Goal: Transaction & Acquisition: Purchase product/service

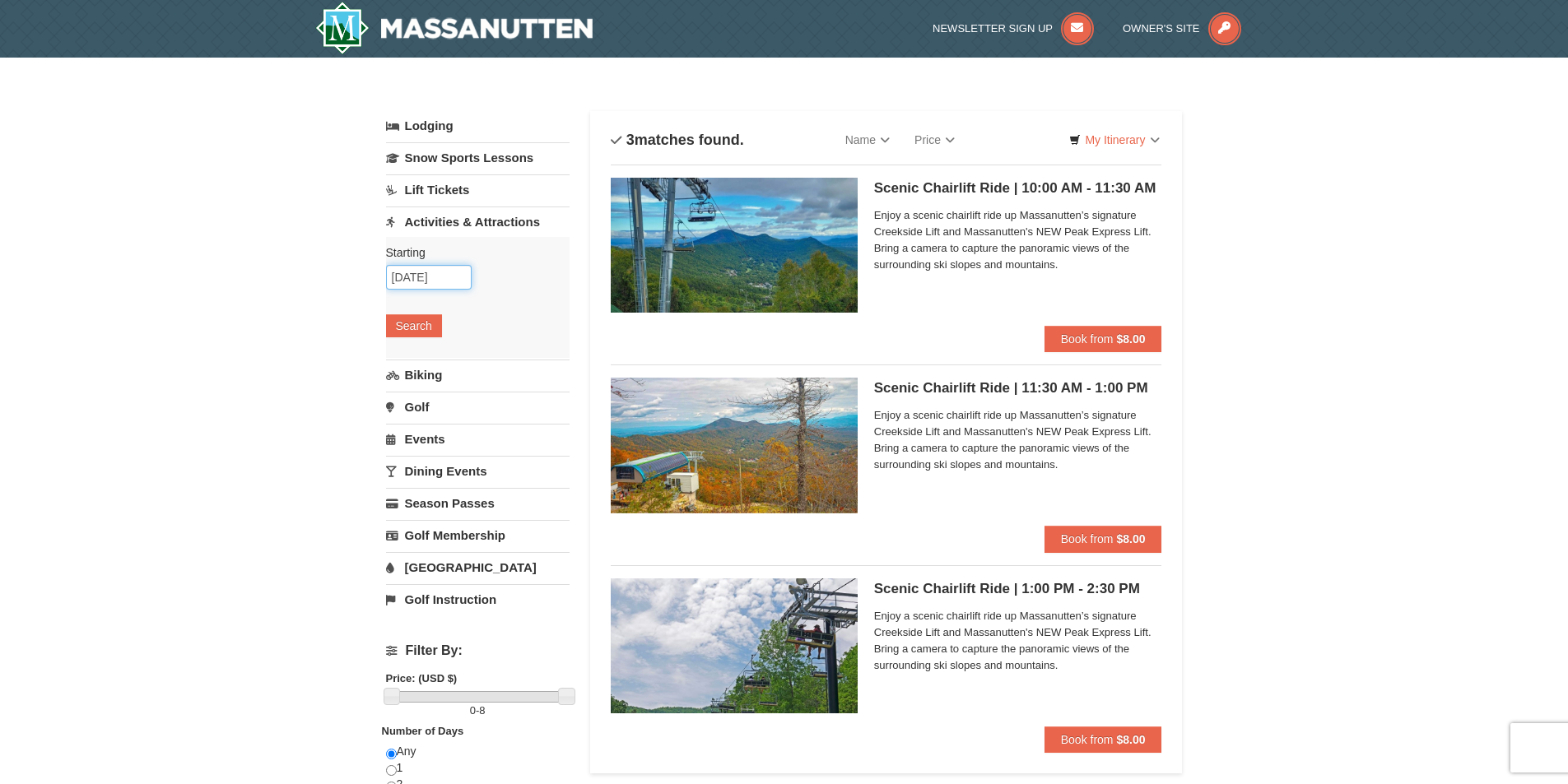
click at [441, 269] on input "[DATE]" at bounding box center [428, 277] width 85 height 25
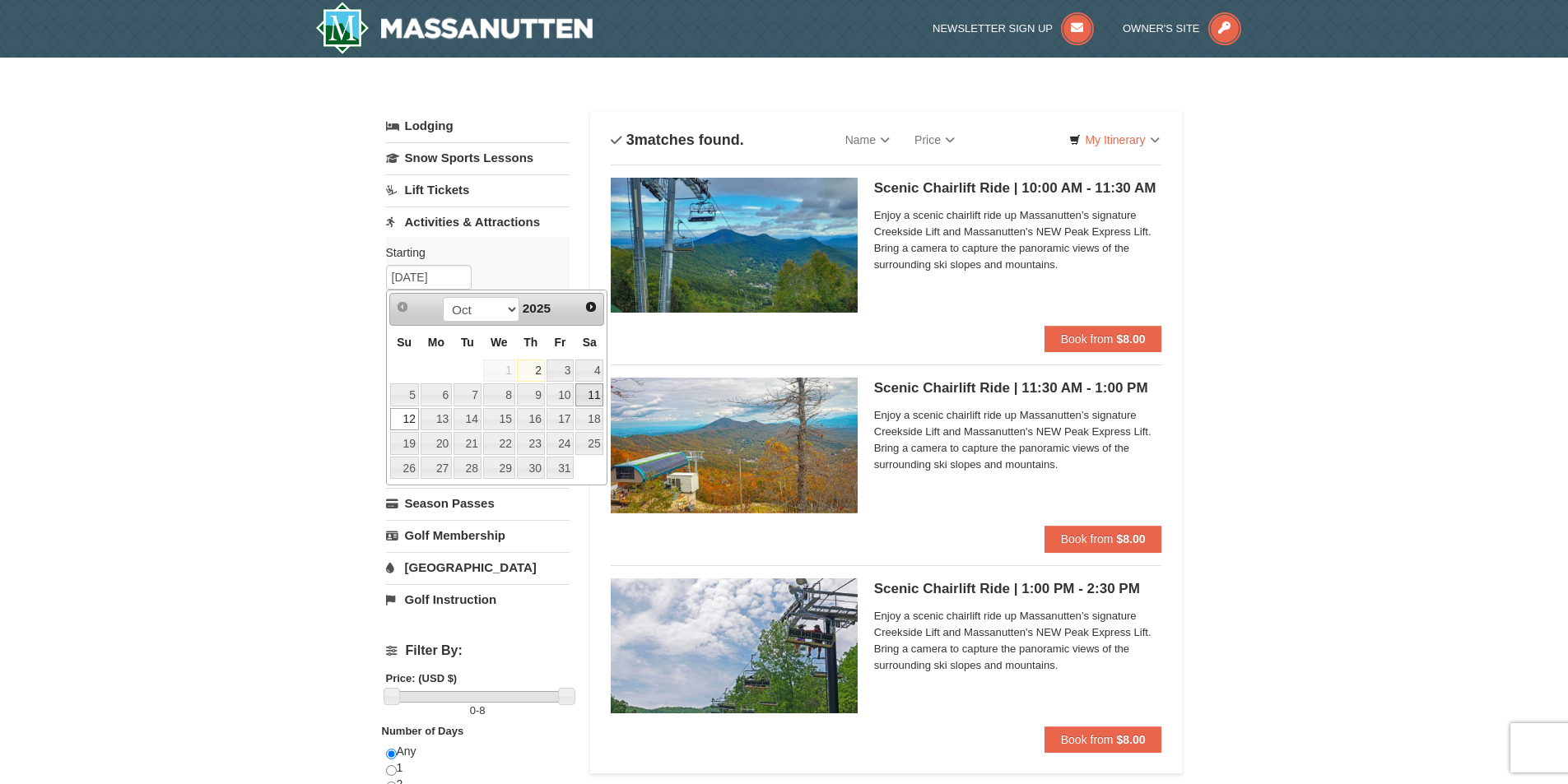
click at [589, 397] on link "11" at bounding box center [589, 394] width 28 height 23
type input "[DATE]"
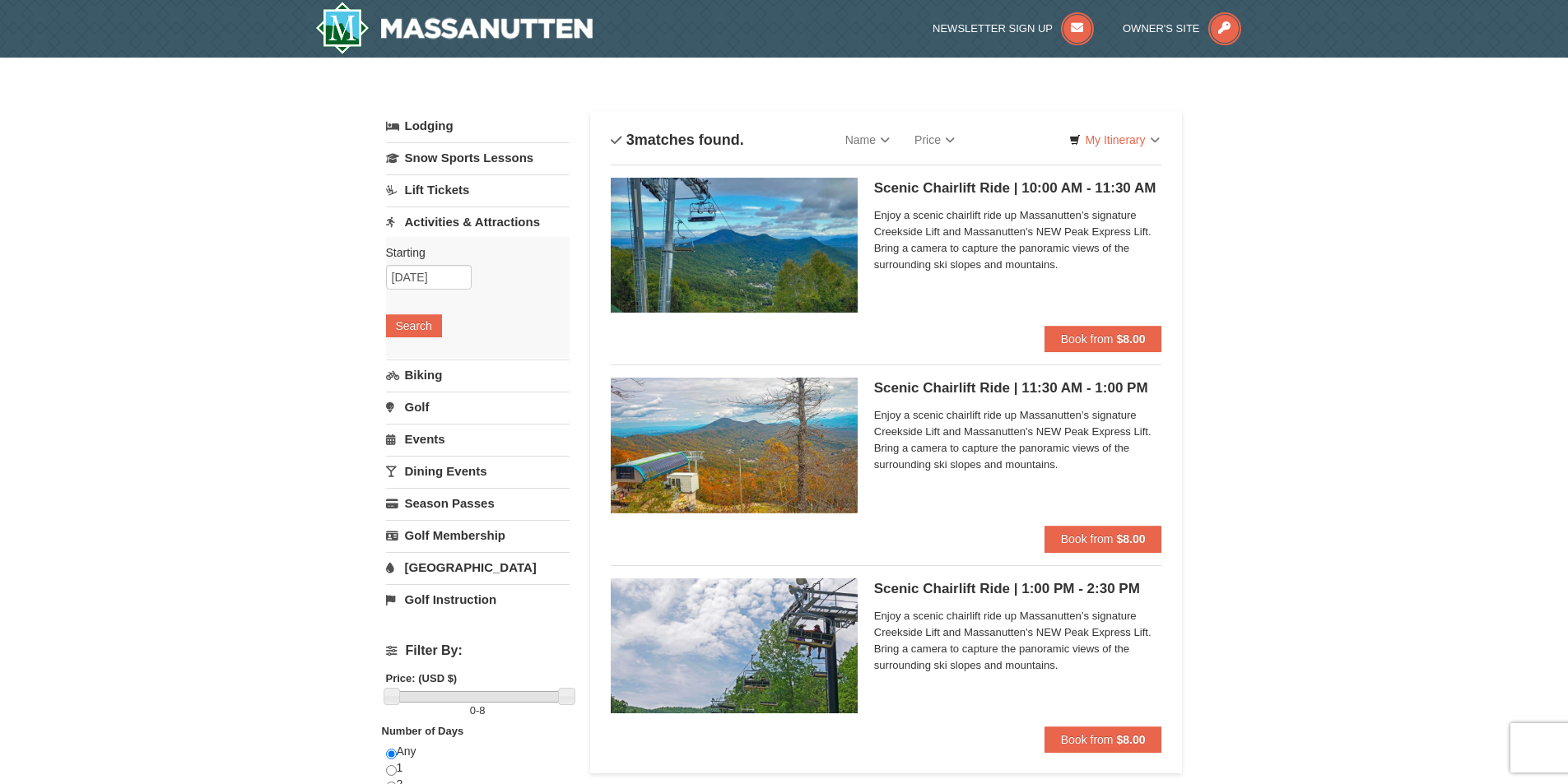
click at [1299, 283] on div "× Categories List Filter My Itinerary Questions? 1-540-289-9441 Lodging Arrival…" at bounding box center [784, 658] width 1568 height 1202
click at [423, 327] on button "Search" at bounding box center [414, 325] width 56 height 23
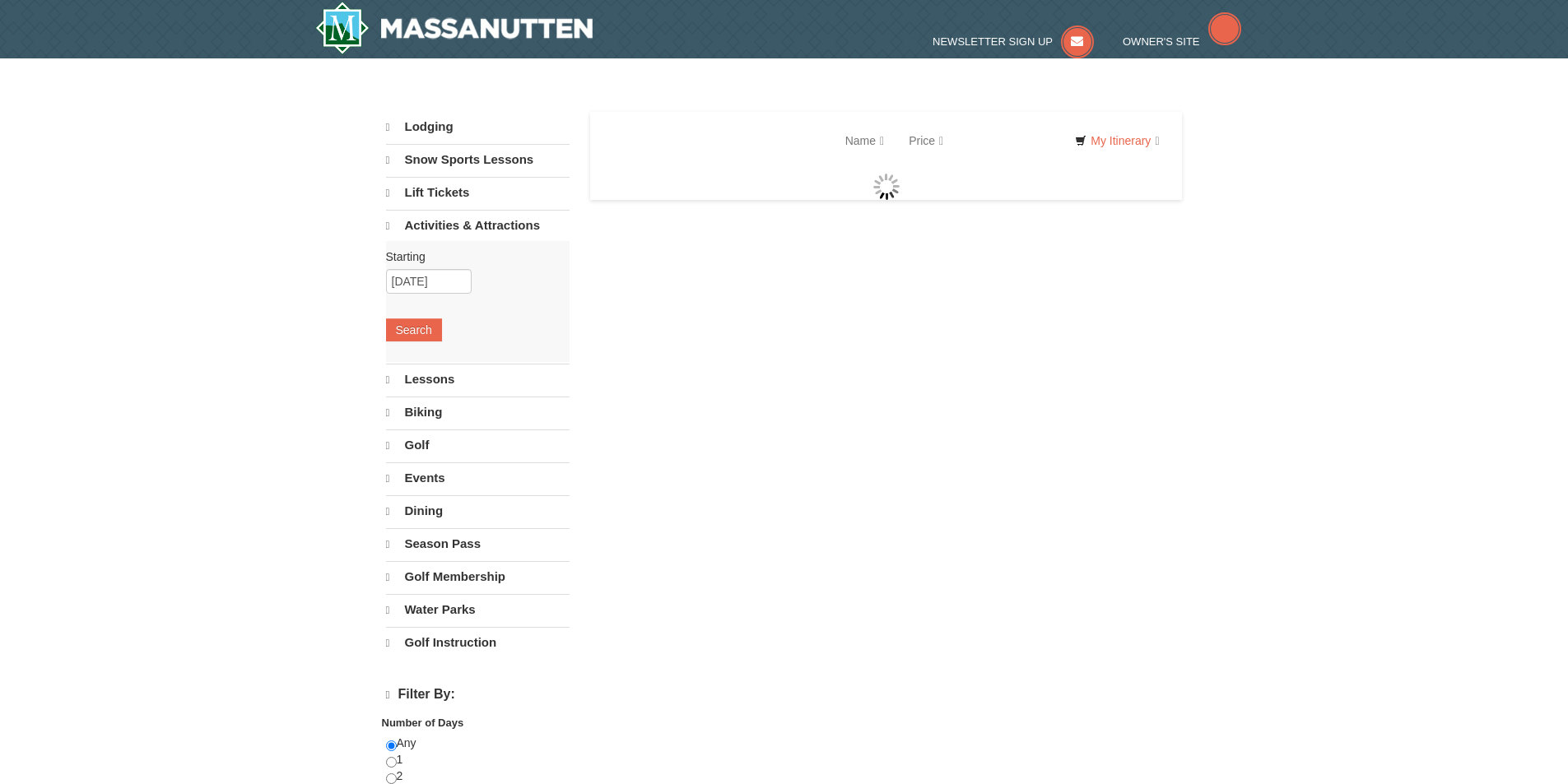
select select "10"
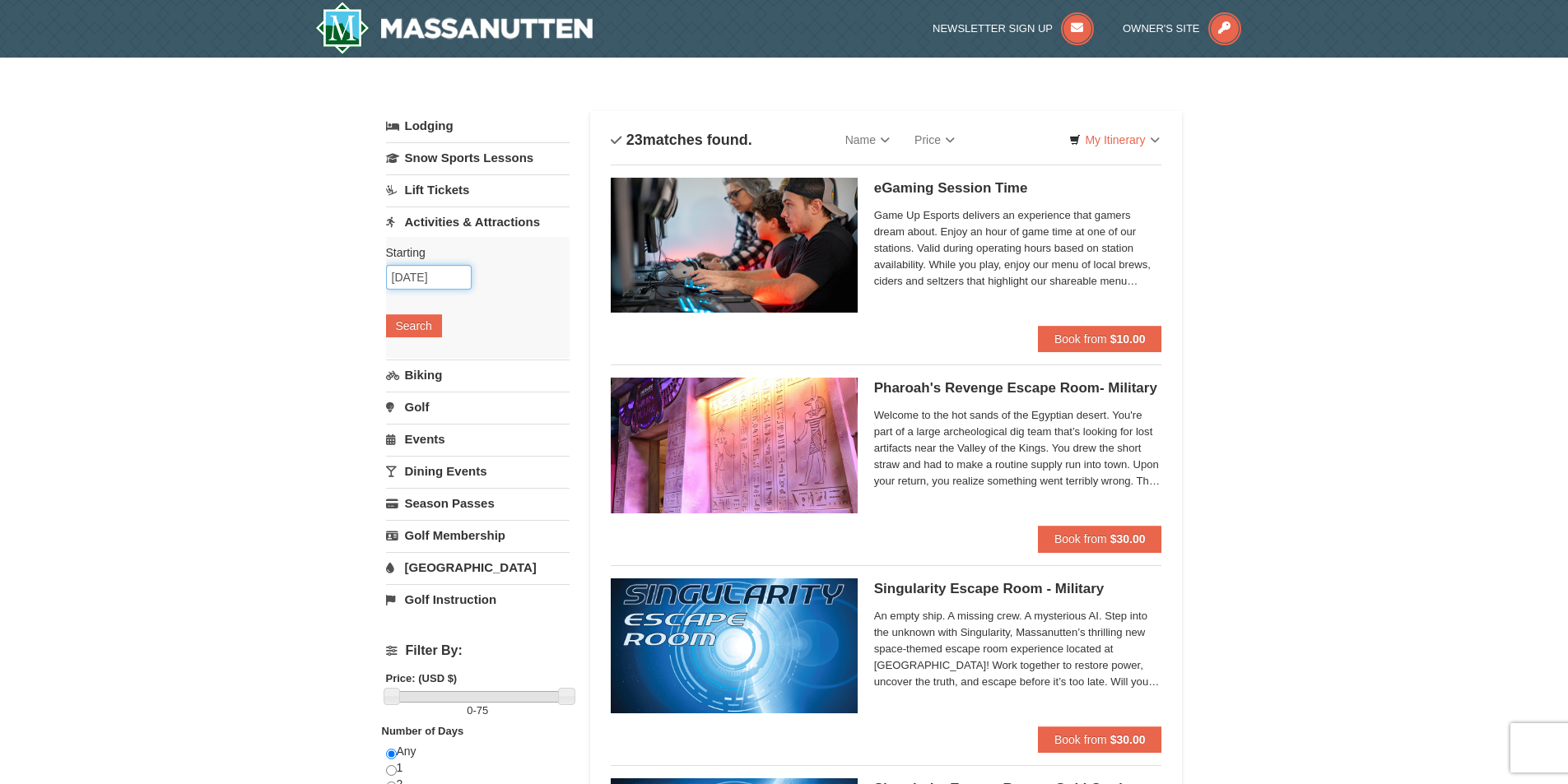
click at [420, 279] on input "10/11/2025" at bounding box center [428, 277] width 85 height 25
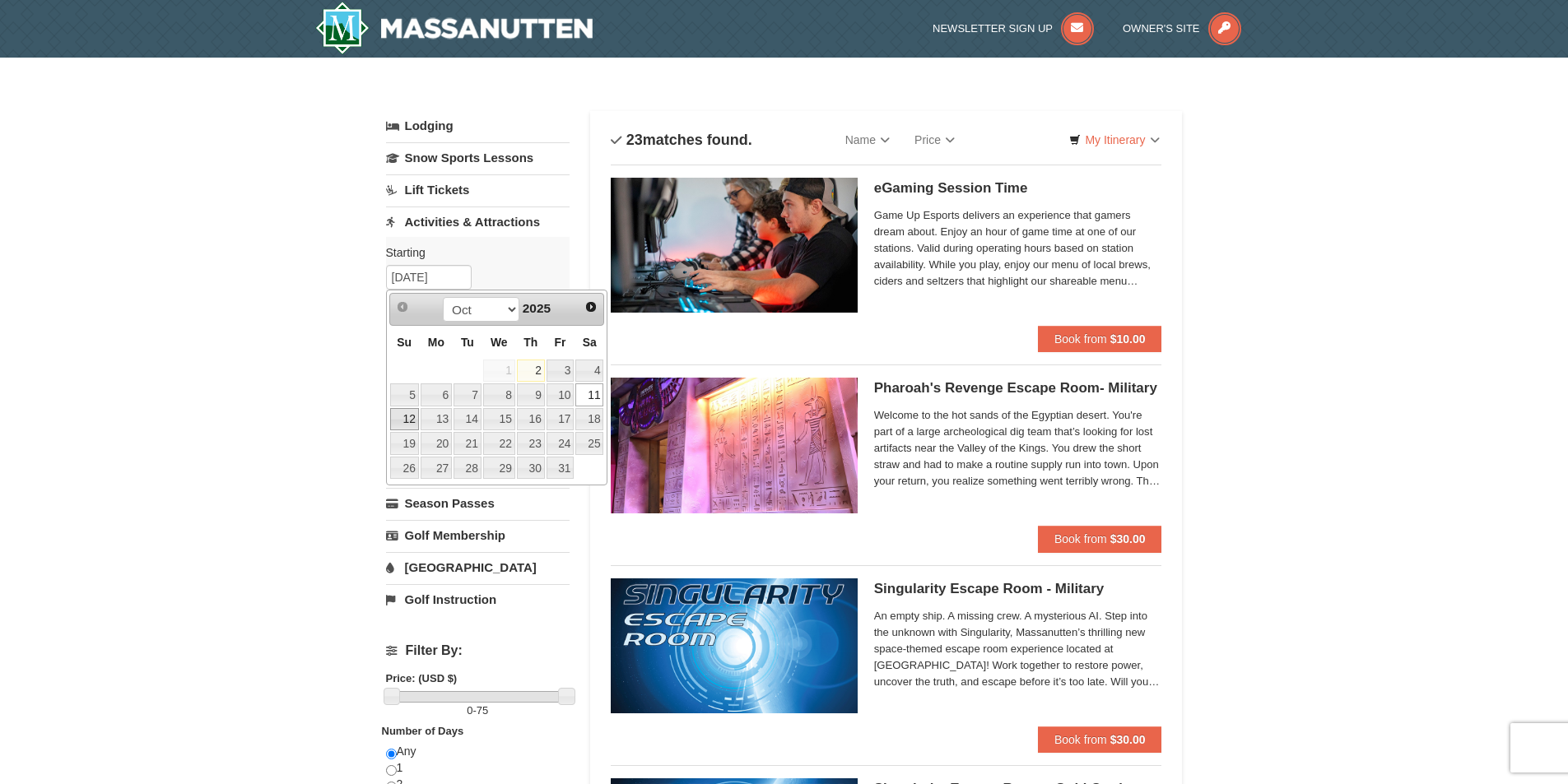
click at [415, 423] on link "12" at bounding box center [404, 419] width 29 height 23
type input "[DATE]"
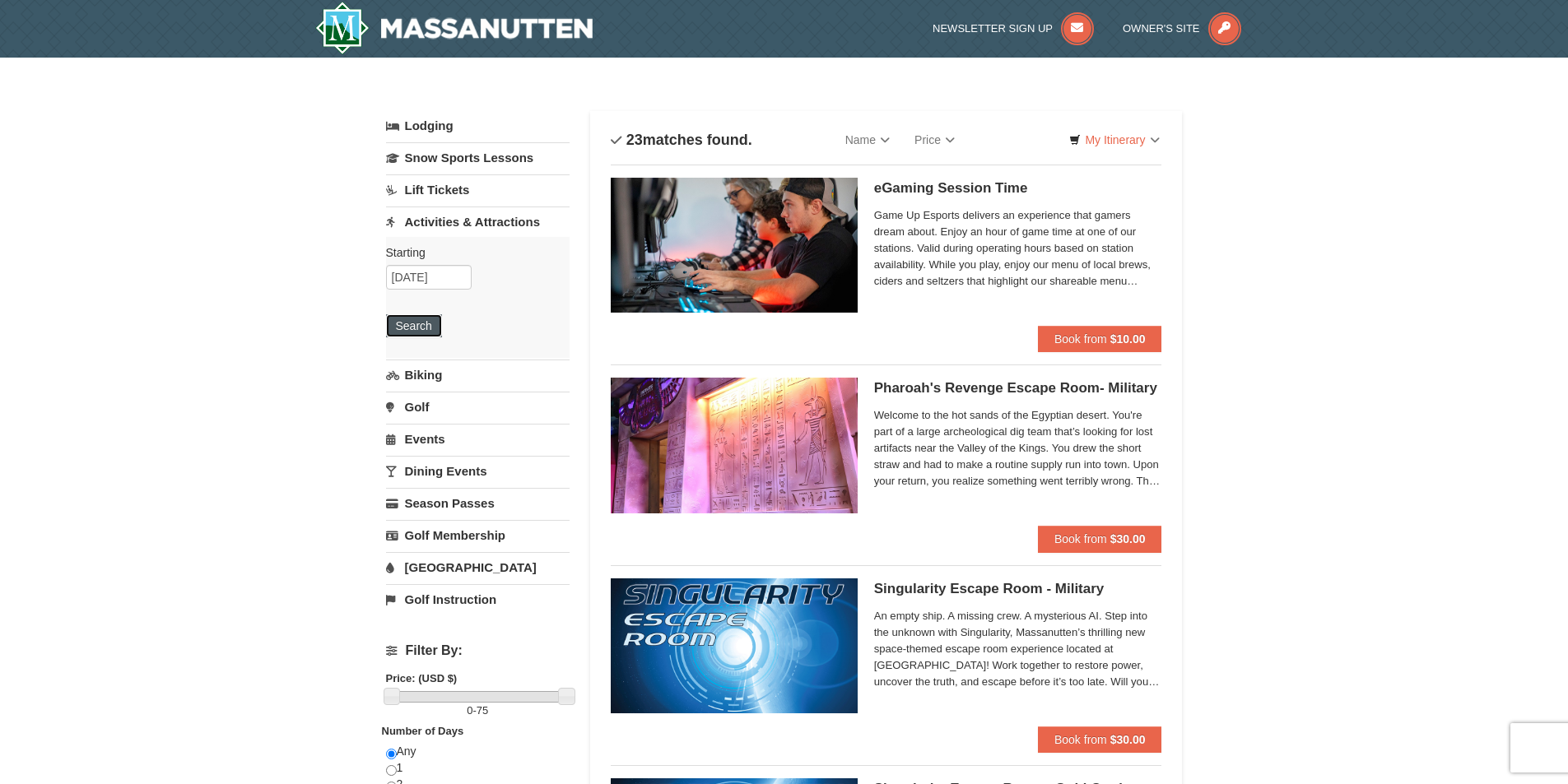
click at [424, 322] on button "Search" at bounding box center [414, 325] width 56 height 23
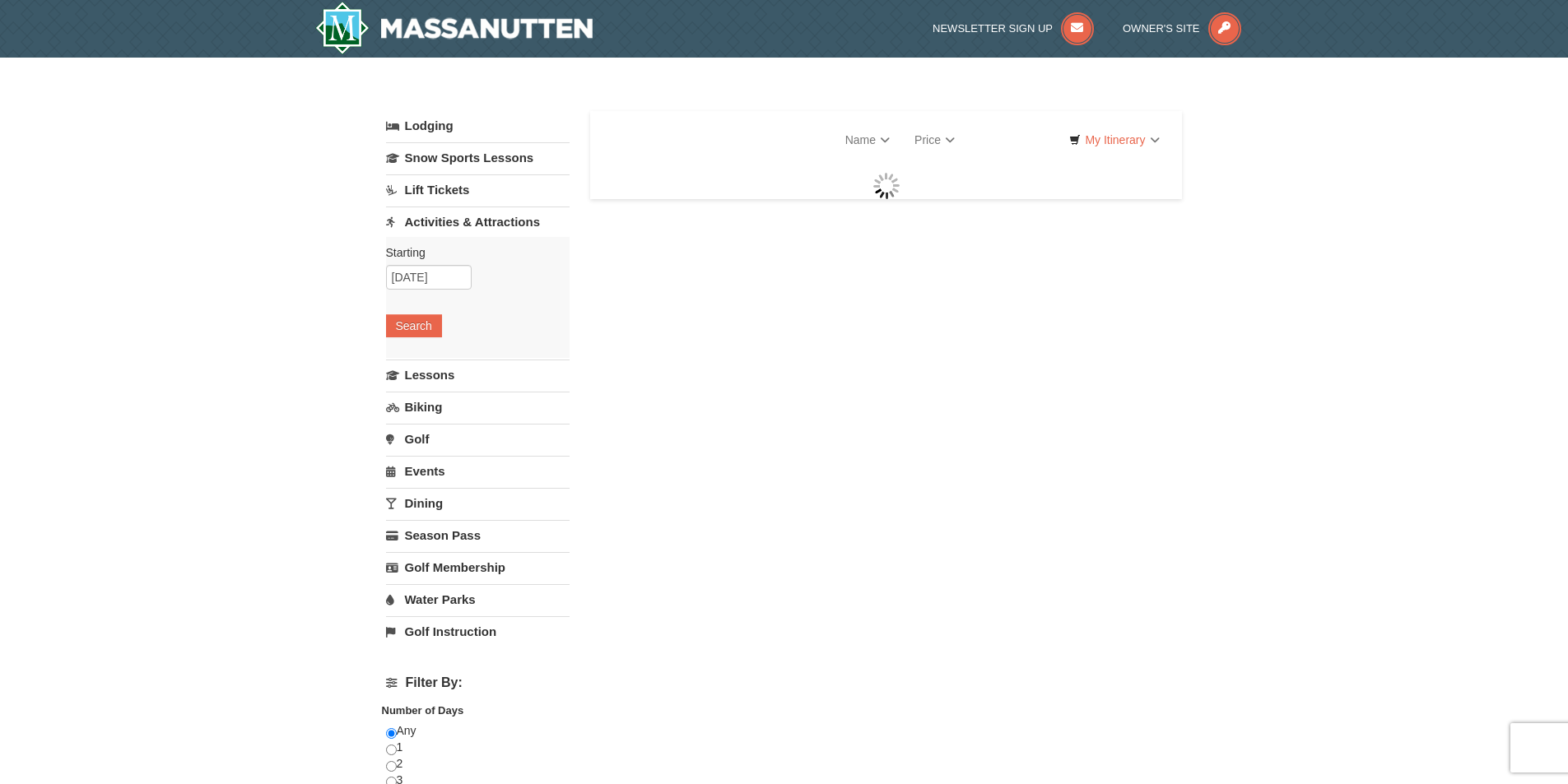
select select "10"
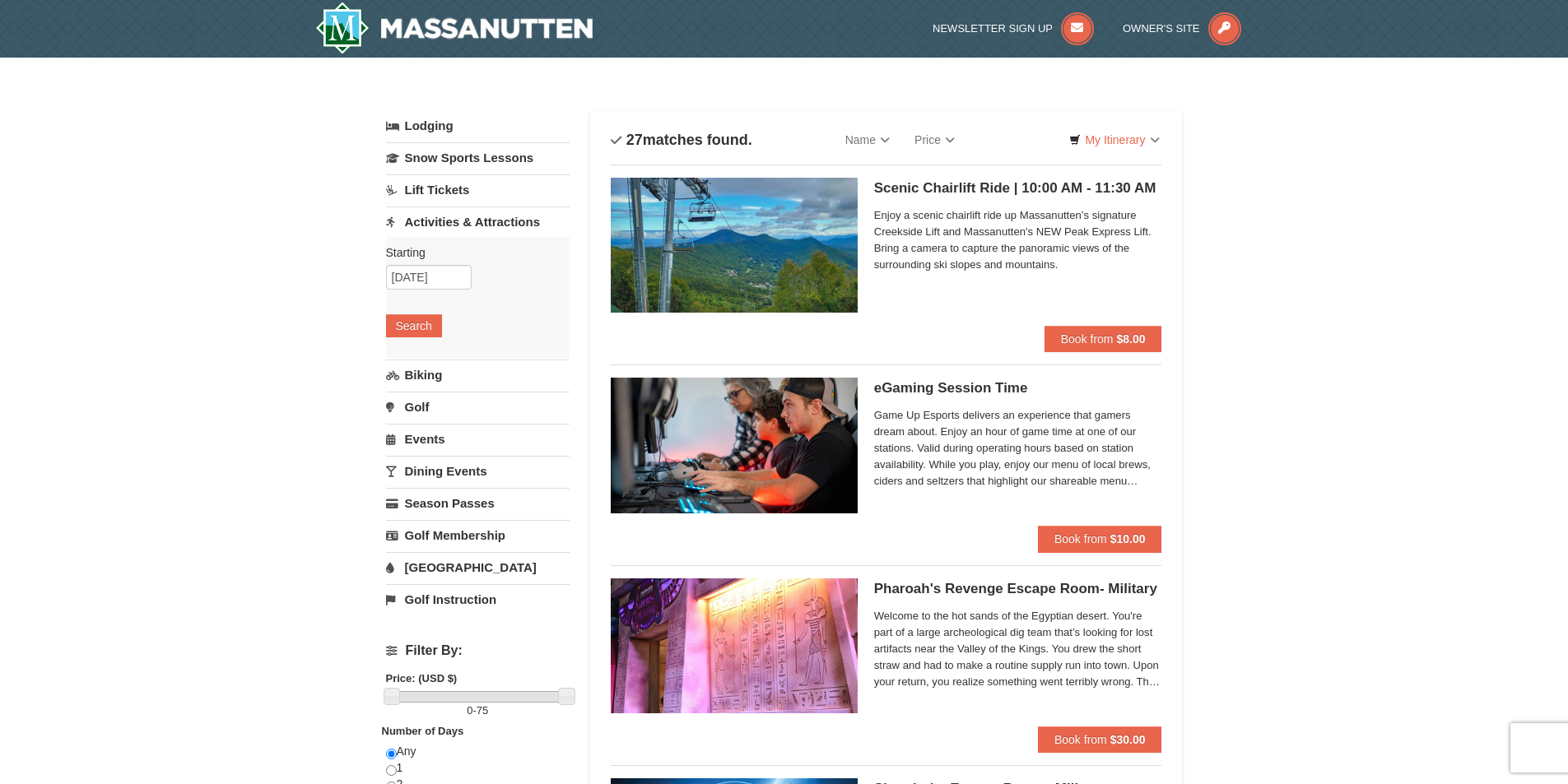
click at [776, 240] on img at bounding box center [734, 245] width 247 height 135
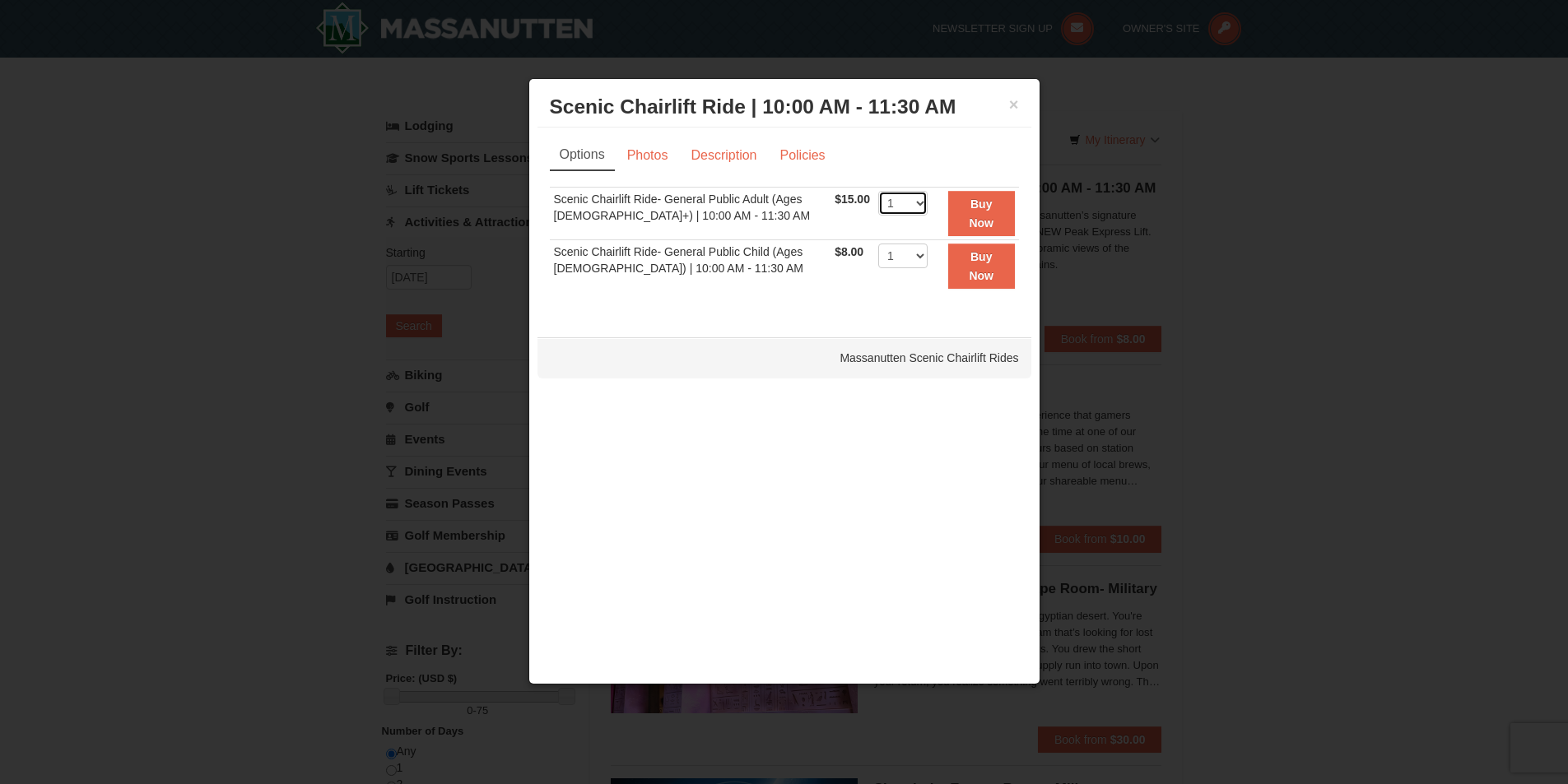
click at [913, 204] on select "1 2 3 4 5 6 7 8 9 10 11 12 13 14 15 16 17 18 19 20 21 22" at bounding box center [904, 203] width 50 height 25
select select "2"
click at [879, 191] on select "1 2 3 4 5 6 7 8 9 10 11 12 13 14 15 16 17 18 19 20 21 22" at bounding box center [904, 203] width 50 height 25
click at [648, 155] on link "Photos" at bounding box center [648, 156] width 62 height 32
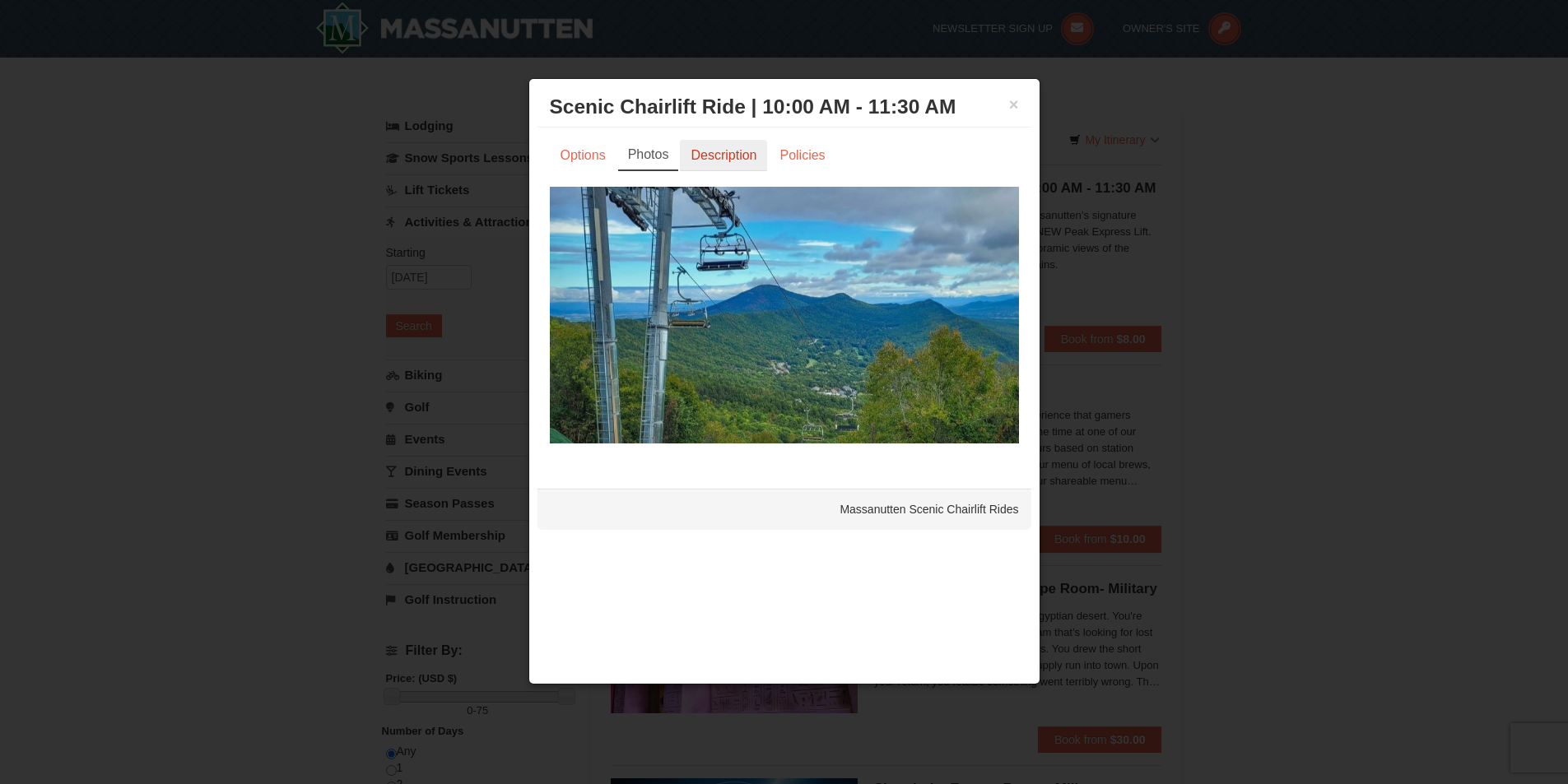
click at [716, 151] on link "Description" at bounding box center [724, 156] width 87 height 32
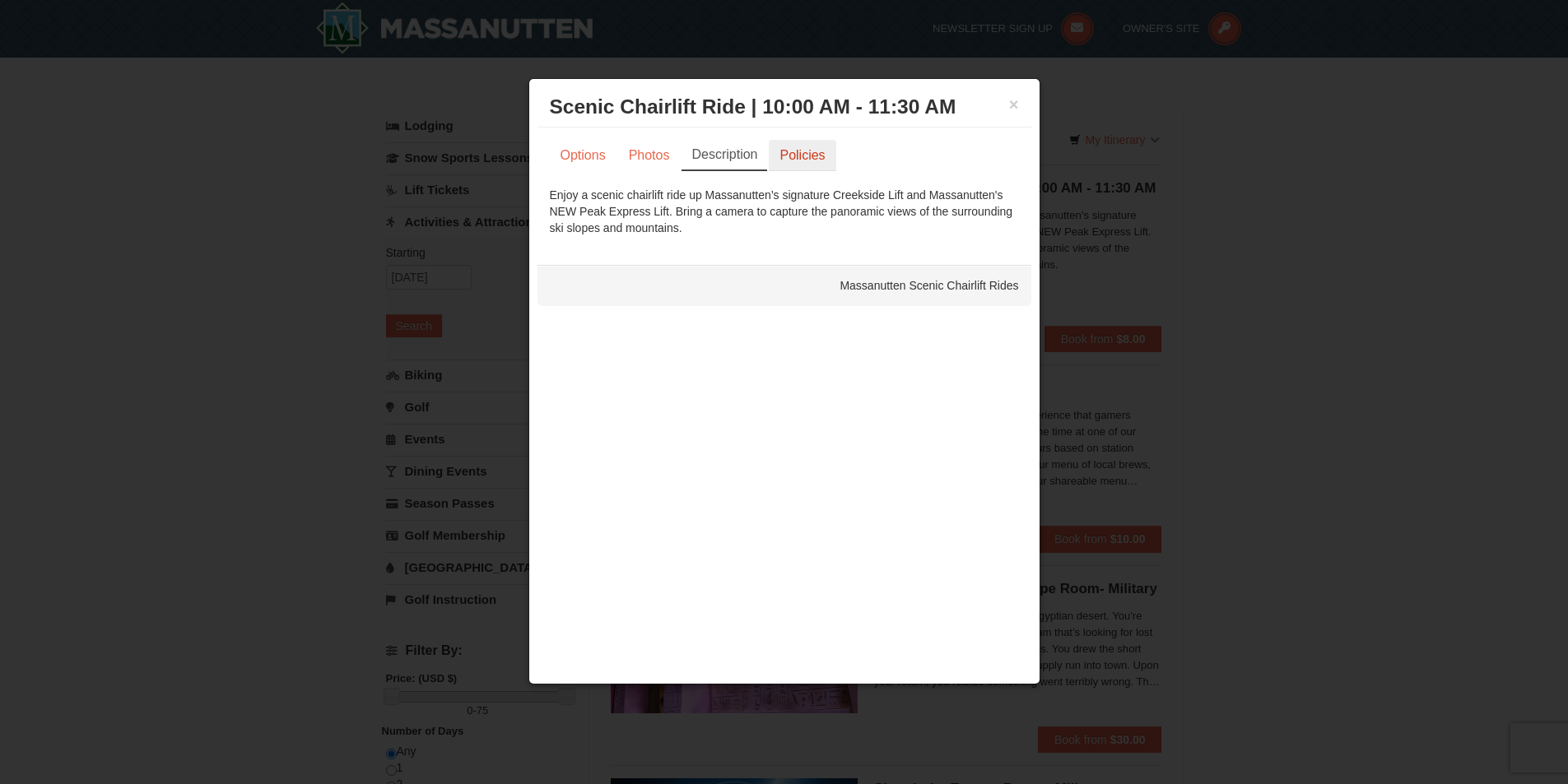
click at [801, 152] on link "Policies" at bounding box center [801, 156] width 66 height 32
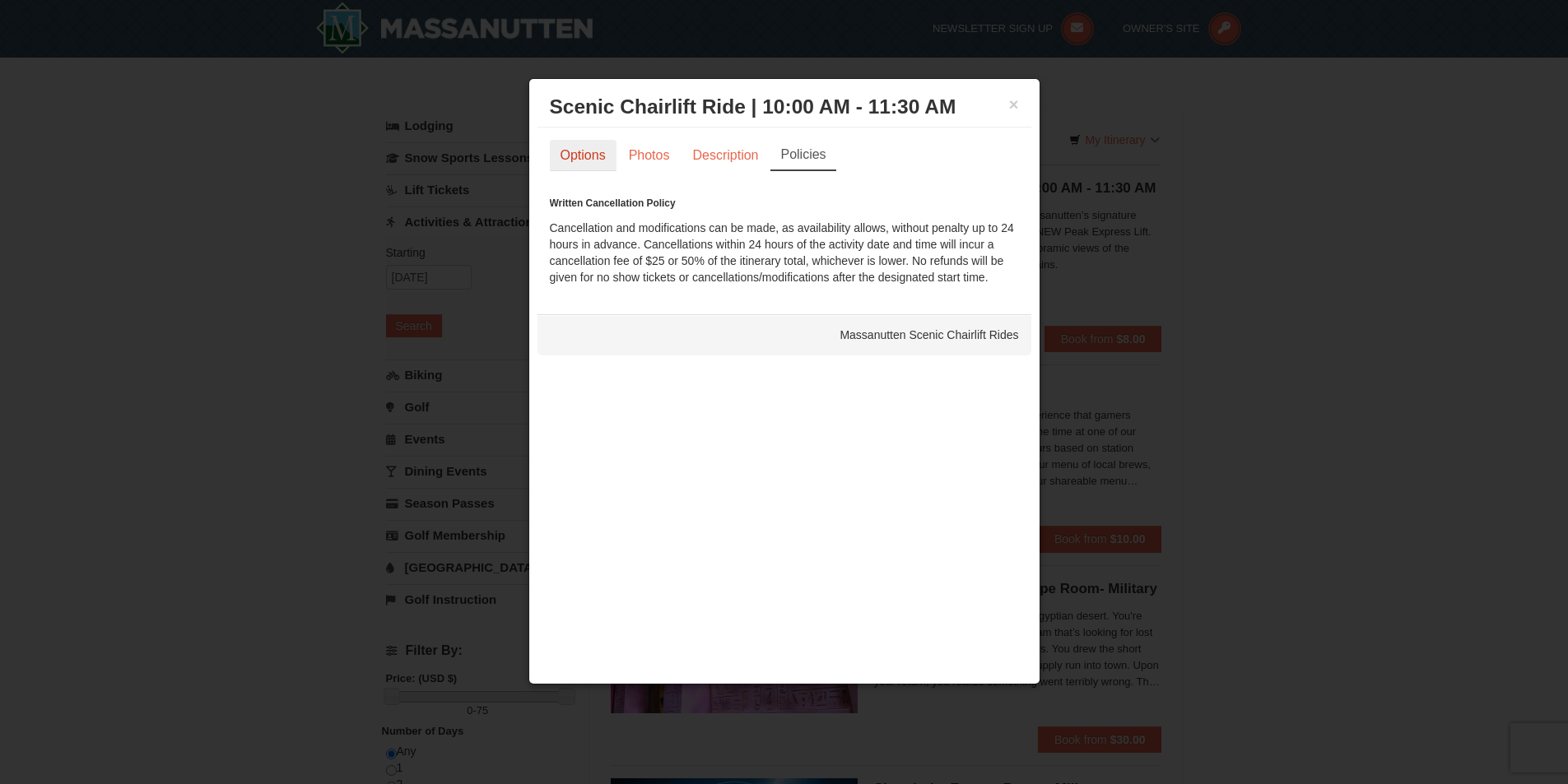
click at [578, 153] on link "Options" at bounding box center [582, 156] width 66 height 32
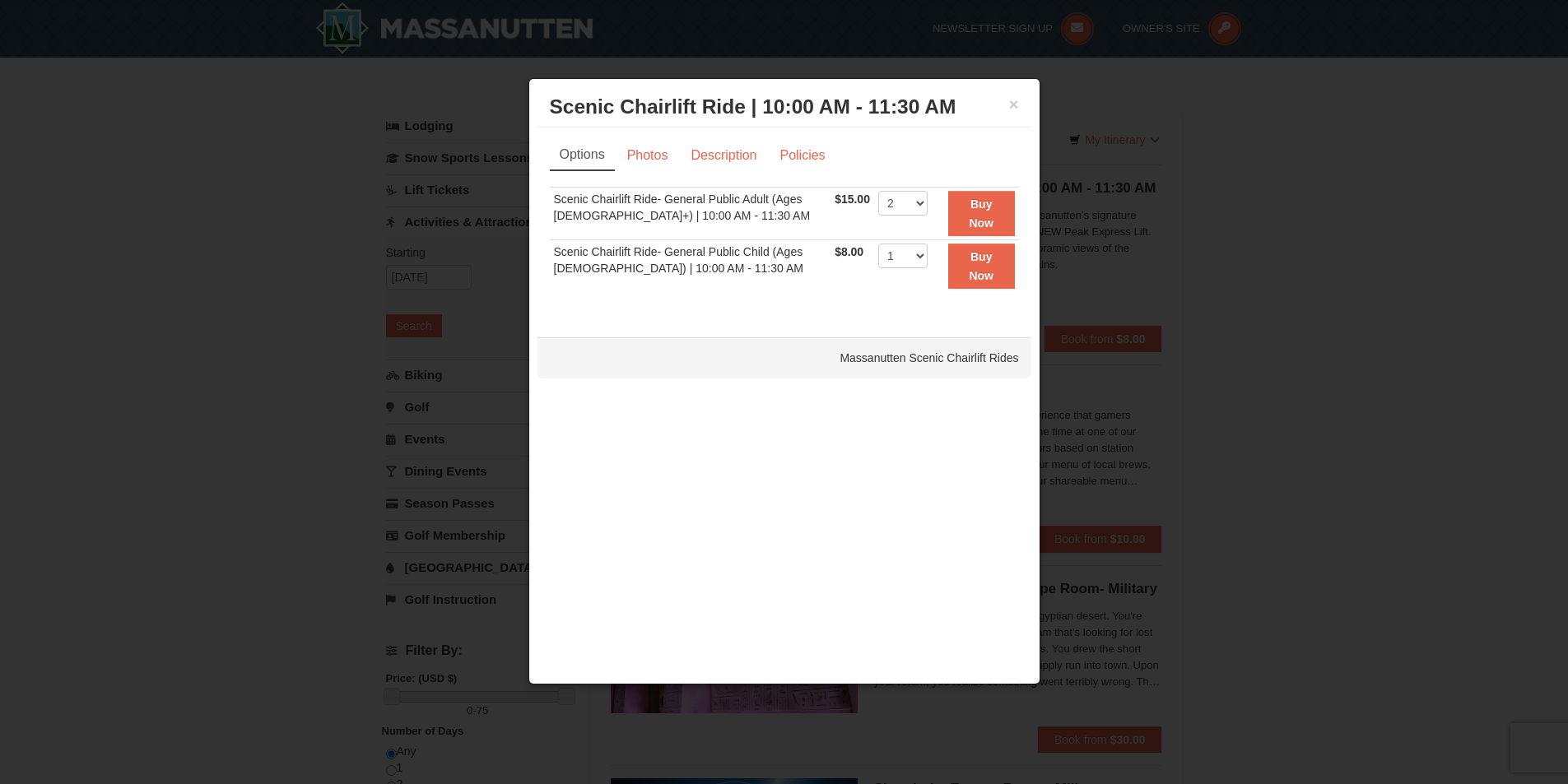
click at [299, 287] on div at bounding box center [784, 392] width 1568 height 784
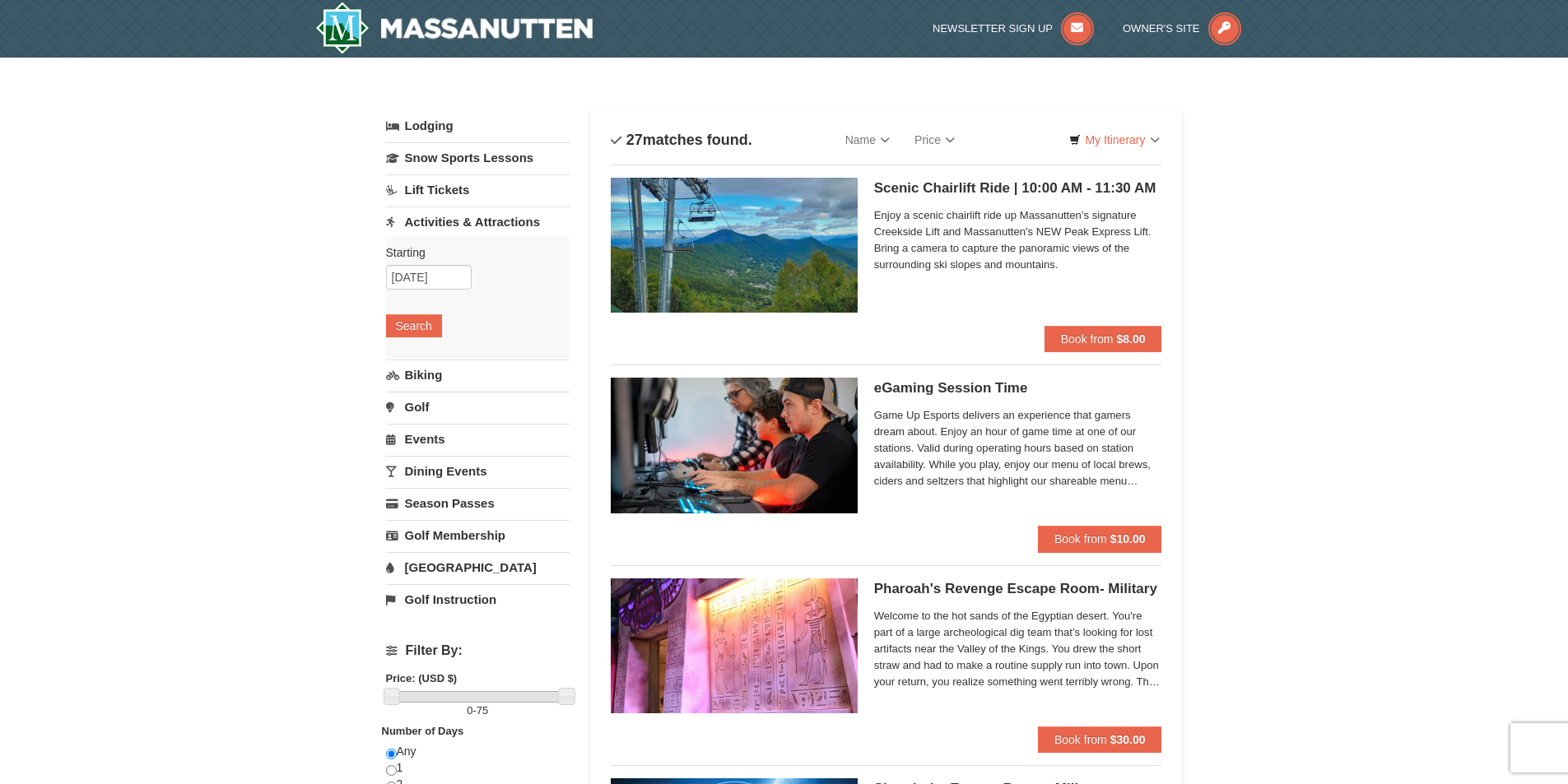
click at [511, 223] on link "Activities & Attractions" at bounding box center [477, 221] width 183 height 31
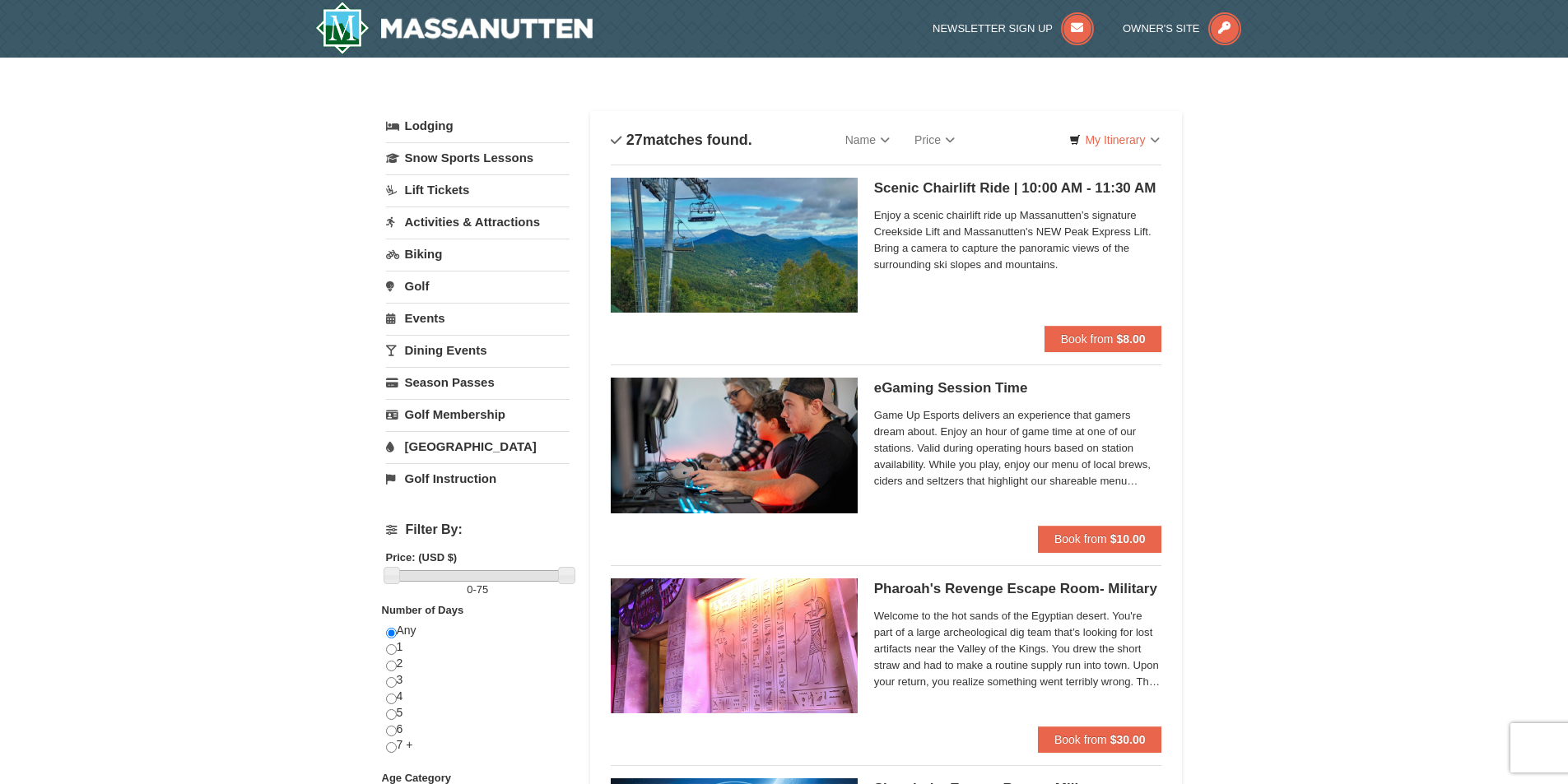
click at [511, 223] on link "Activities & Attractions" at bounding box center [477, 221] width 183 height 31
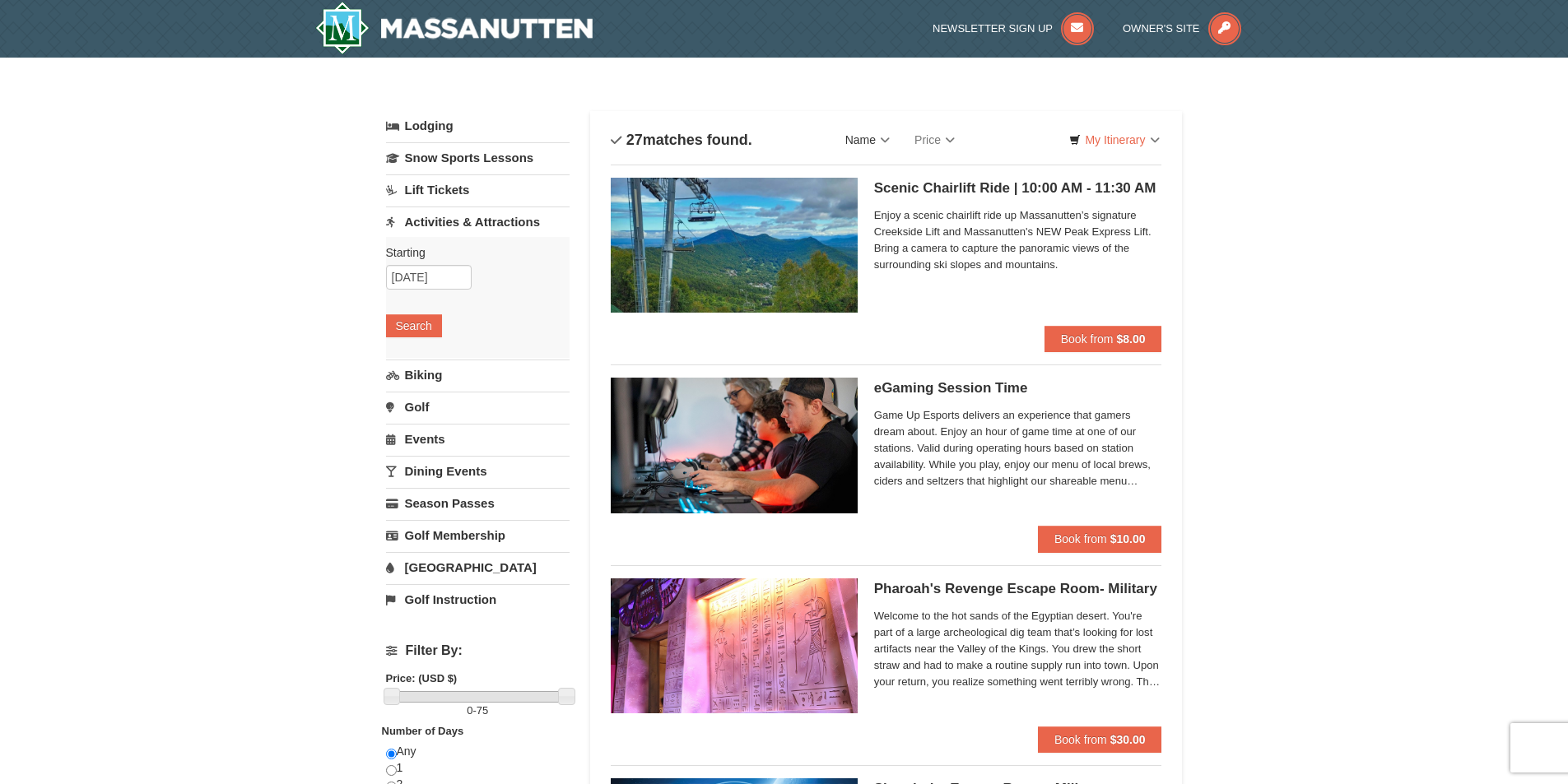
click at [866, 138] on link "Name" at bounding box center [868, 140] width 69 height 33
click at [762, 254] on img at bounding box center [734, 245] width 247 height 135
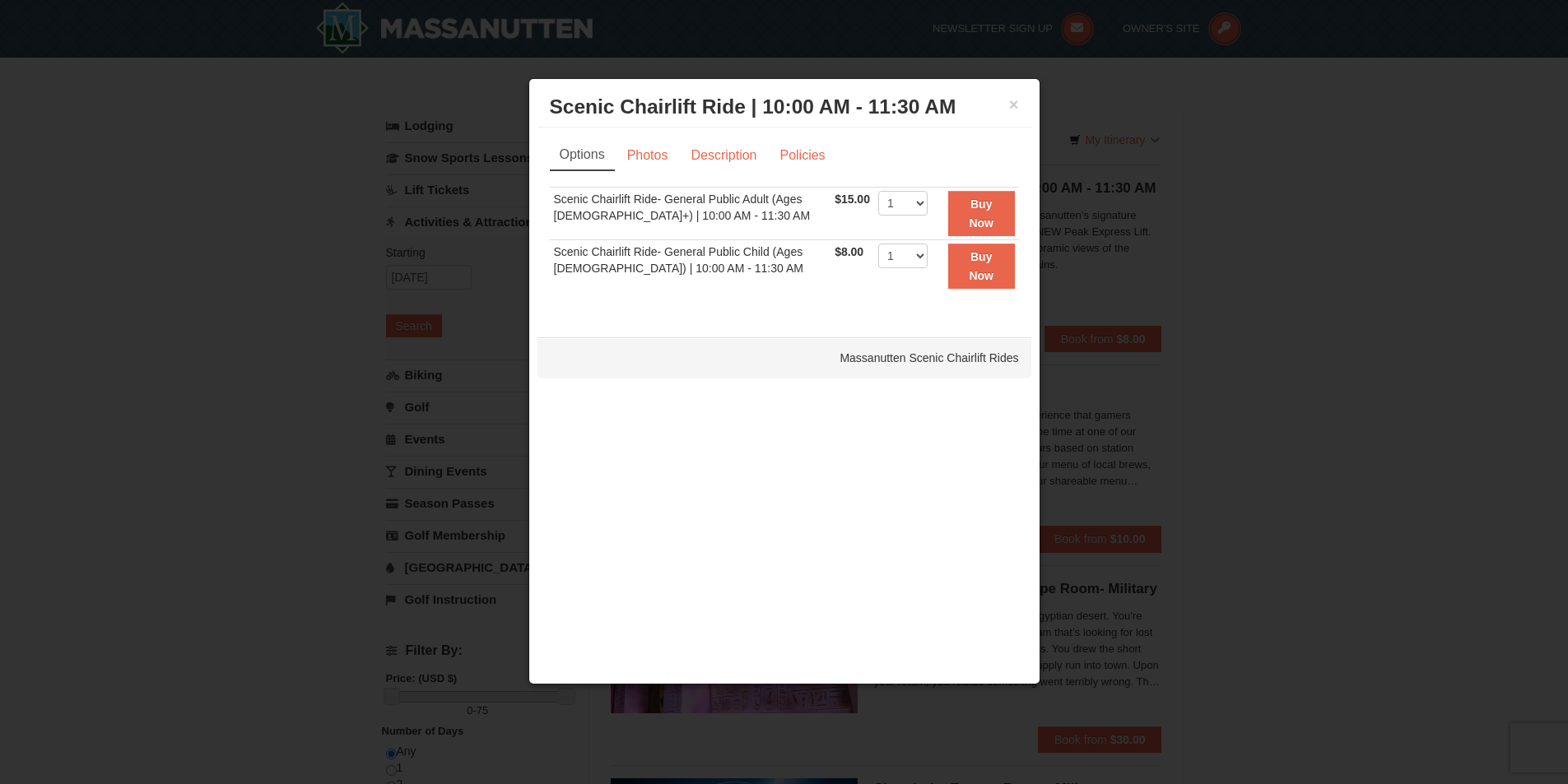
click at [177, 224] on div at bounding box center [784, 392] width 1568 height 784
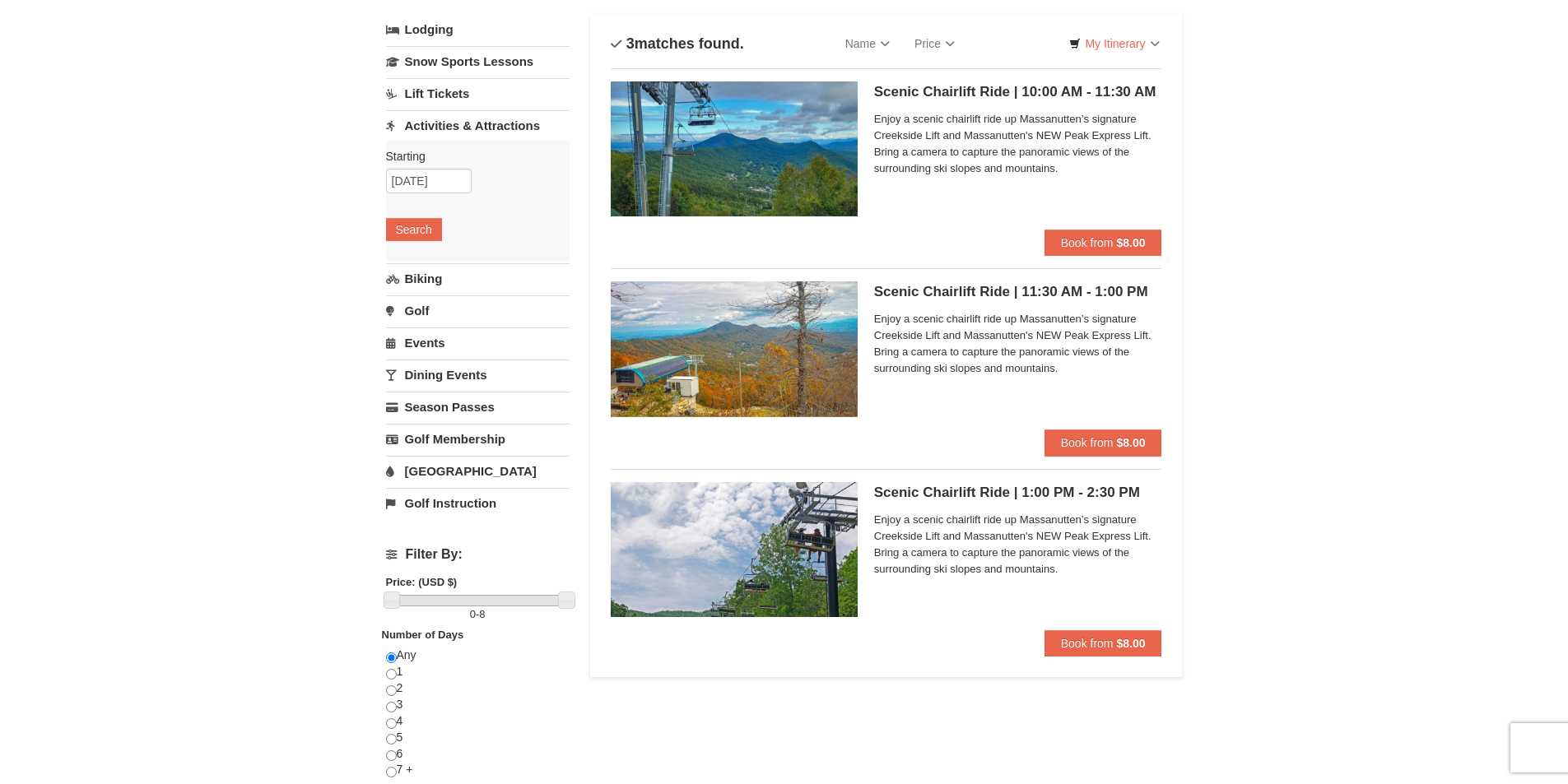
scroll to position [120, 0]
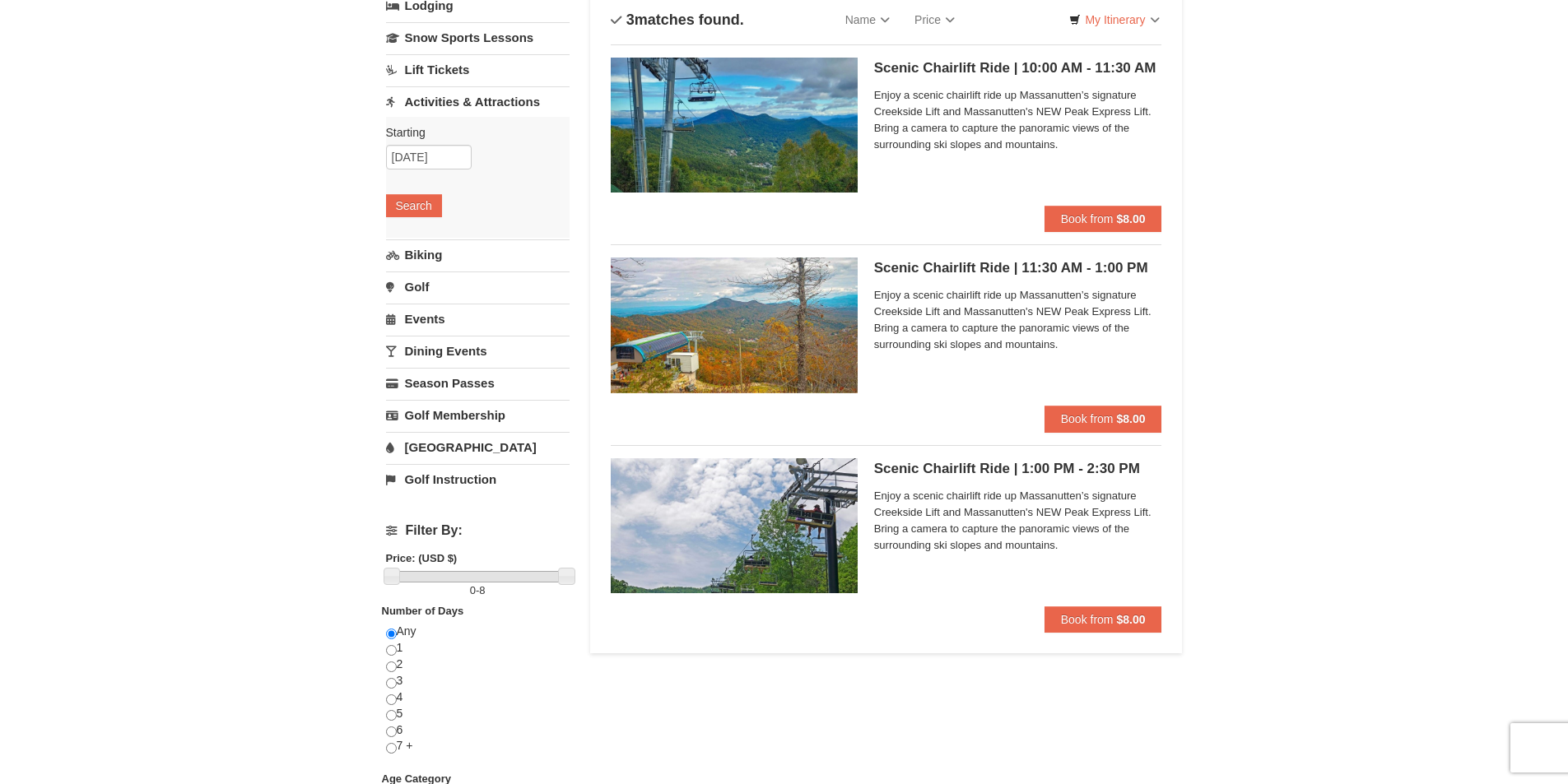
click at [791, 342] on img at bounding box center [734, 325] width 247 height 135
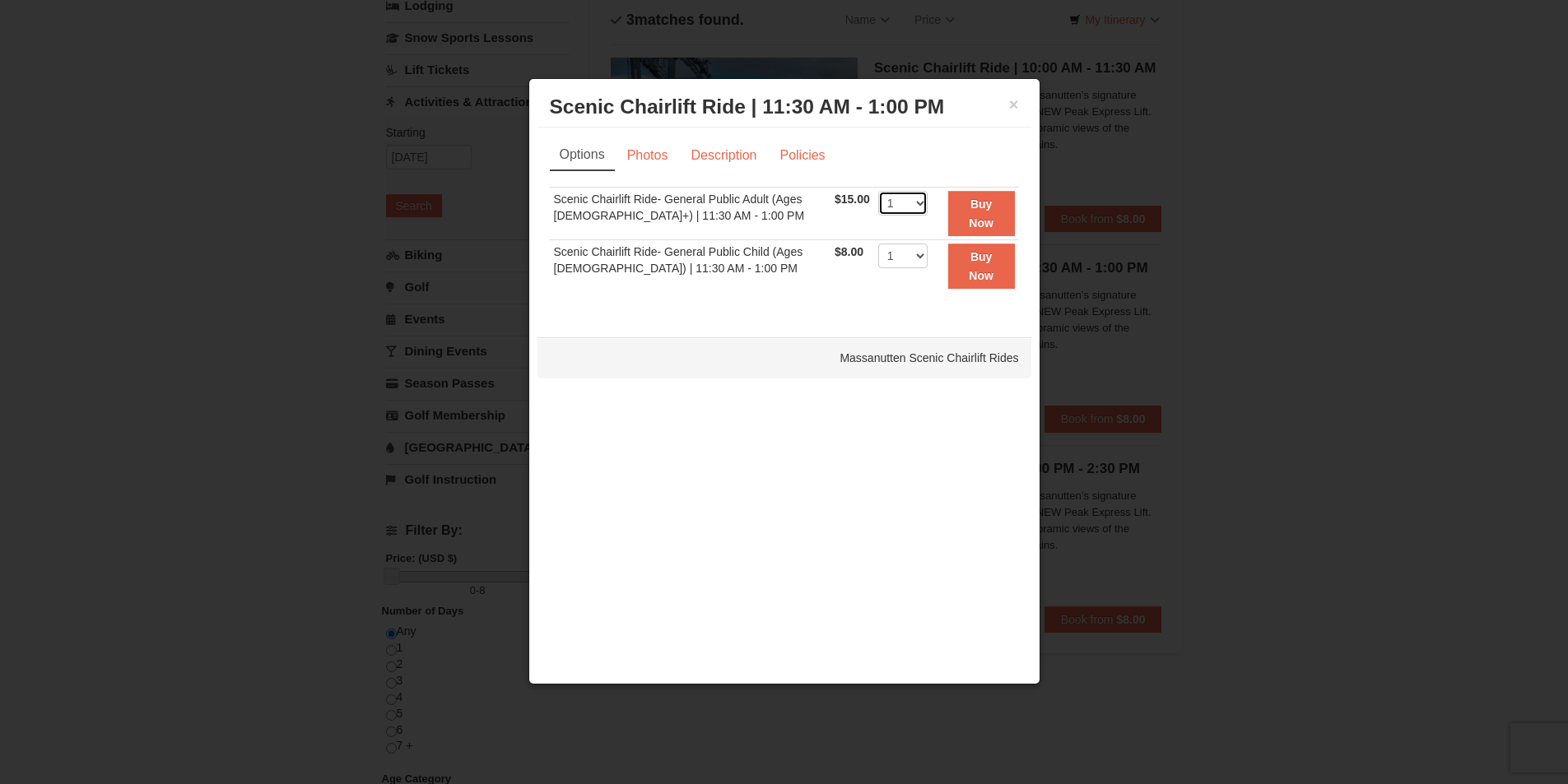
click at [916, 201] on select "1 2 3 4 5 6 7 8 9 10 11 12 13 14 15 16 17 18 19 20 21 22" at bounding box center [904, 203] width 50 height 25
select select "2"
click at [879, 191] on select "1 2 3 4 5 6 7 8 9 10 11 12 13 14 15 16 17 18 19 20 21 22" at bounding box center [904, 203] width 50 height 25
click at [799, 147] on link "Policies" at bounding box center [801, 156] width 66 height 32
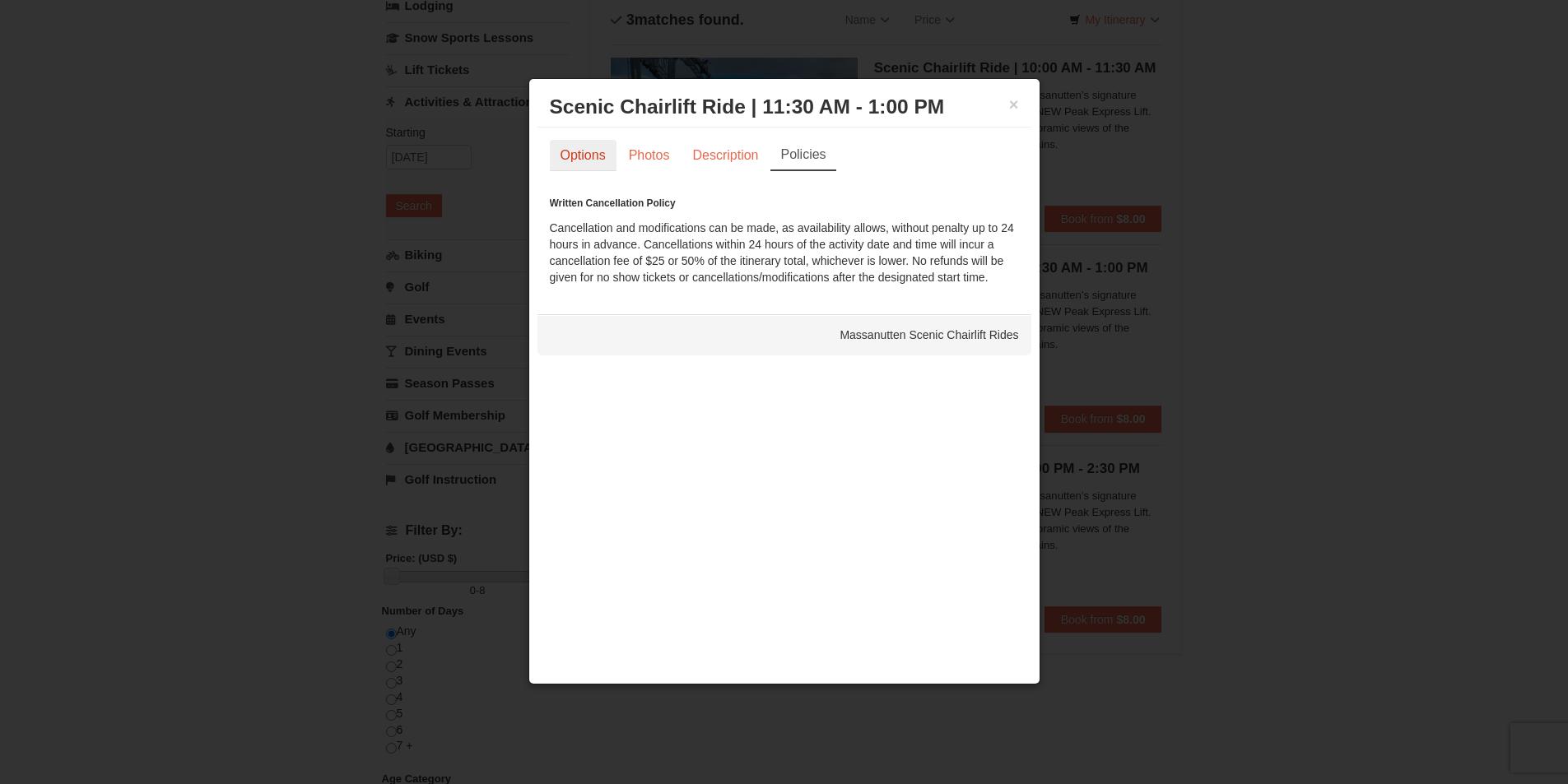
click at [579, 149] on link "Options" at bounding box center [582, 156] width 66 height 32
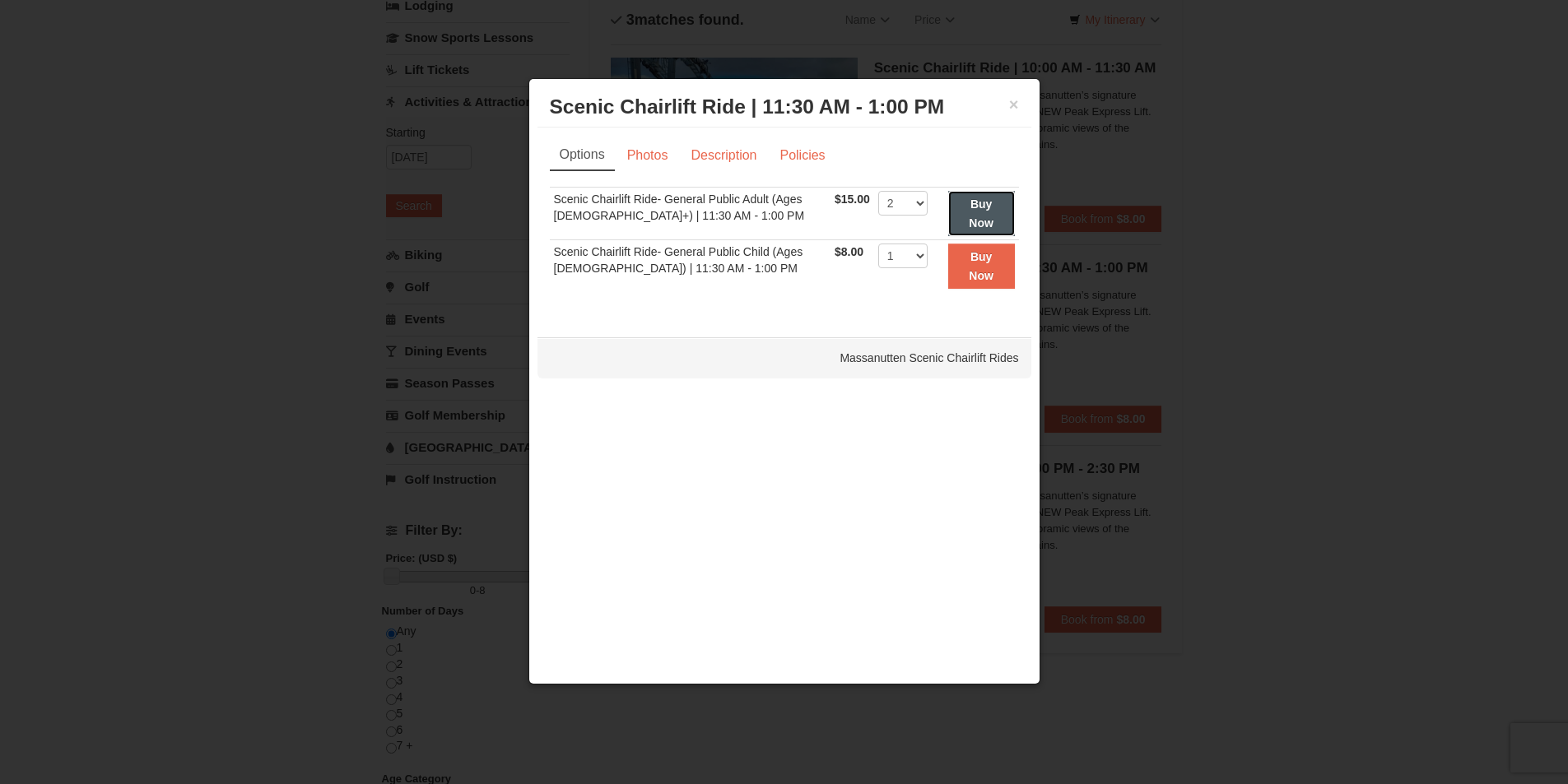
click at [985, 218] on strong "Buy Now" at bounding box center [981, 213] width 25 height 32
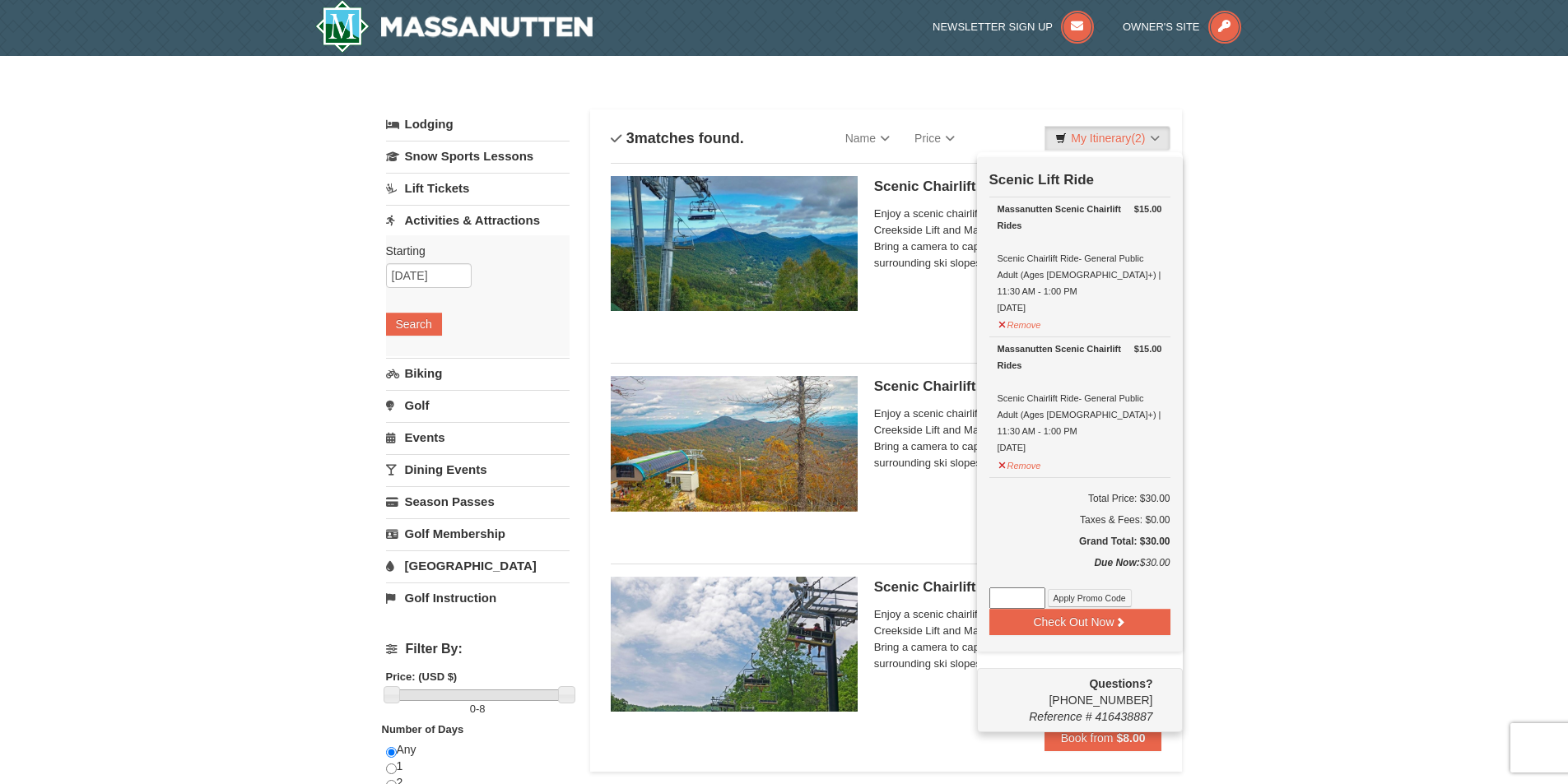
scroll to position [5, 0]
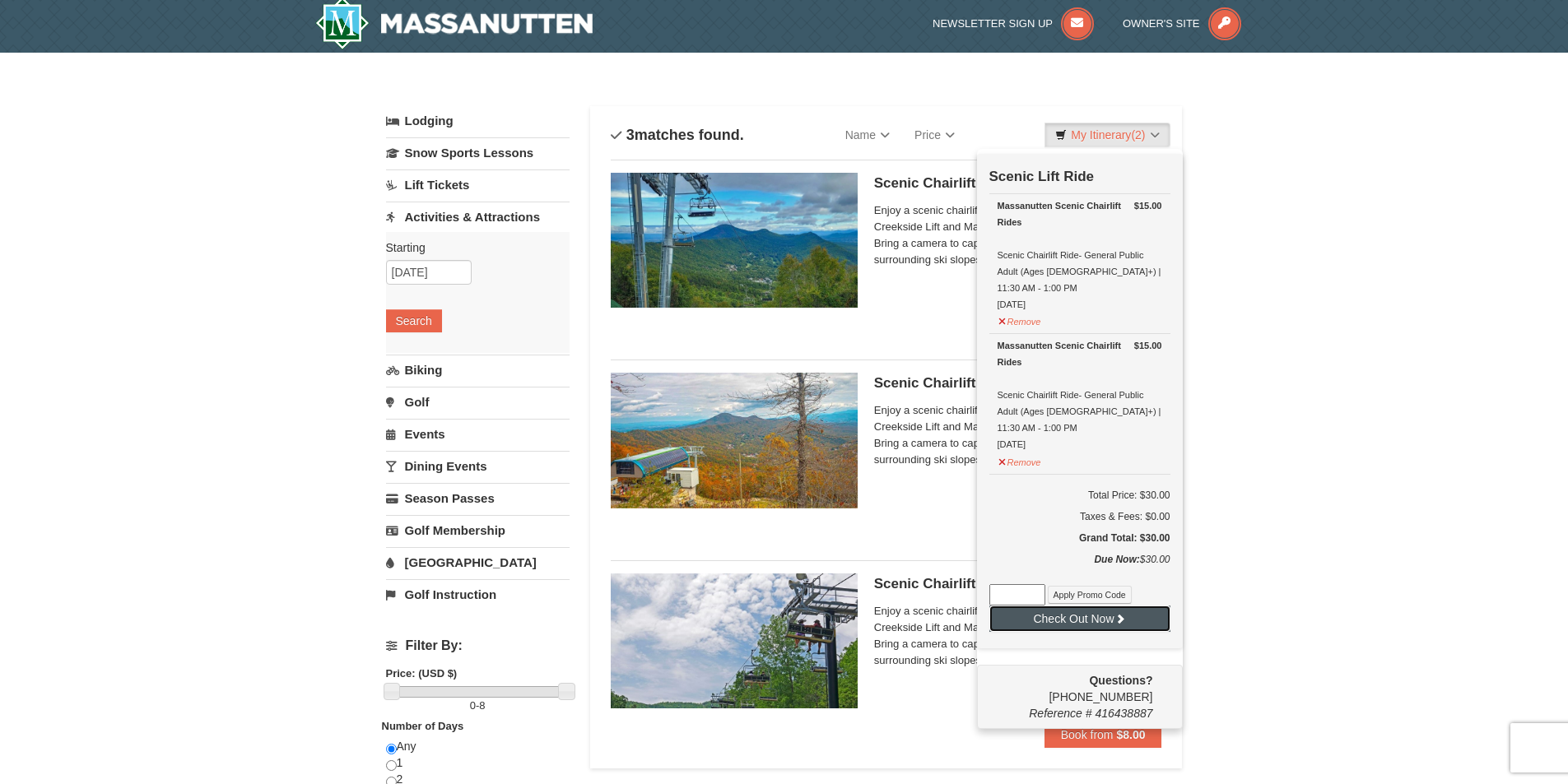
click at [1118, 606] on button "Check Out Now" at bounding box center [1080, 618] width 181 height 27
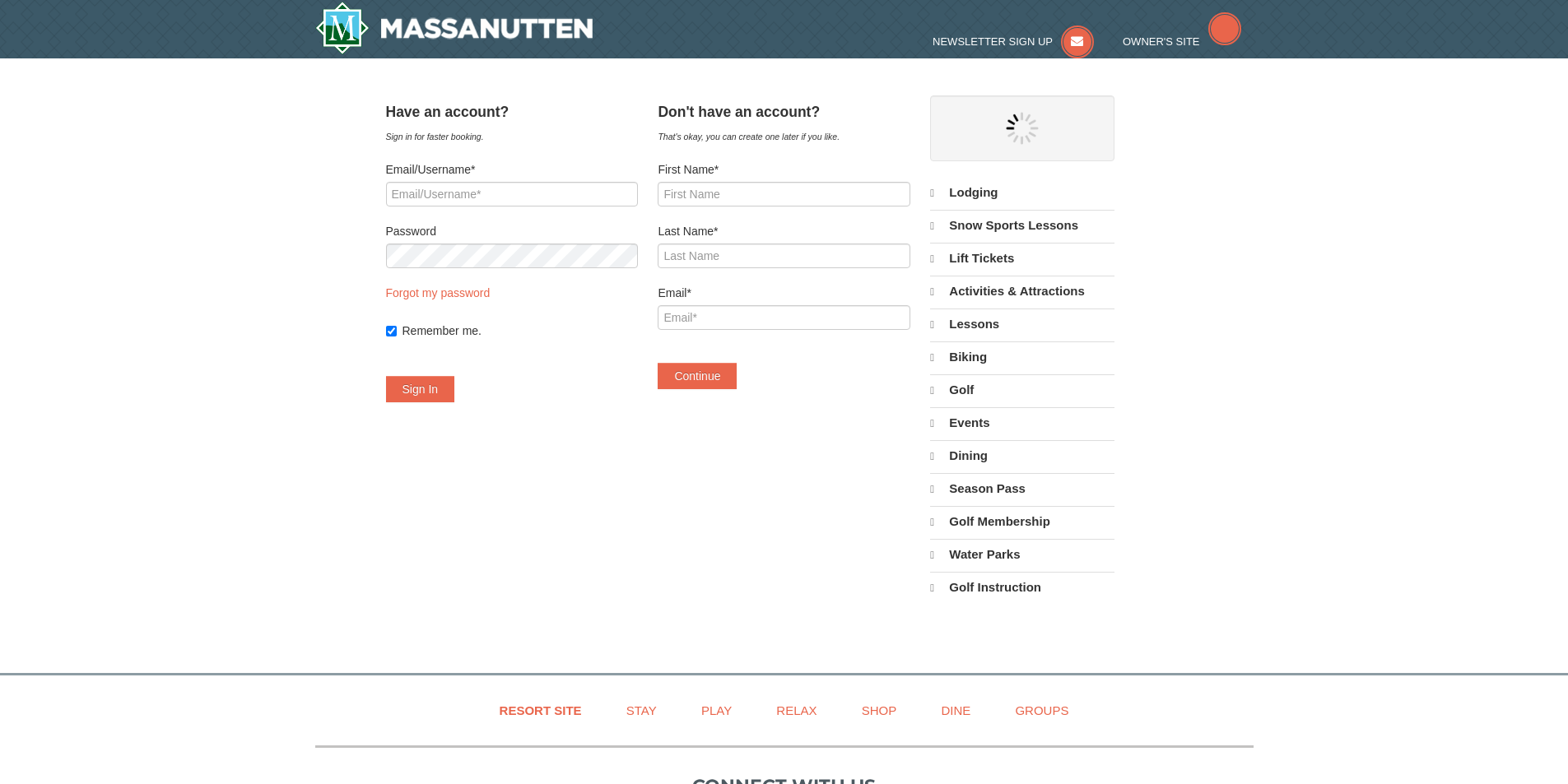
select select "10"
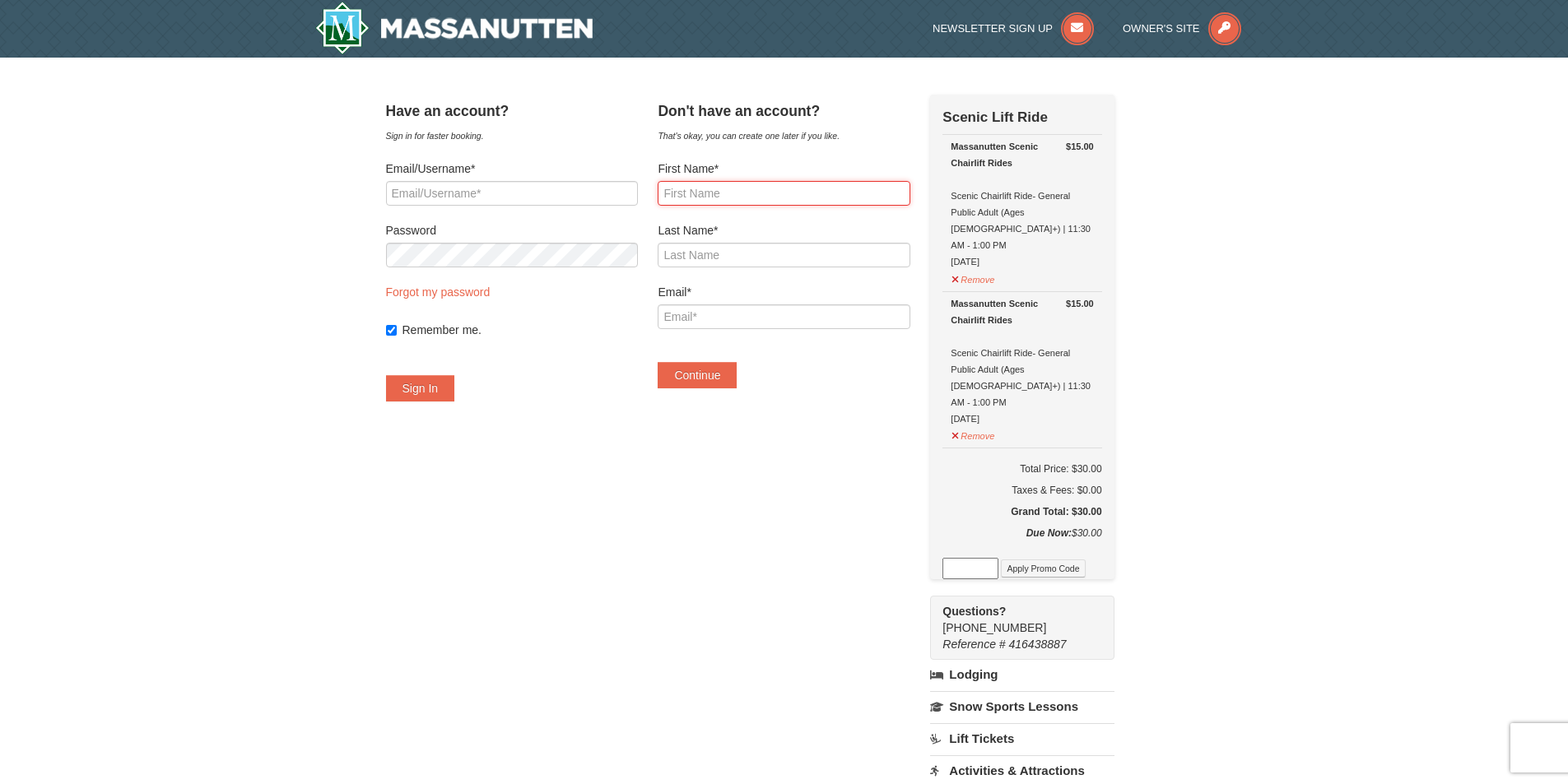
click at [730, 188] on input "First Name*" at bounding box center [784, 193] width 252 height 25
type input "lina"
type input "malaver"
type input "[EMAIL_ADDRESS][DOMAIN_NAME]"
click at [719, 368] on button "Continue" at bounding box center [697, 375] width 79 height 27
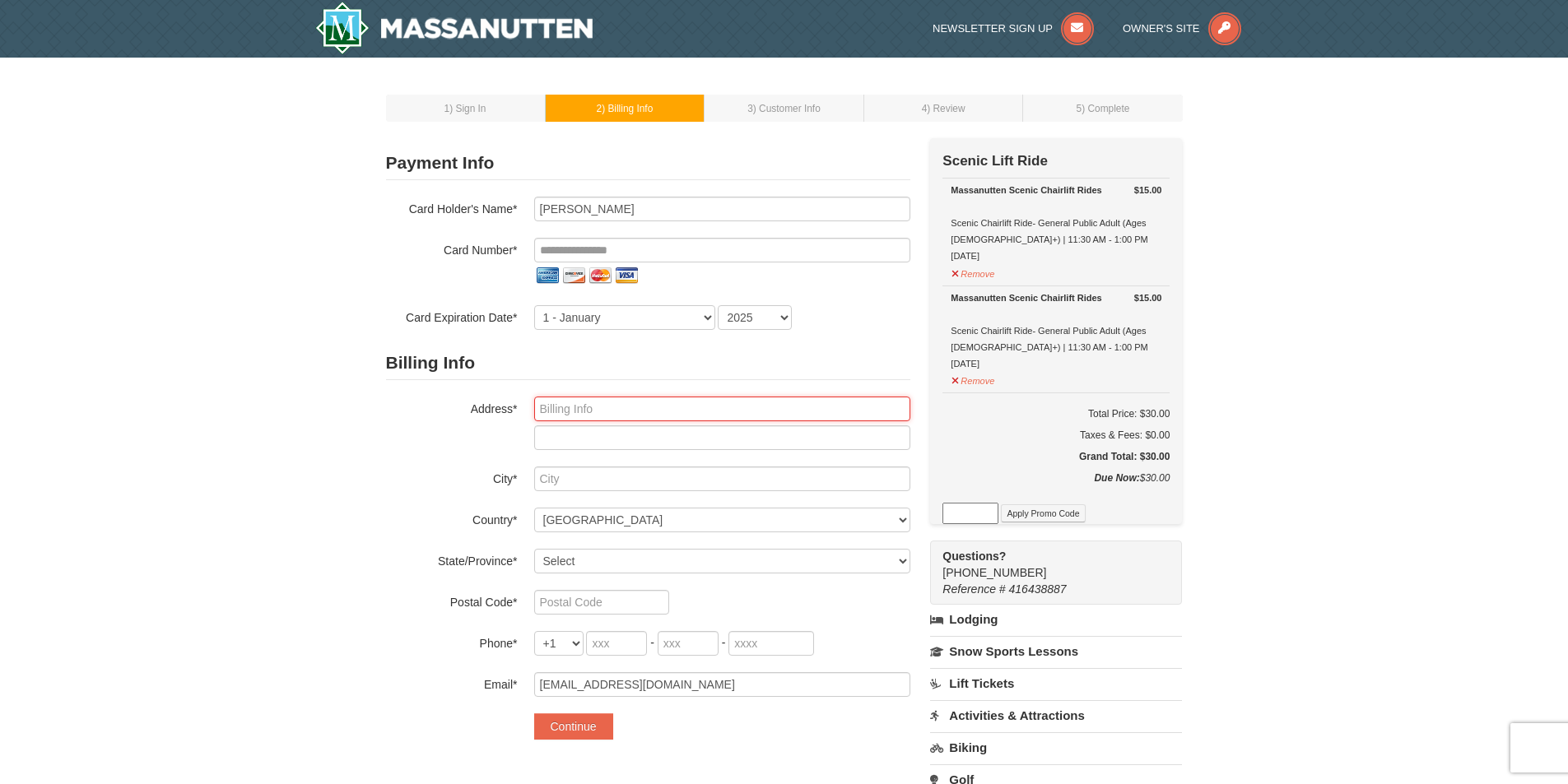
click at [592, 402] on input "text" at bounding box center [722, 408] width 376 height 25
type input "[STREET_ADDRESS][PERSON_NAME][PERSON_NAME] apt 707w"
type input "falls church"
select select "VA"
type input "22041"
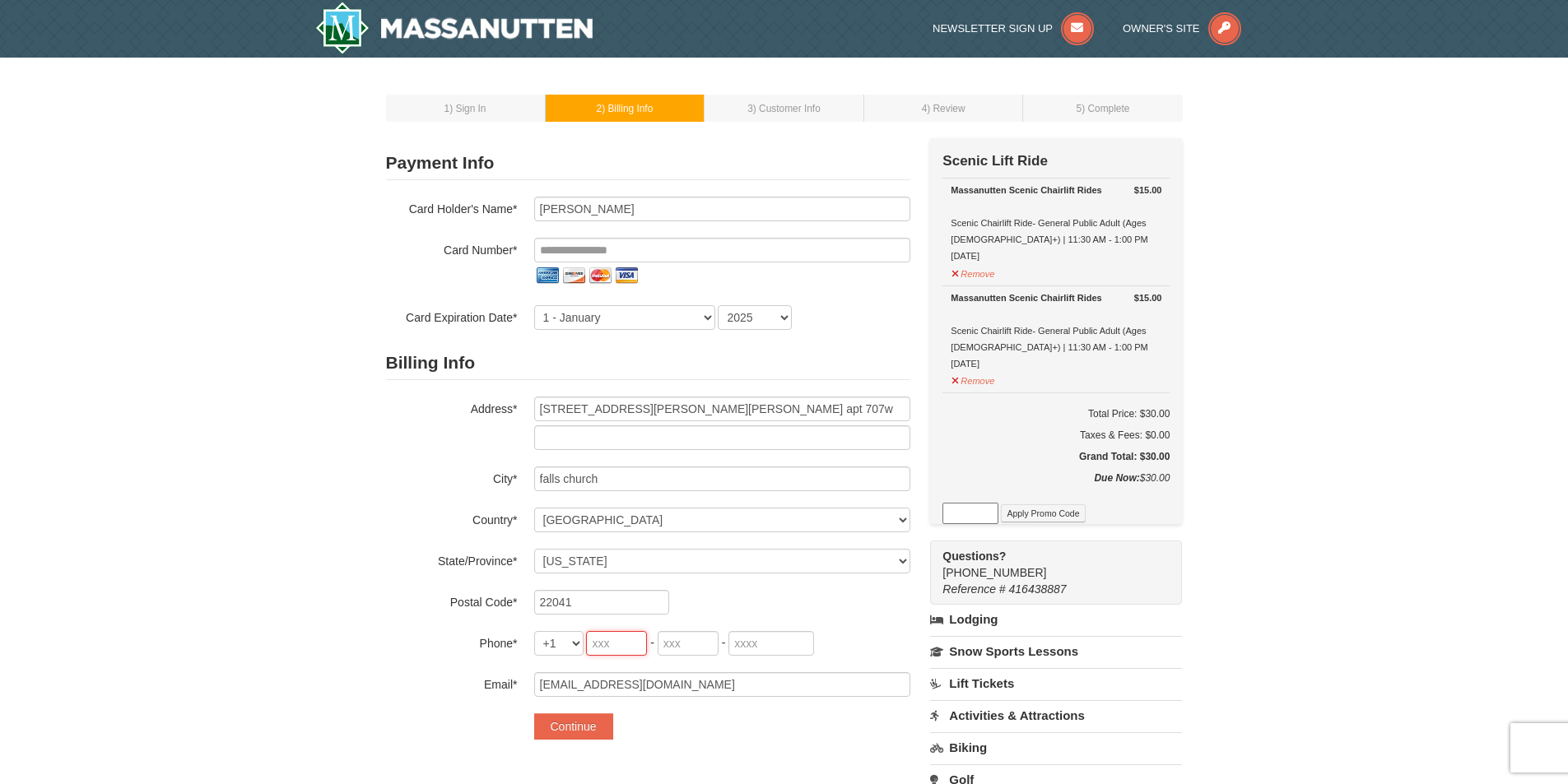
type input "305"
type input "606"
type input "7053"
click at [580, 244] on input "tel" at bounding box center [722, 250] width 376 height 25
type input "Lina Malaver"
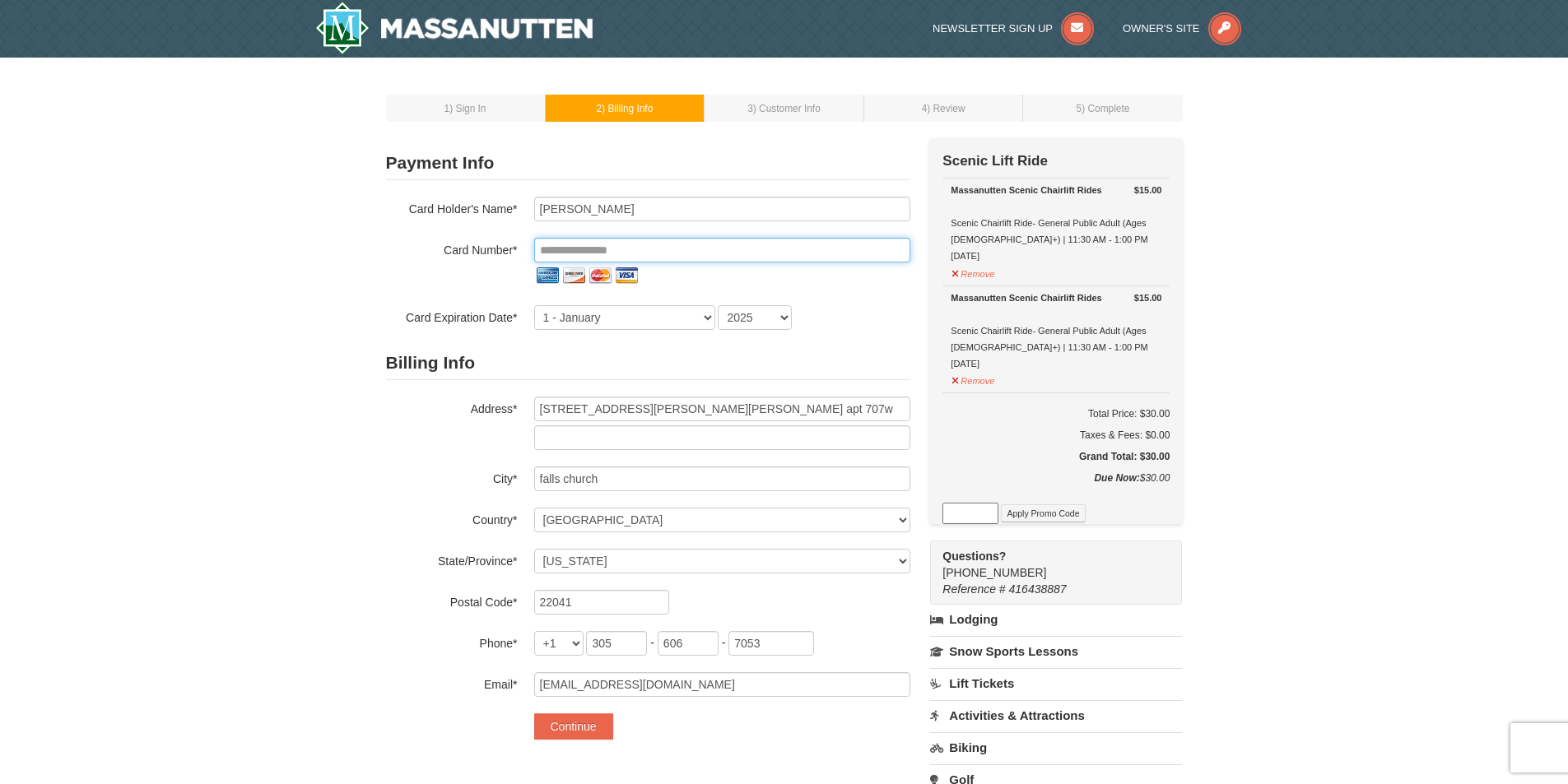
type input "**********"
select select "4"
select select "2027"
click at [584, 724] on button "Continue" at bounding box center [574, 727] width 79 height 27
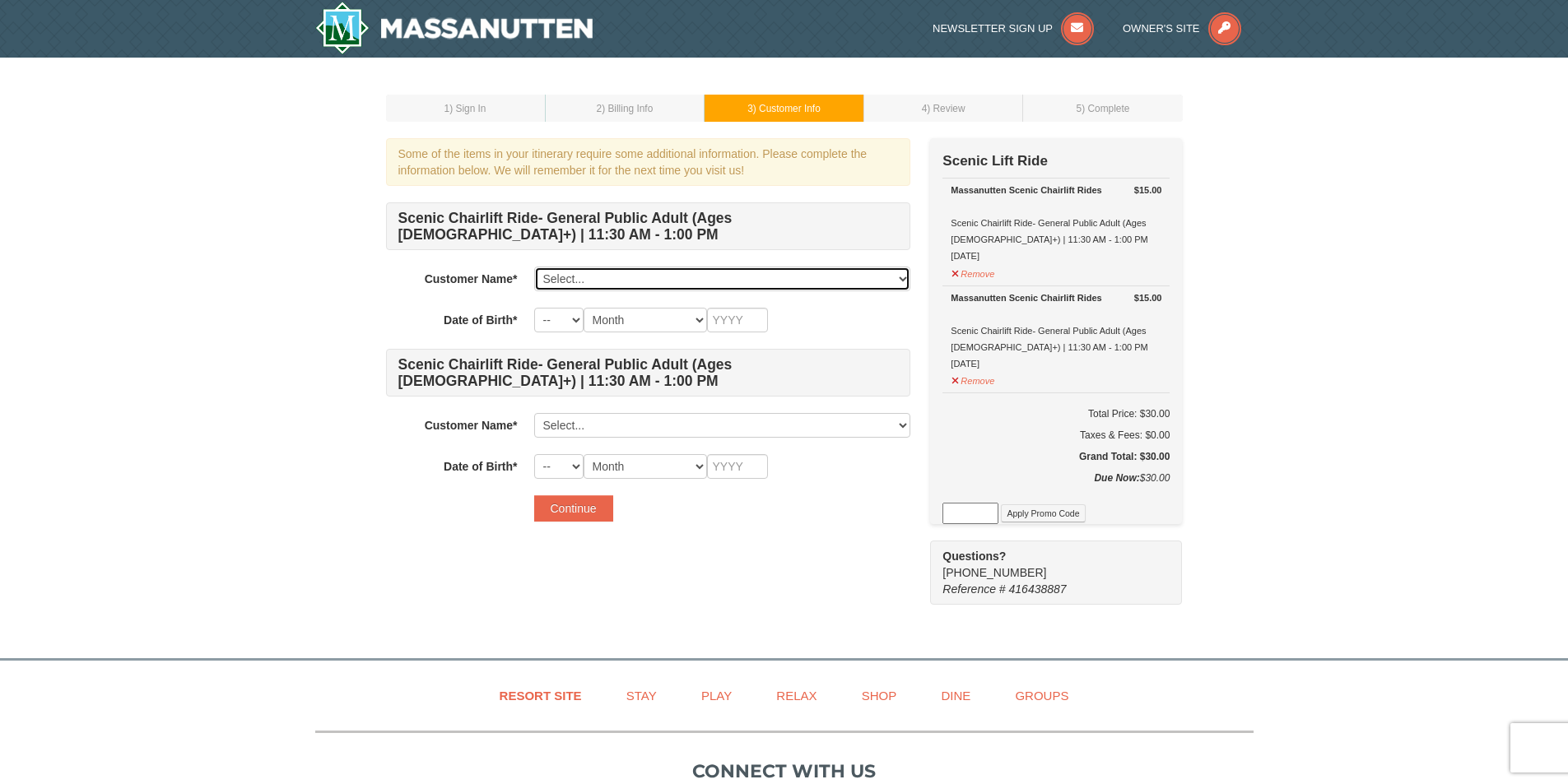
click at [639, 275] on select "Select... lina malaver Add New..." at bounding box center [722, 279] width 376 height 25
select select "28326625"
click at [535, 267] on select "Select... lina malaver Add New..." at bounding box center [722, 279] width 376 height 25
click at [561, 322] on select "-- 01 02 03 04 05 06 07 08 09 10 11 12 13 14 15 16 17 18 19 20 21 22 23 24 25 2…" at bounding box center [559, 319] width 50 height 25
select select "07"
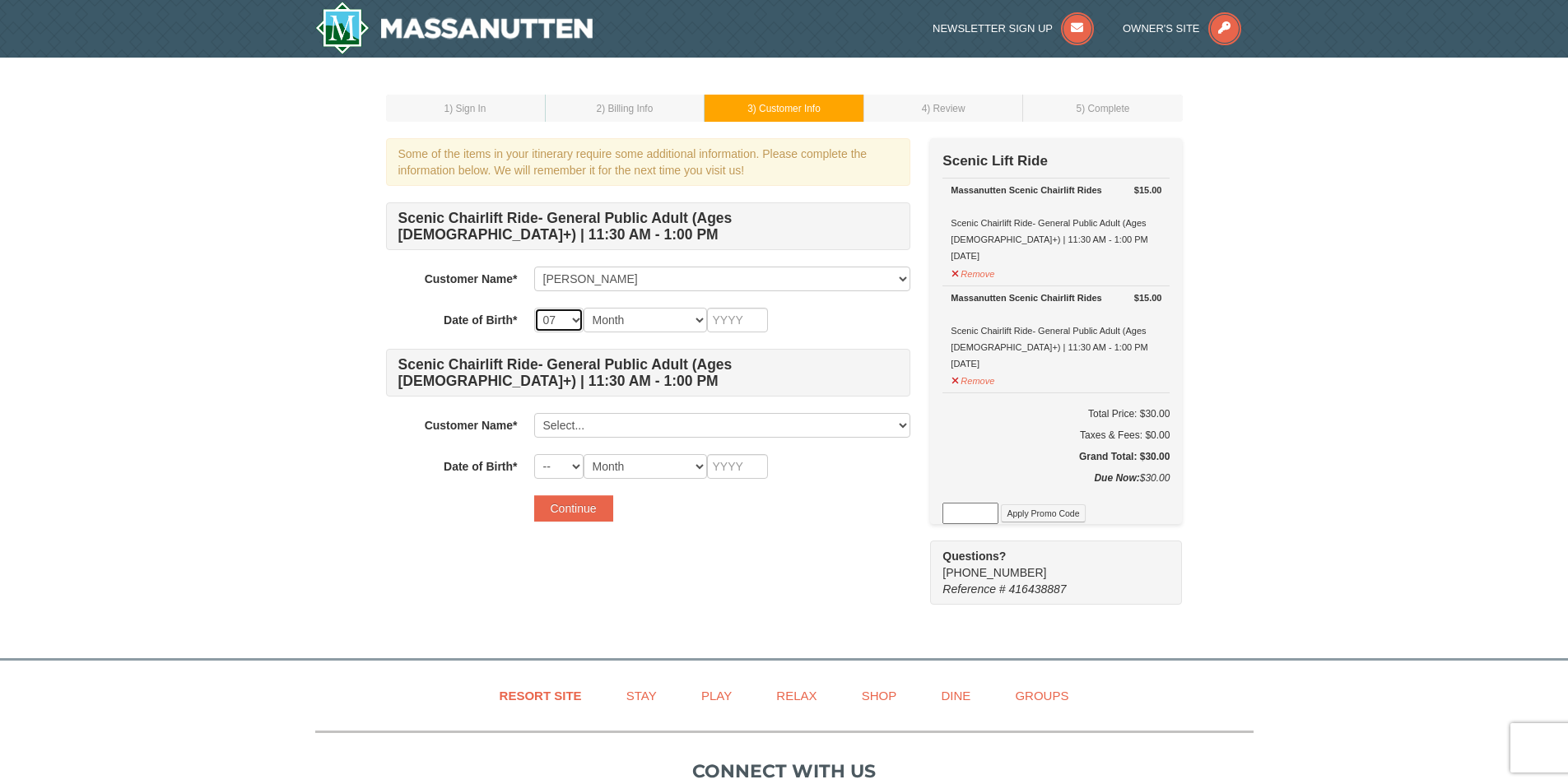
click at [535, 307] on select "-- 01 02 03 04 05 06 07 08 09 10 11 12 13 14 15 16 17 18 19 20 21 22 23 24 25 2…" at bounding box center [559, 319] width 50 height 25
click at [633, 329] on select "Month January February March April May June July August September October Novem…" at bounding box center [646, 319] width 124 height 25
select select "07"
click at [584, 307] on select "Month January February March April May June July August September October Novem…" at bounding box center [646, 319] width 124 height 25
click at [736, 313] on input "text" at bounding box center [737, 319] width 60 height 25
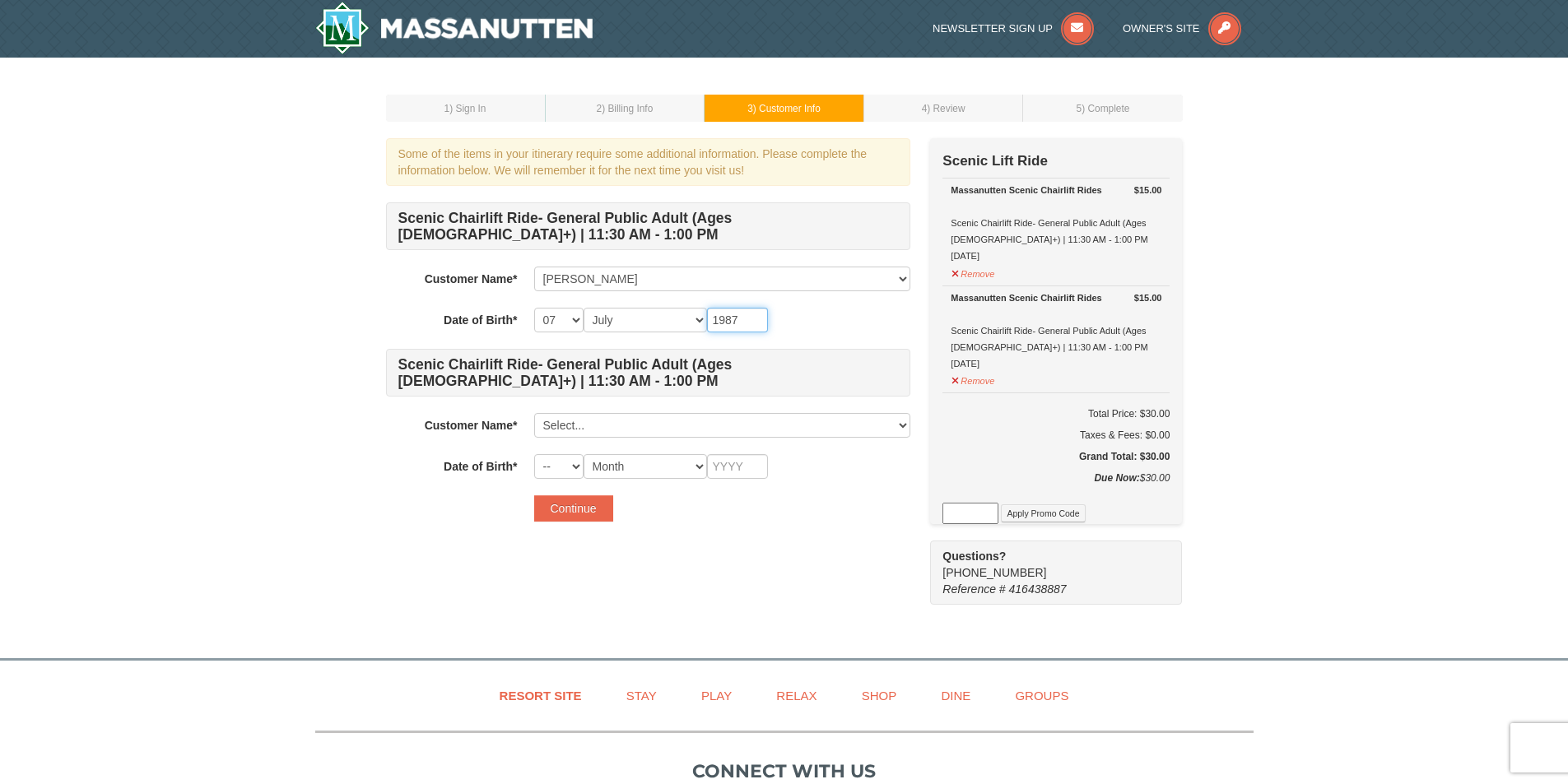
type input "1987"
click at [579, 312] on select "-- 01 02 03 04 05 06 07 08 09 10 11 12 13 14 15 16 17 18 19 20 21 22 23 24 25 2…" at bounding box center [559, 319] width 50 height 25
select select "13"
click at [535, 307] on select "-- 01 02 03 04 05 06 07 08 09 10 11 12 13 14 15 16 17 18 19 20 21 22 23 24 25 2…" at bounding box center [559, 319] width 50 height 25
click at [588, 426] on select "Select... lina malaver Add New..." at bounding box center [722, 425] width 376 height 25
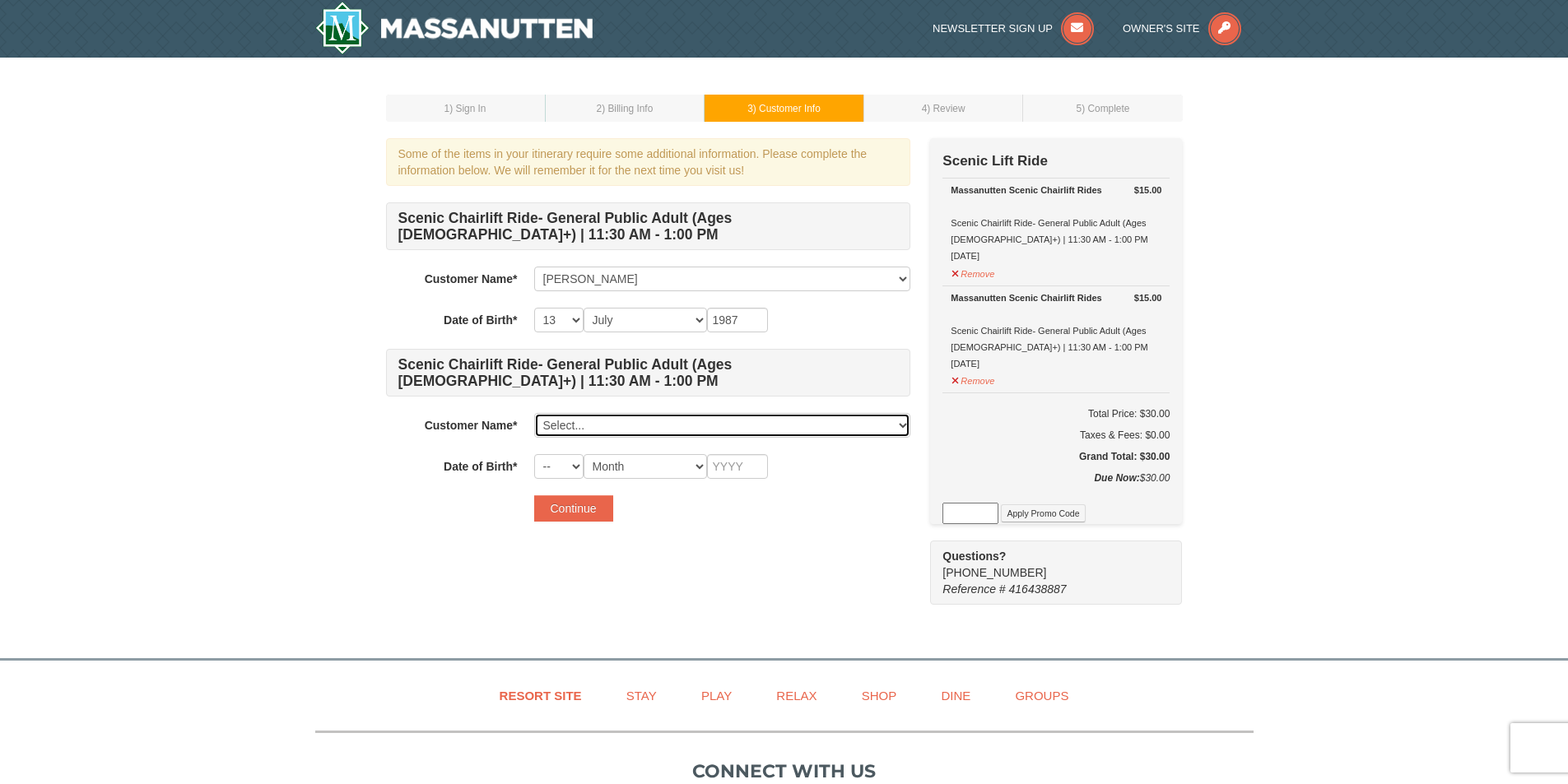
select select "28326625"
click at [535, 413] on select "Select... lina malaver Add New..." at bounding box center [722, 425] width 376 height 25
select select "13"
select select "07"
type input "1987"
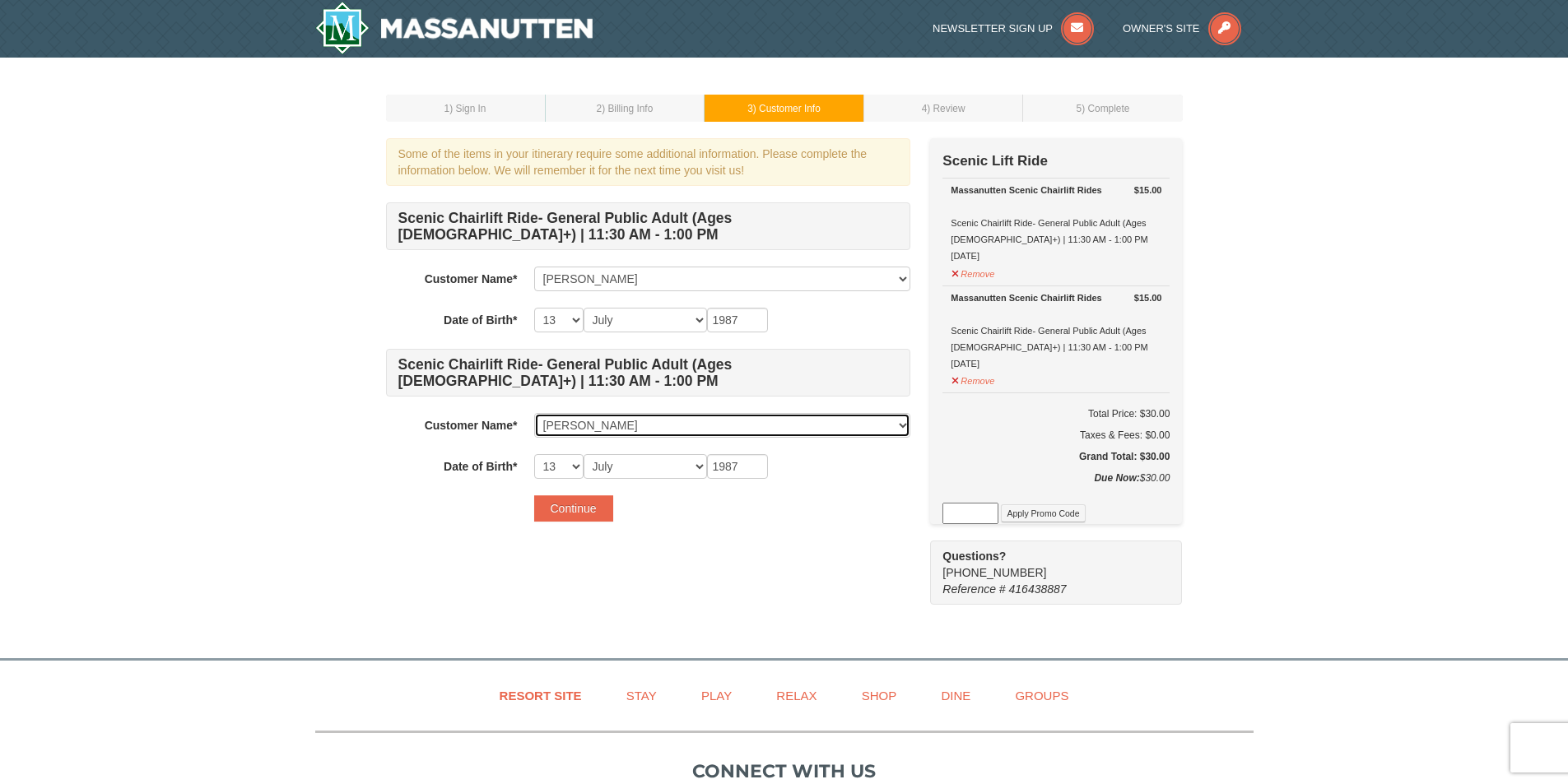
click at [638, 428] on select "Select... lina malaver Add New..." at bounding box center [722, 425] width 376 height 25
select select
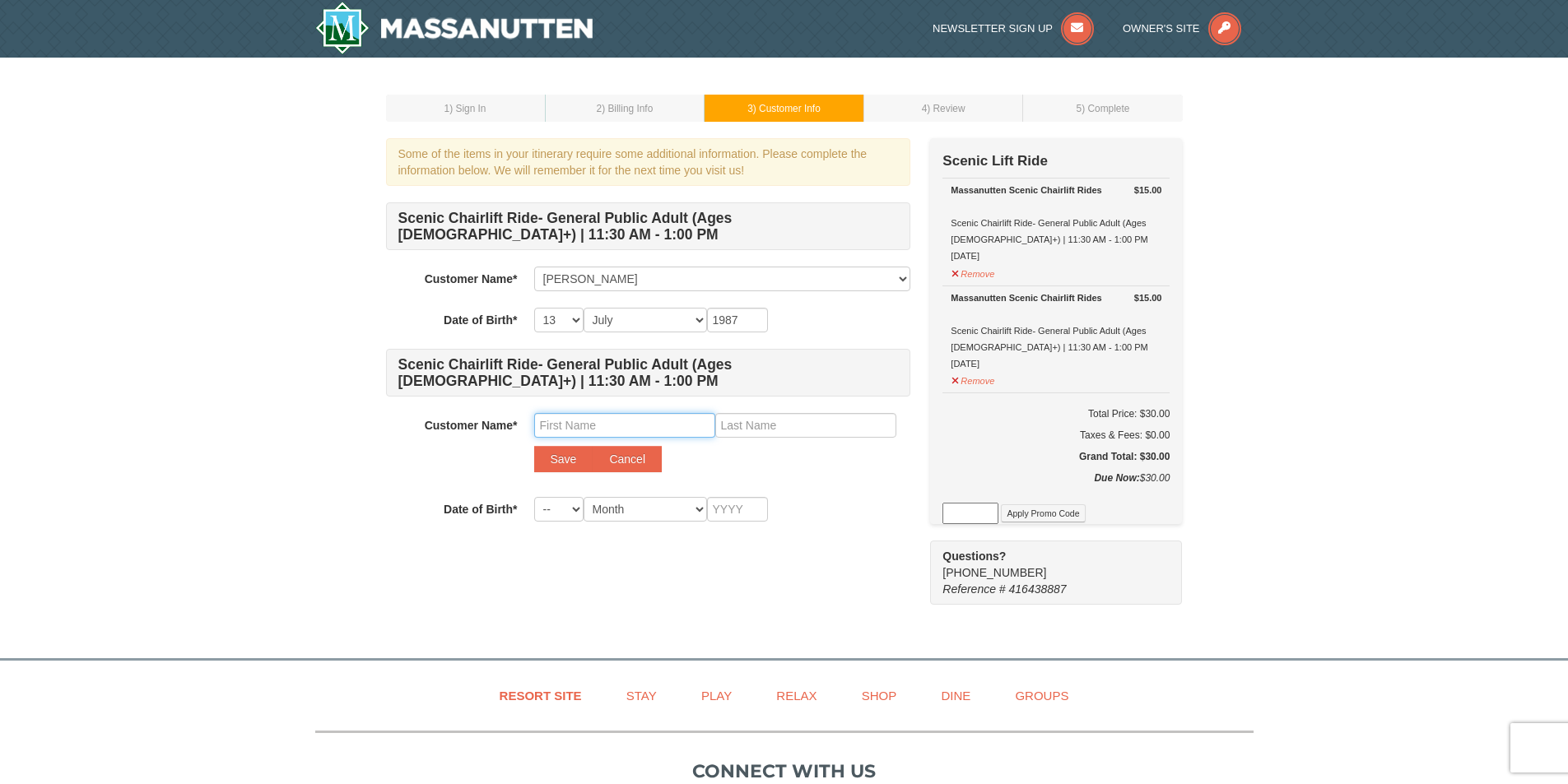
click at [613, 429] on input "text" at bounding box center [625, 425] width 181 height 25
click at [635, 428] on input "text" at bounding box center [625, 425] width 181 height 25
type input "jaime"
type input "gaona"
click at [571, 518] on select "-- 01 02 03 04 05 06 07 08 09 10 11 12 13 14 15 16 17 18 19 20 21 22 23 24 25 2…" at bounding box center [559, 508] width 50 height 25
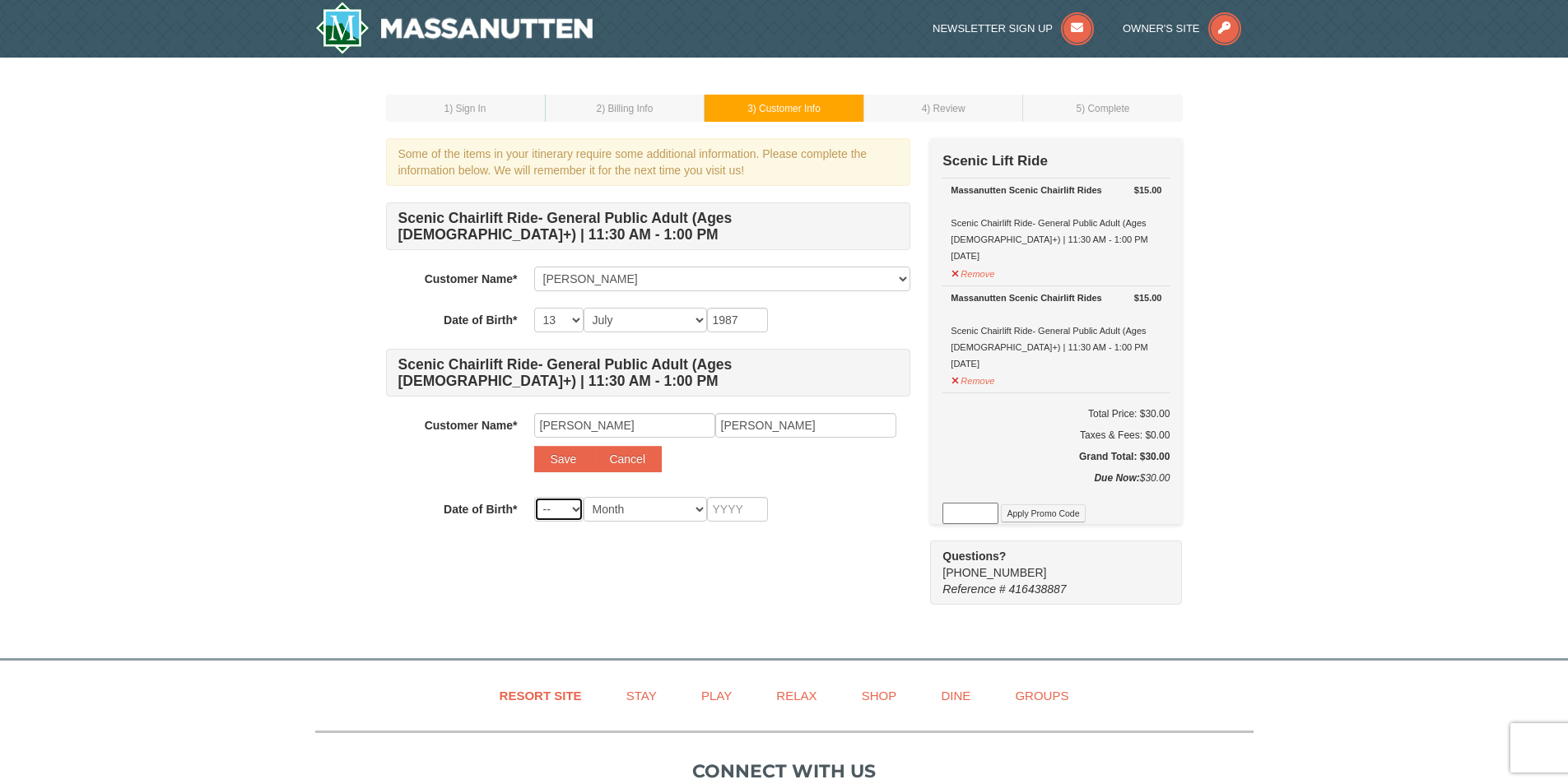
select select "21"
click at [535, 497] on select "-- 01 02 03 04 05 06 07 08 09 10 11 12 13 14 15 16 17 18 19 20 21 22 23 24 25 2…" at bounding box center [559, 508] width 50 height 25
click at [619, 505] on select "Month January February March April May June July August September October Novem…" at bounding box center [646, 508] width 124 height 25
select select "09"
click at [584, 497] on select "Month January February March April May June July August September October Novem…" at bounding box center [646, 508] width 124 height 25
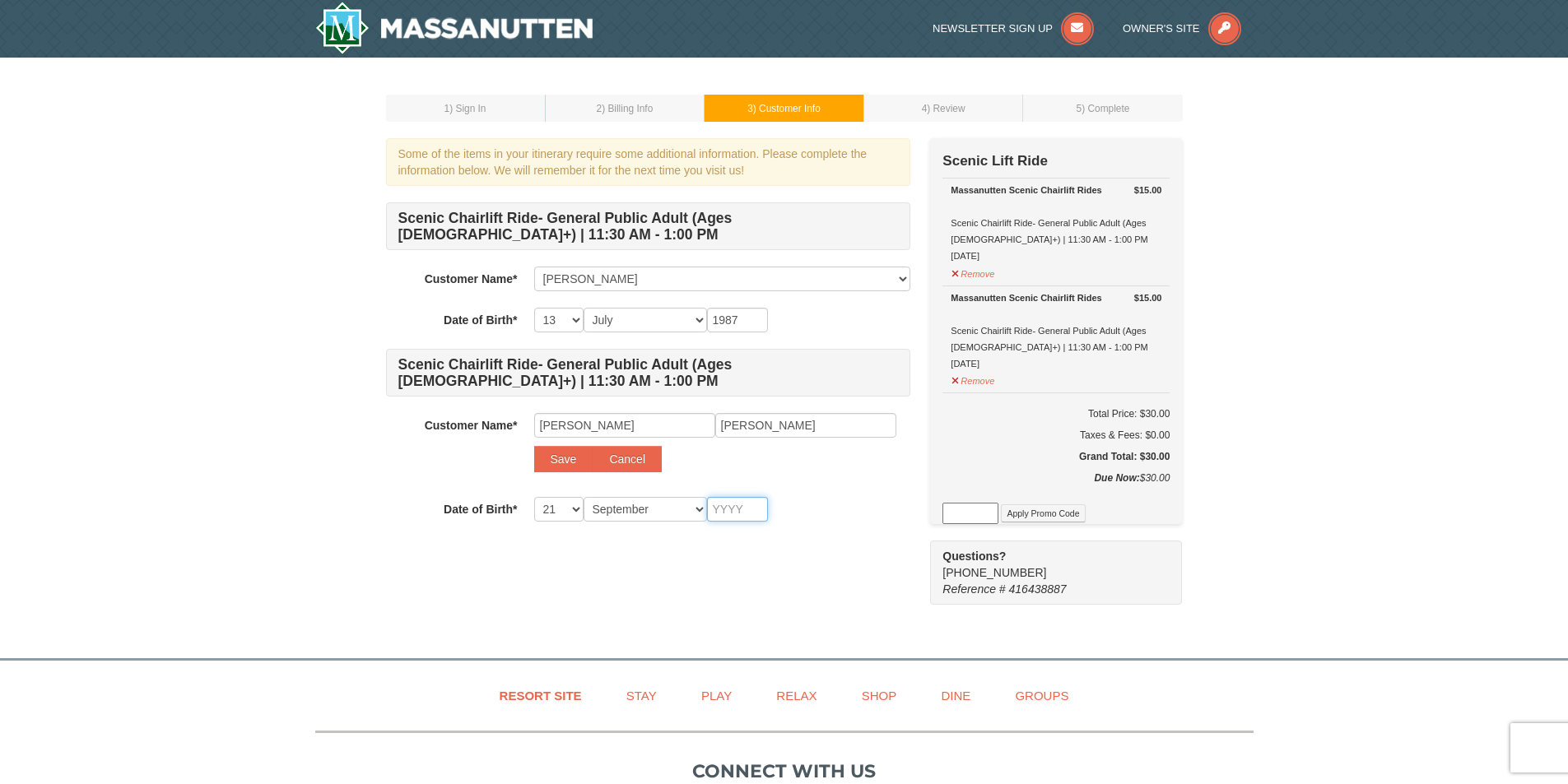
click at [739, 508] on input "text" at bounding box center [737, 508] width 60 height 25
type input "1983"
click at [754, 562] on div "Continue" at bounding box center [722, 551] width 376 height 27
click at [565, 465] on button "Save" at bounding box center [564, 459] width 60 height 27
select select
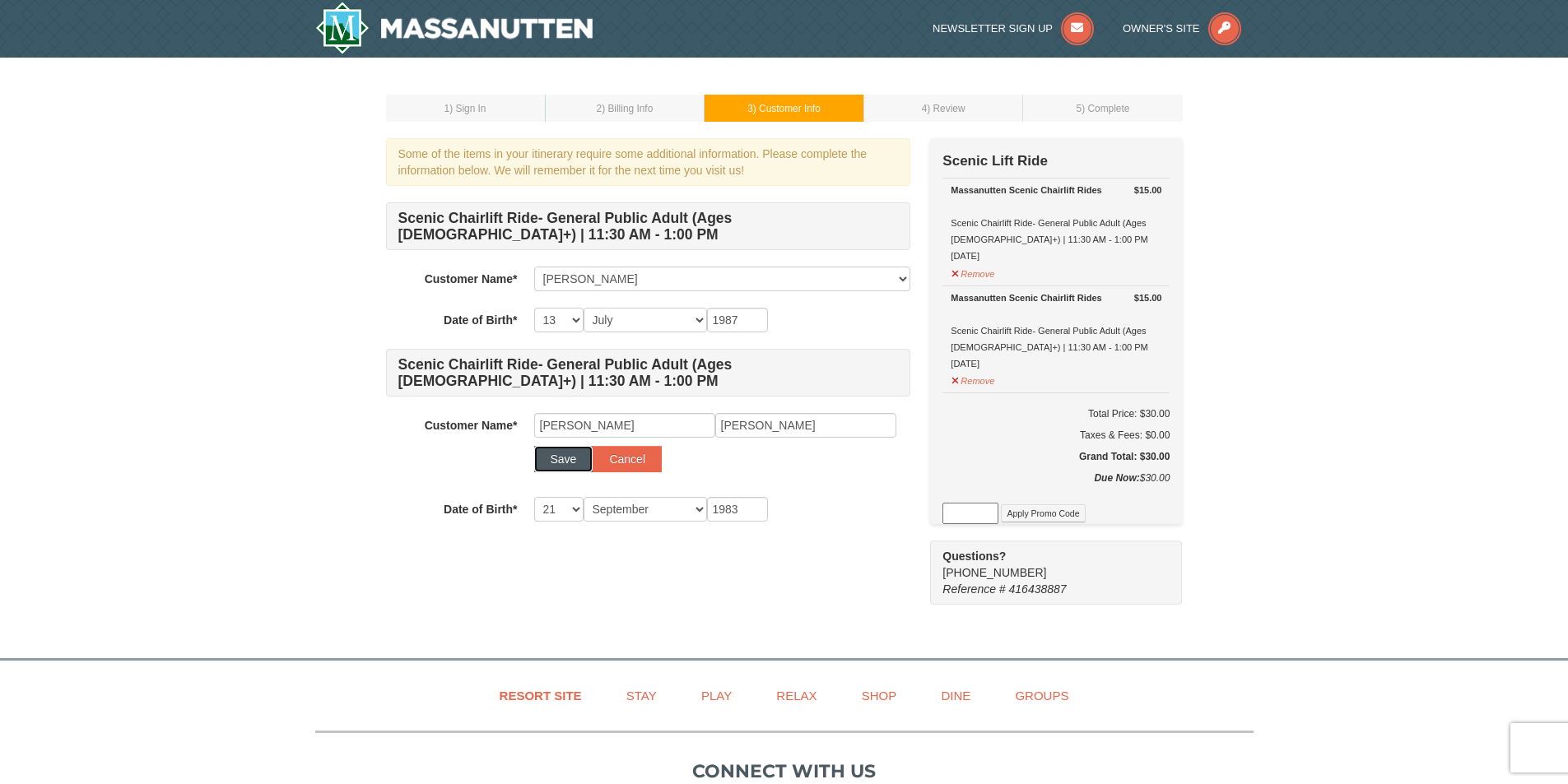
select select
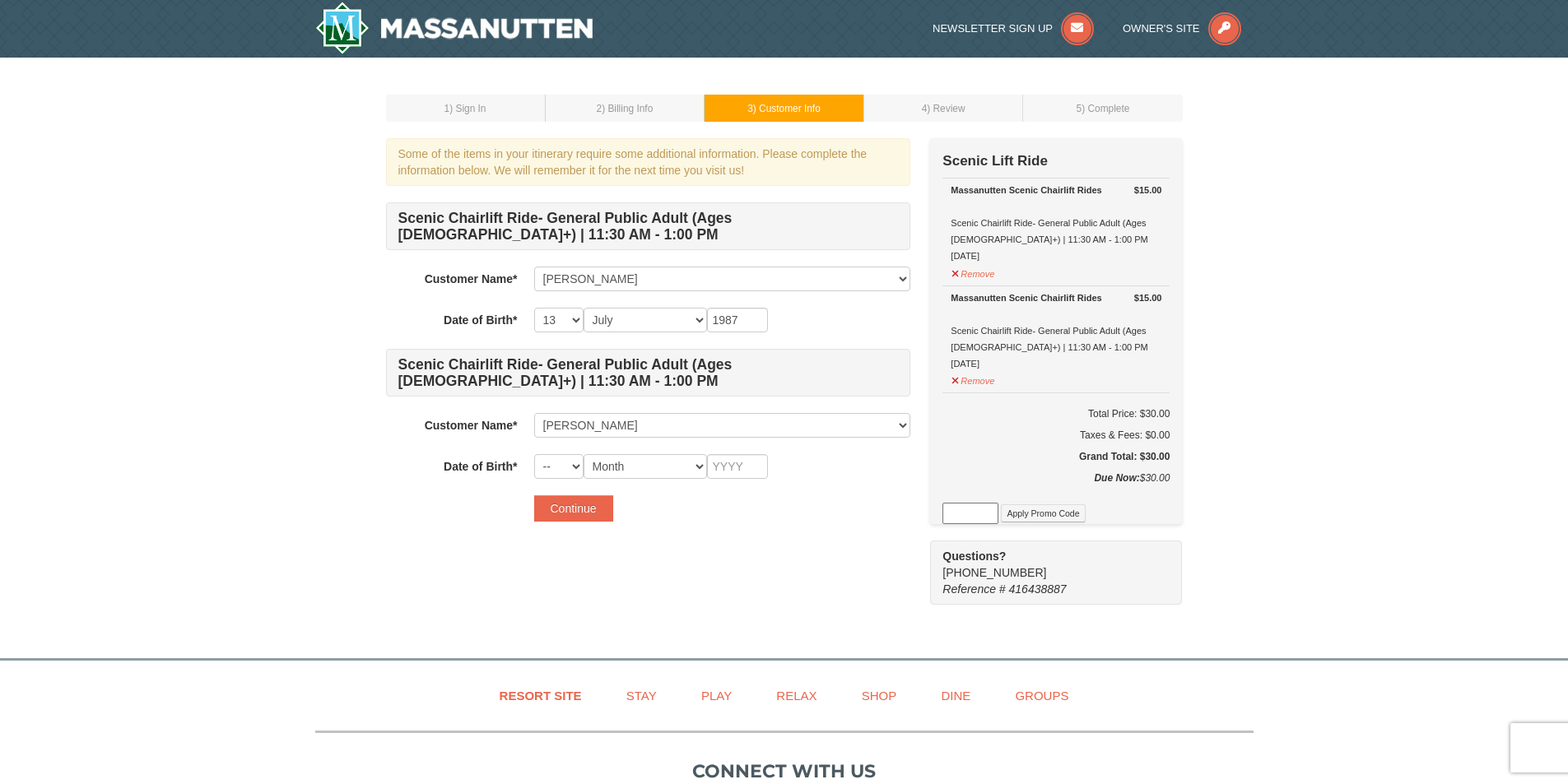
click at [558, 481] on form "Scenic Chairlift Ride- General Public Adult (Ages 13+) | 11:30 AM - 1:00 PM Cus…" at bounding box center [648, 362] width 525 height 319
click at [557, 469] on select "-- 01 02 03 04 05 06 07 08 09 10 11 12 13 14 15 16 17 18 19 20 21 22 23 24 25 2…" at bounding box center [559, 466] width 50 height 25
select select "21"
click at [535, 454] on select "-- 01 02 03 04 05 06 07 08 09 10 11 12 13 14 15 16 17 18 19 20 21 22 23 24 25 2…" at bounding box center [559, 466] width 50 height 25
click at [651, 463] on select "Month January February March April May June July August September October Novem…" at bounding box center [646, 466] width 124 height 25
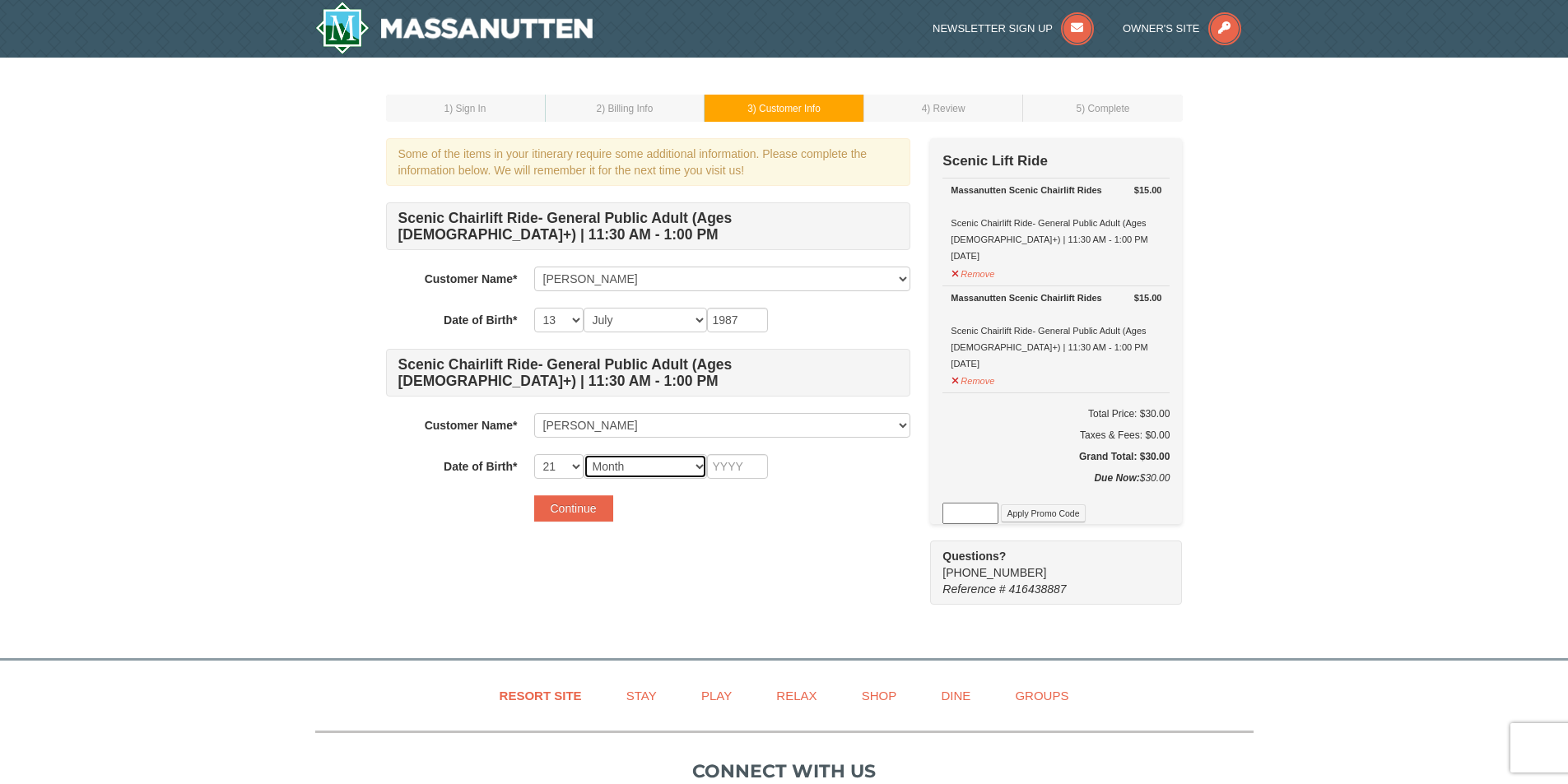
select select "09"
click at [584, 454] on select "Month January February March April May June July August September October Novem…" at bounding box center [646, 466] width 124 height 25
click at [743, 463] on input "text" at bounding box center [737, 466] width 60 height 25
type input "1981"
click at [584, 505] on button "Continue" at bounding box center [574, 508] width 79 height 27
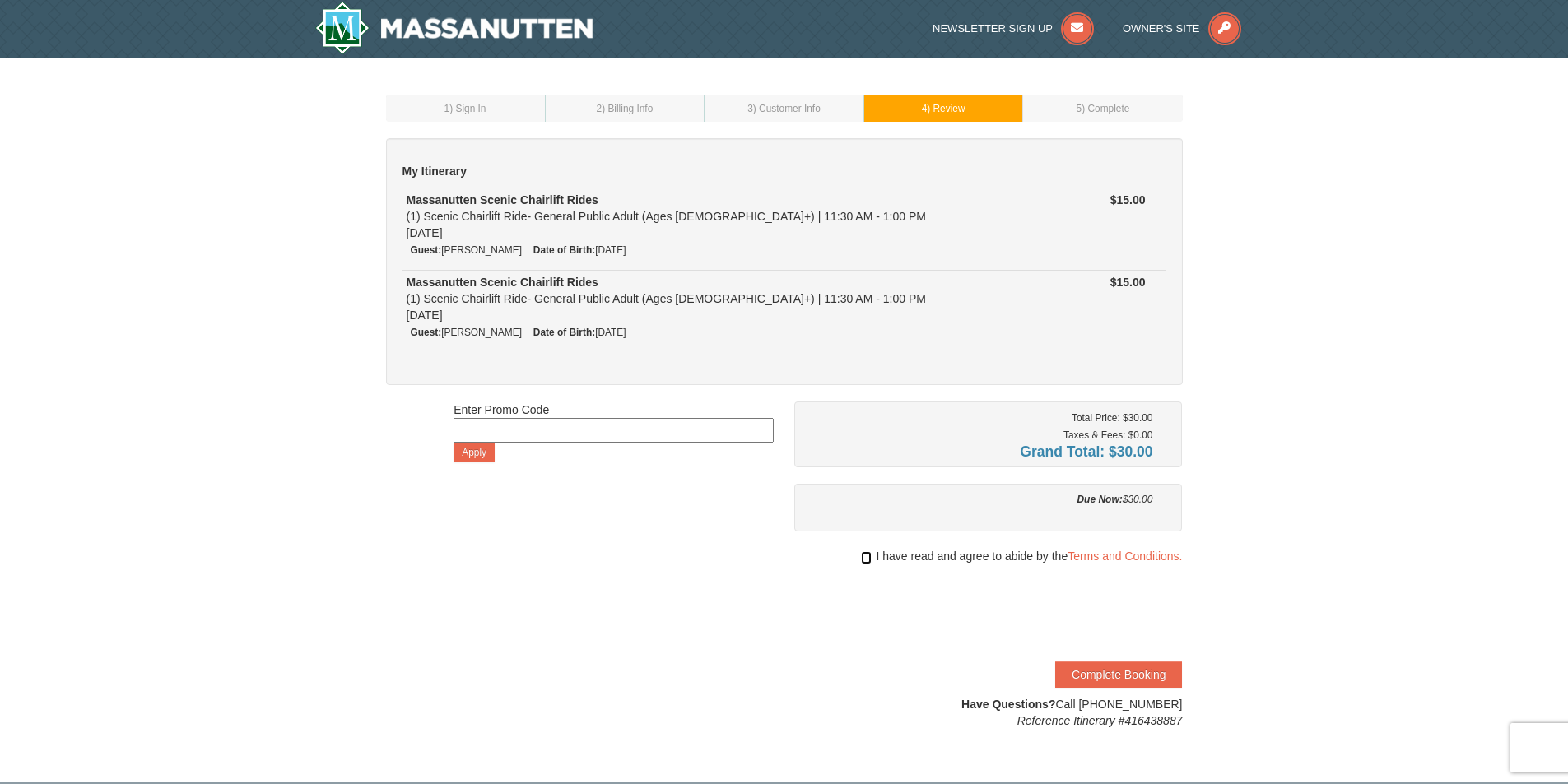
click at [861, 557] on input "checkbox" at bounding box center [866, 557] width 11 height 13
checkbox input "true"
click at [1122, 676] on button "Complete Booking" at bounding box center [1119, 674] width 127 height 27
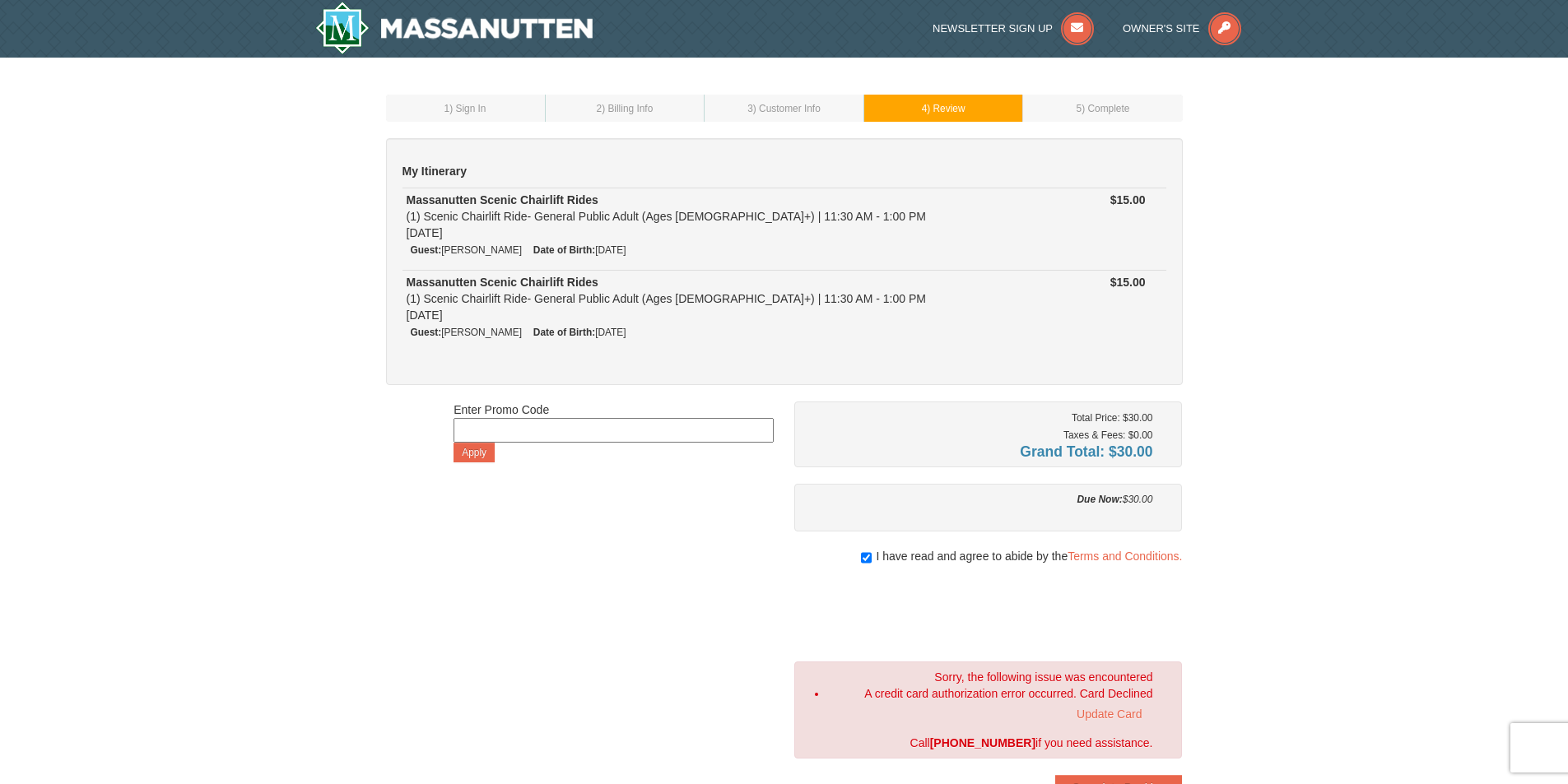
click at [830, 108] on td "3 ) Customer Info" at bounding box center [784, 107] width 160 height 27
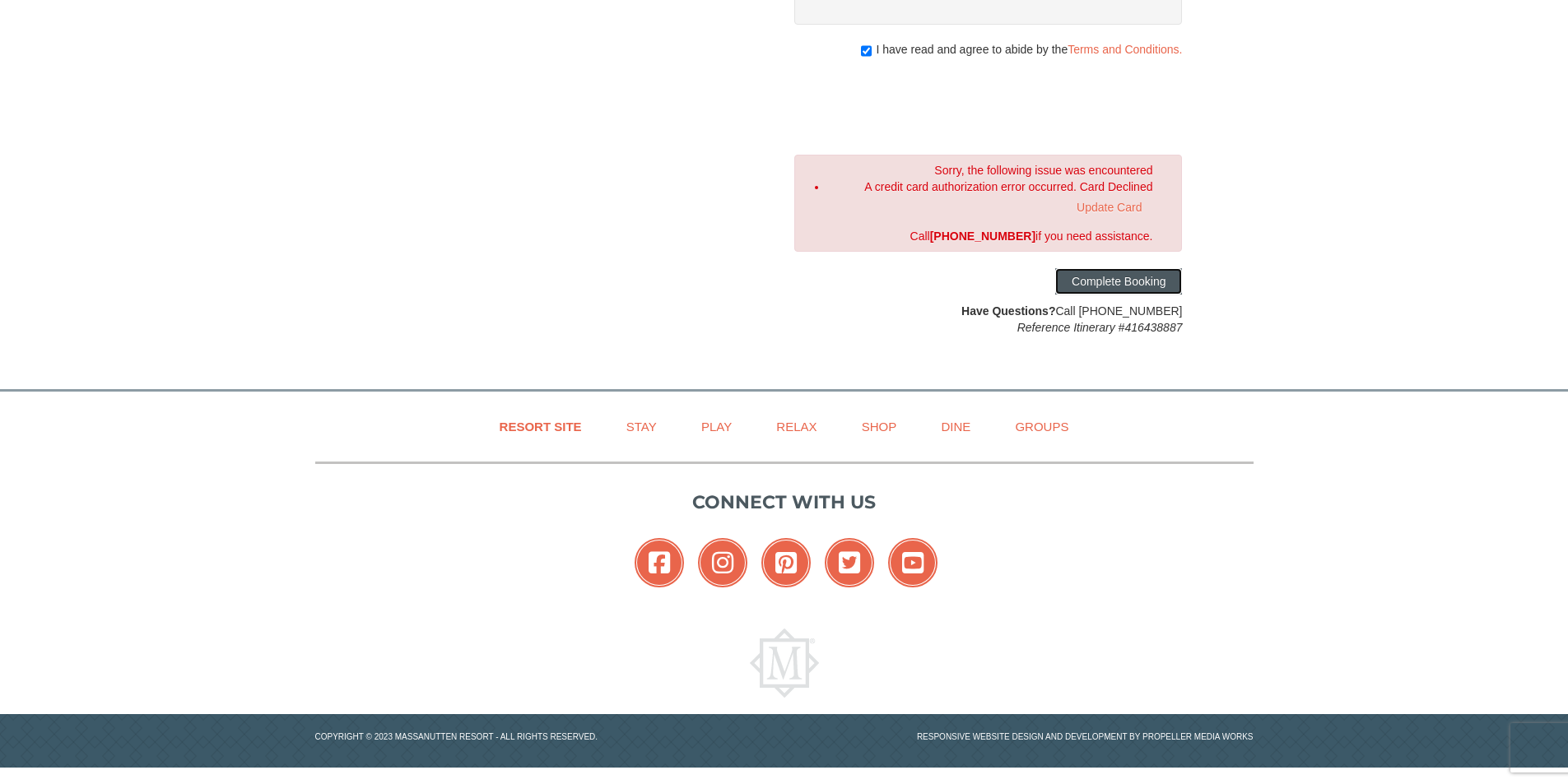
click at [1132, 283] on button "Complete Booking" at bounding box center [1119, 281] width 127 height 27
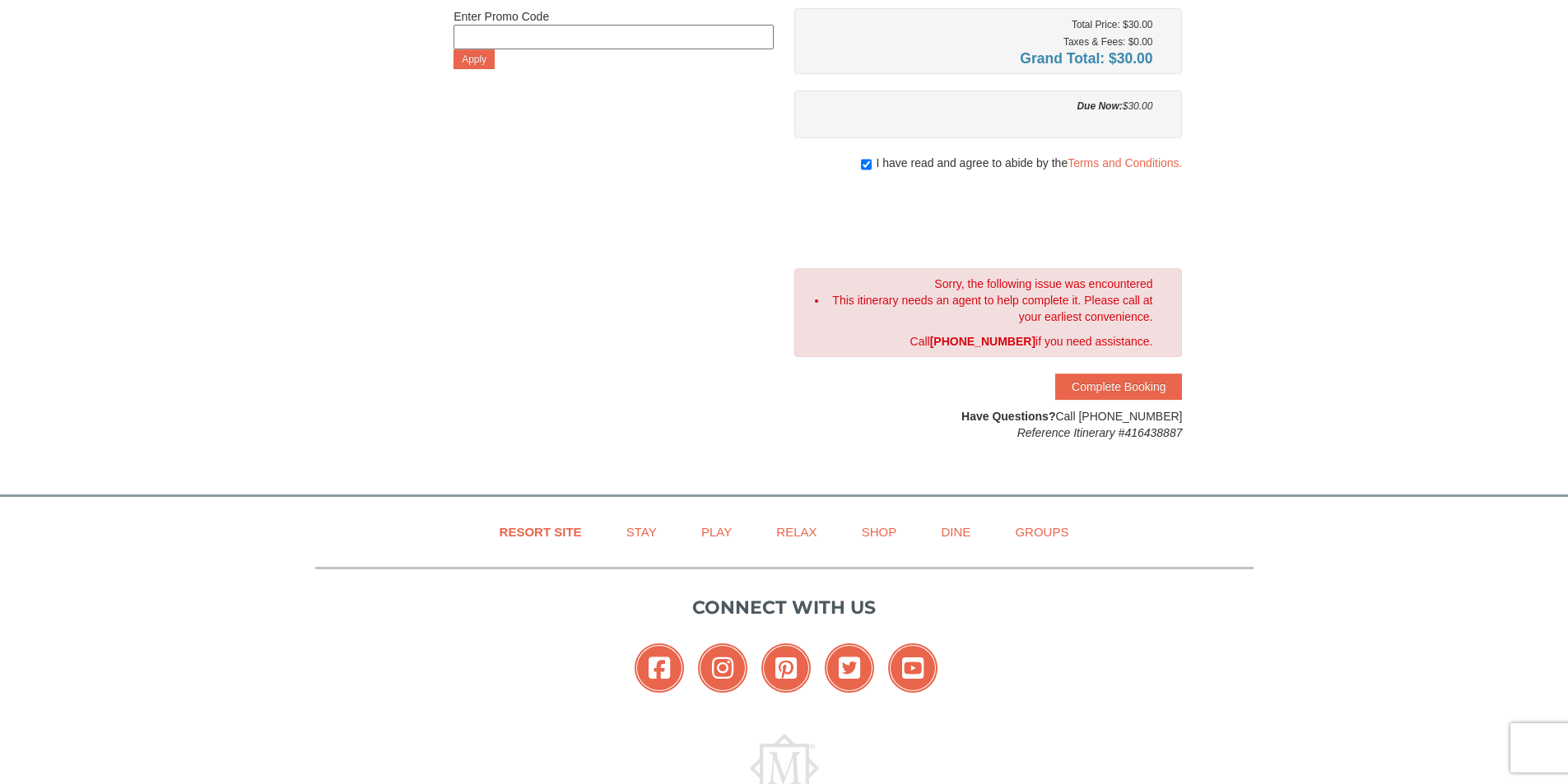
scroll to position [0, 0]
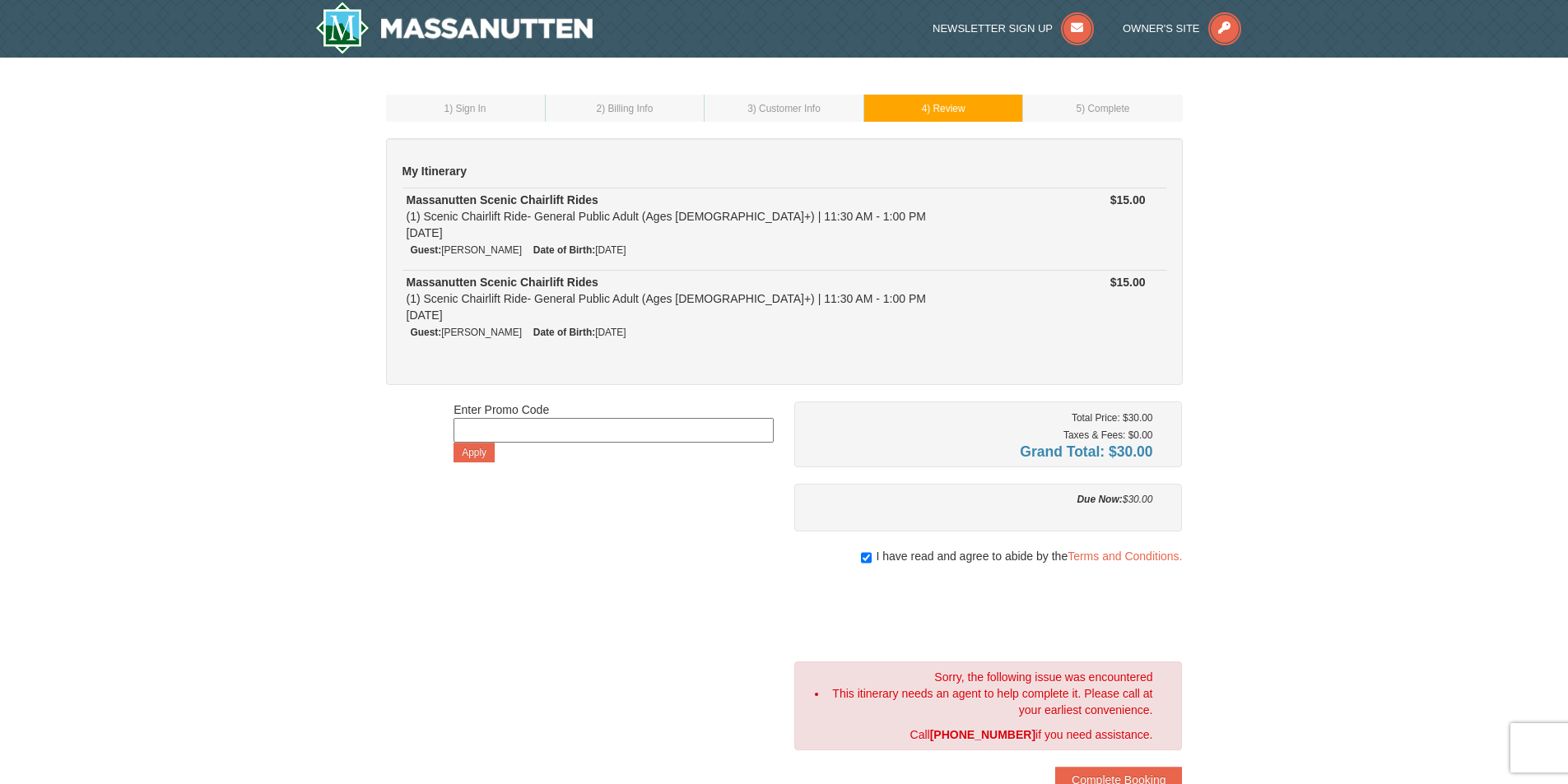
click at [778, 116] on td "3 ) Customer Info" at bounding box center [784, 107] width 160 height 27
click at [548, 106] on td "2 ) Billing Info" at bounding box center [625, 107] width 160 height 27
click at [633, 109] on span ") Billing Info" at bounding box center [627, 109] width 51 height 12
click at [758, 104] on span ") Customer Info" at bounding box center [787, 109] width 67 height 12
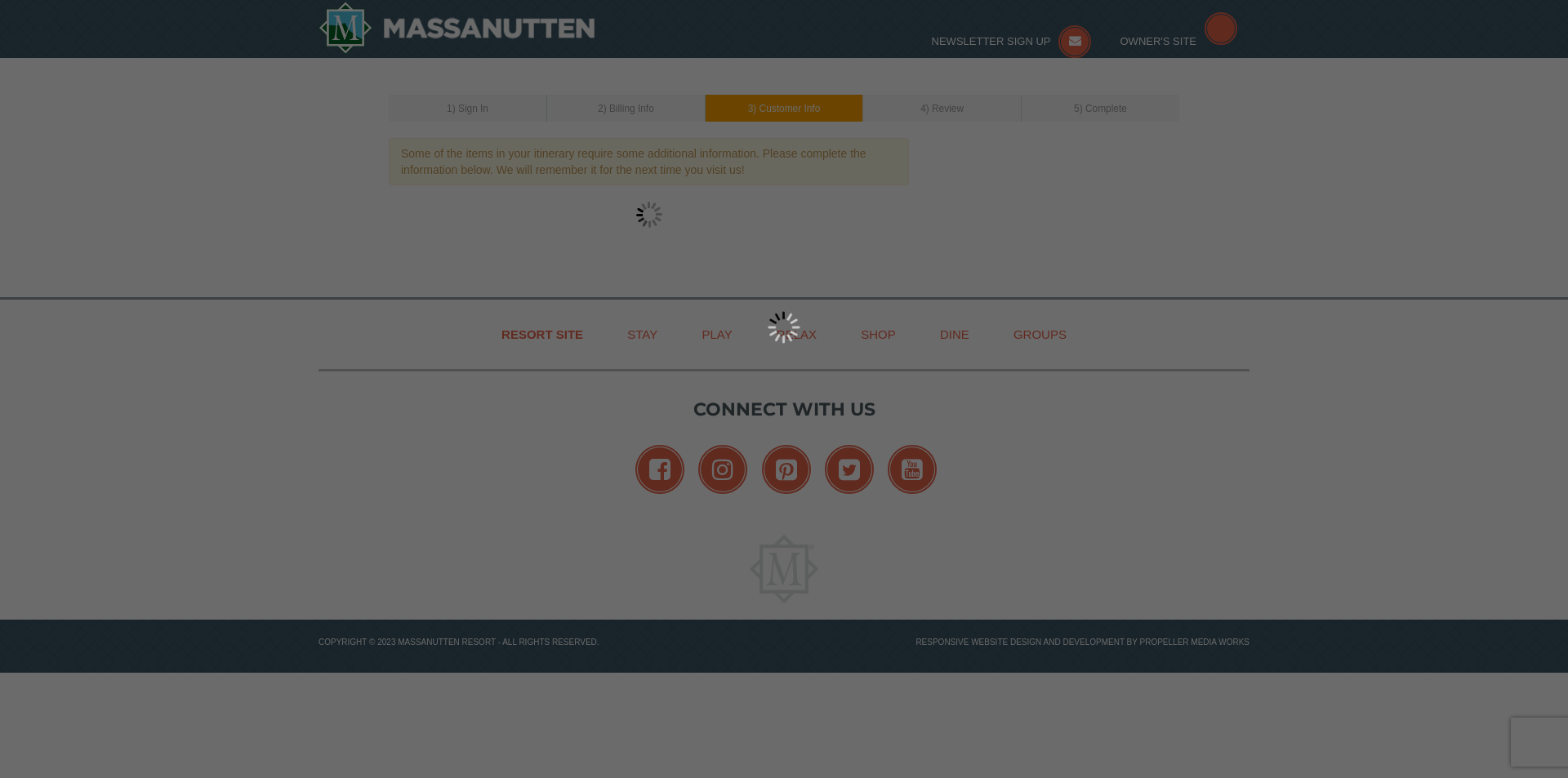
select select "13"
select select "07"
select select "21"
select select "09"
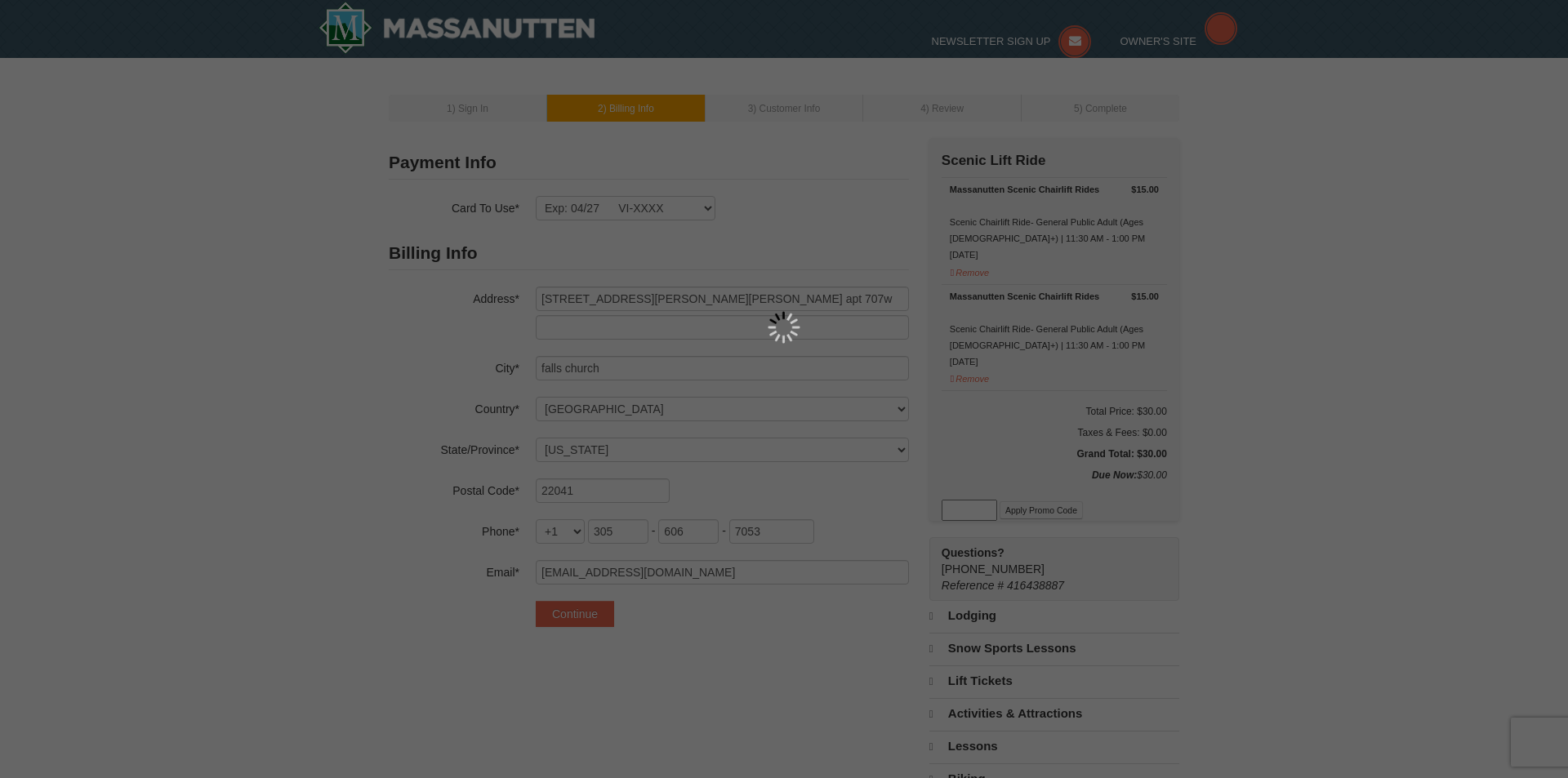
select select "VA"
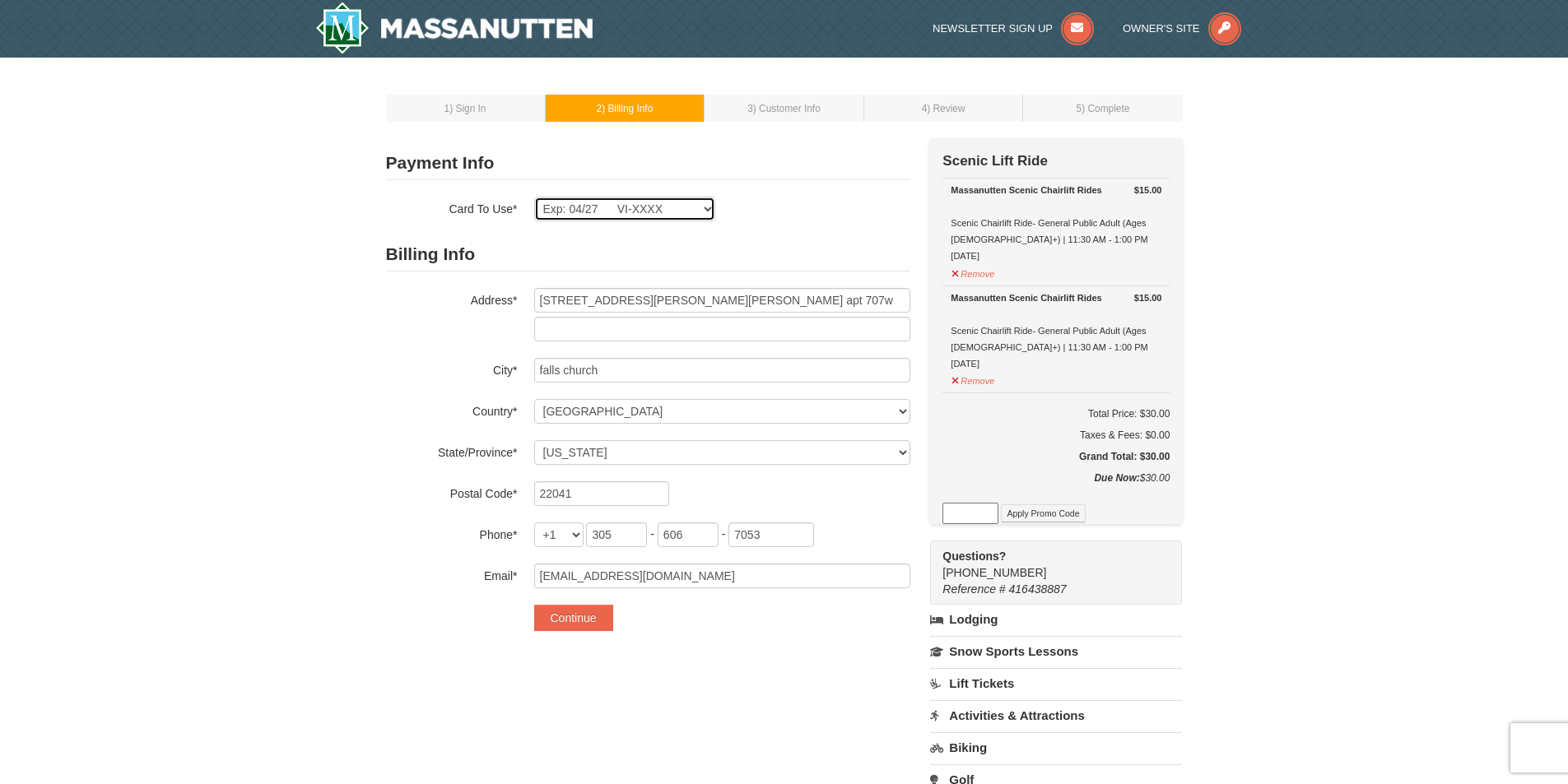
click at [697, 209] on select "Exp: 04/27 VI-XXXX New Card" at bounding box center [625, 208] width 181 height 25
select select
click at [535, 196] on select "Exp: 04/27 VI-XXXX New Card" at bounding box center [625, 208] width 181 height 25
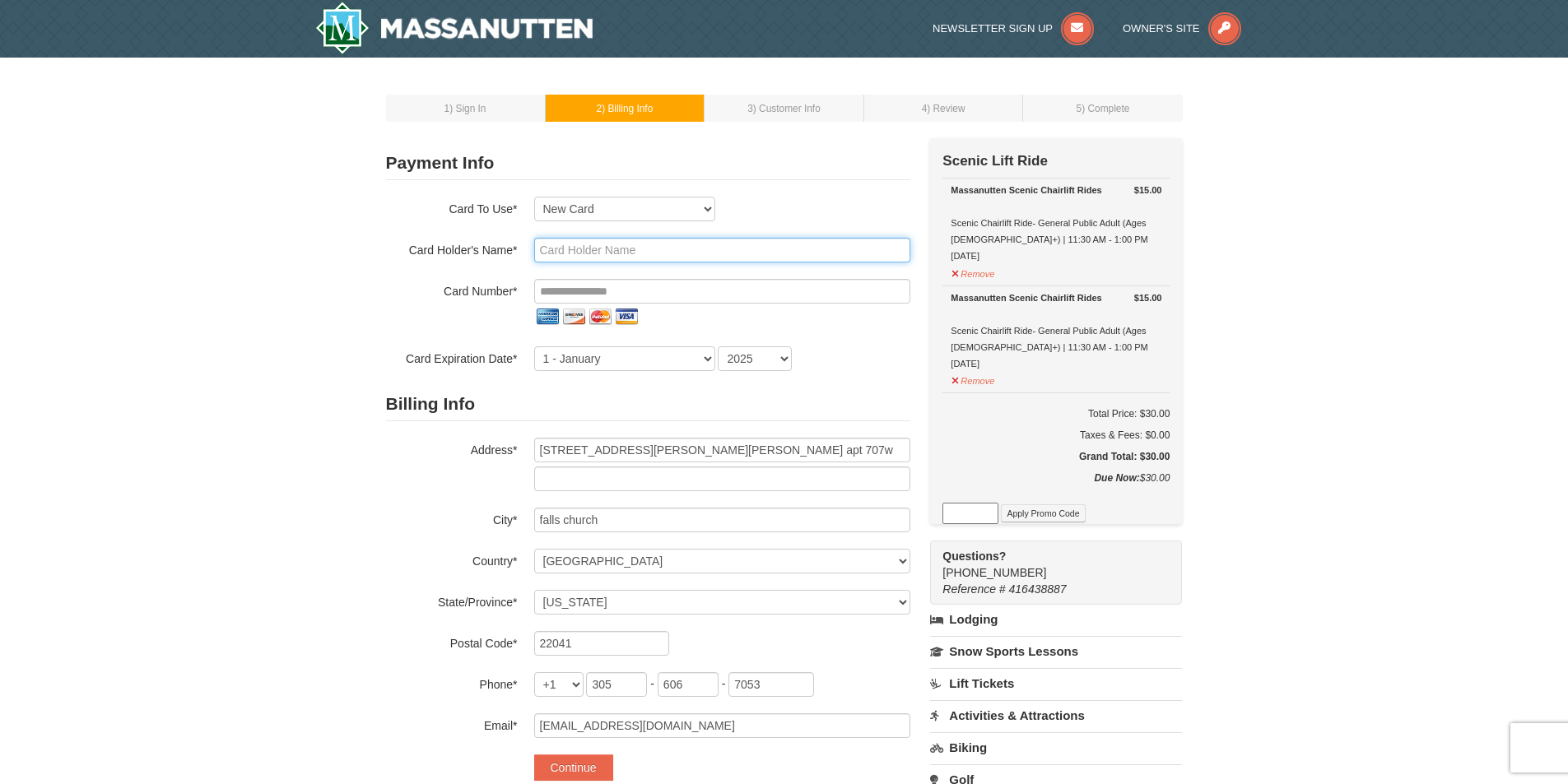
click at [632, 245] on input "text" at bounding box center [722, 250] width 376 height 25
type input "Lina Malaver"
type input "**********"
select select "4"
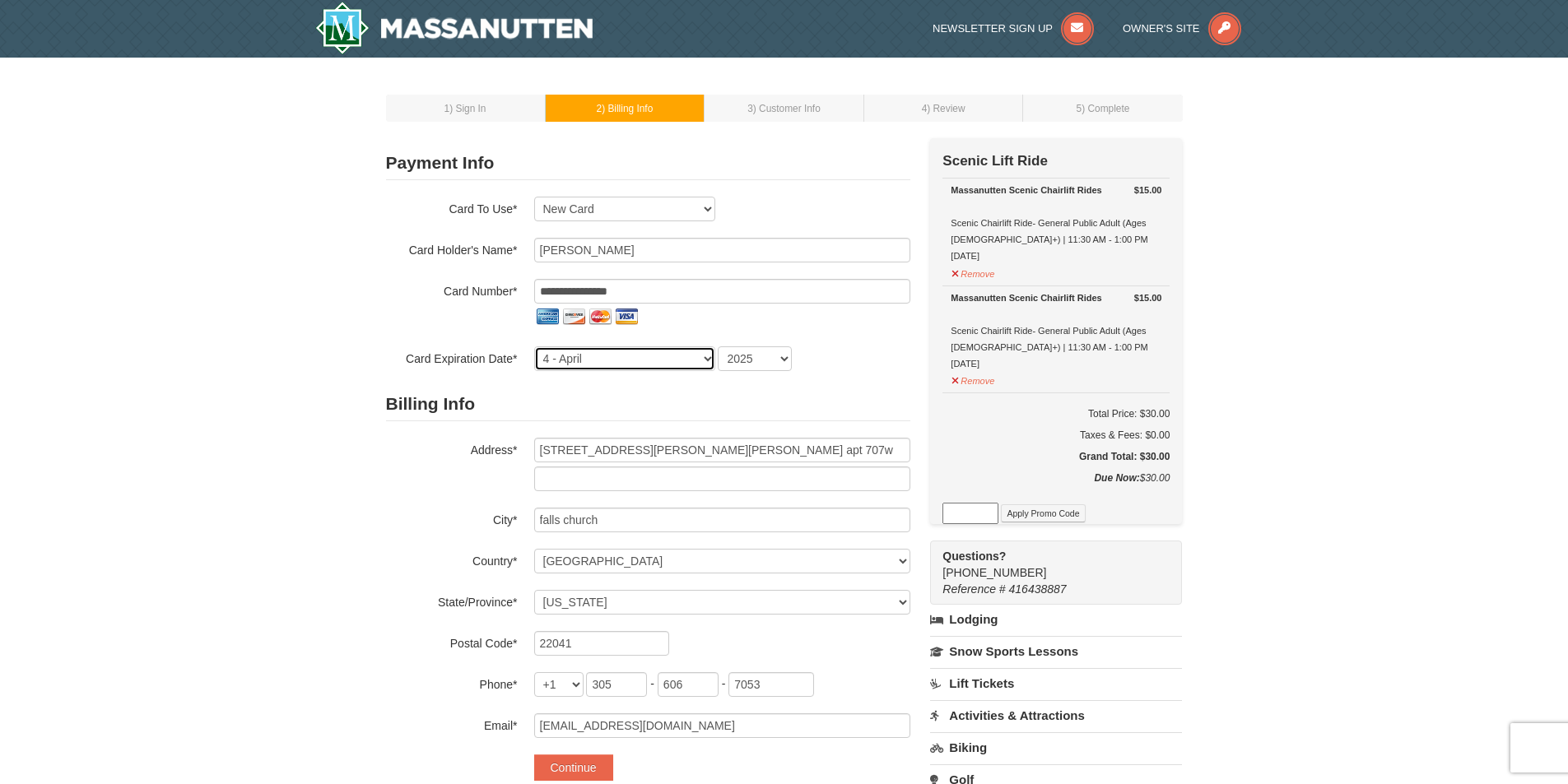
select select "2027"
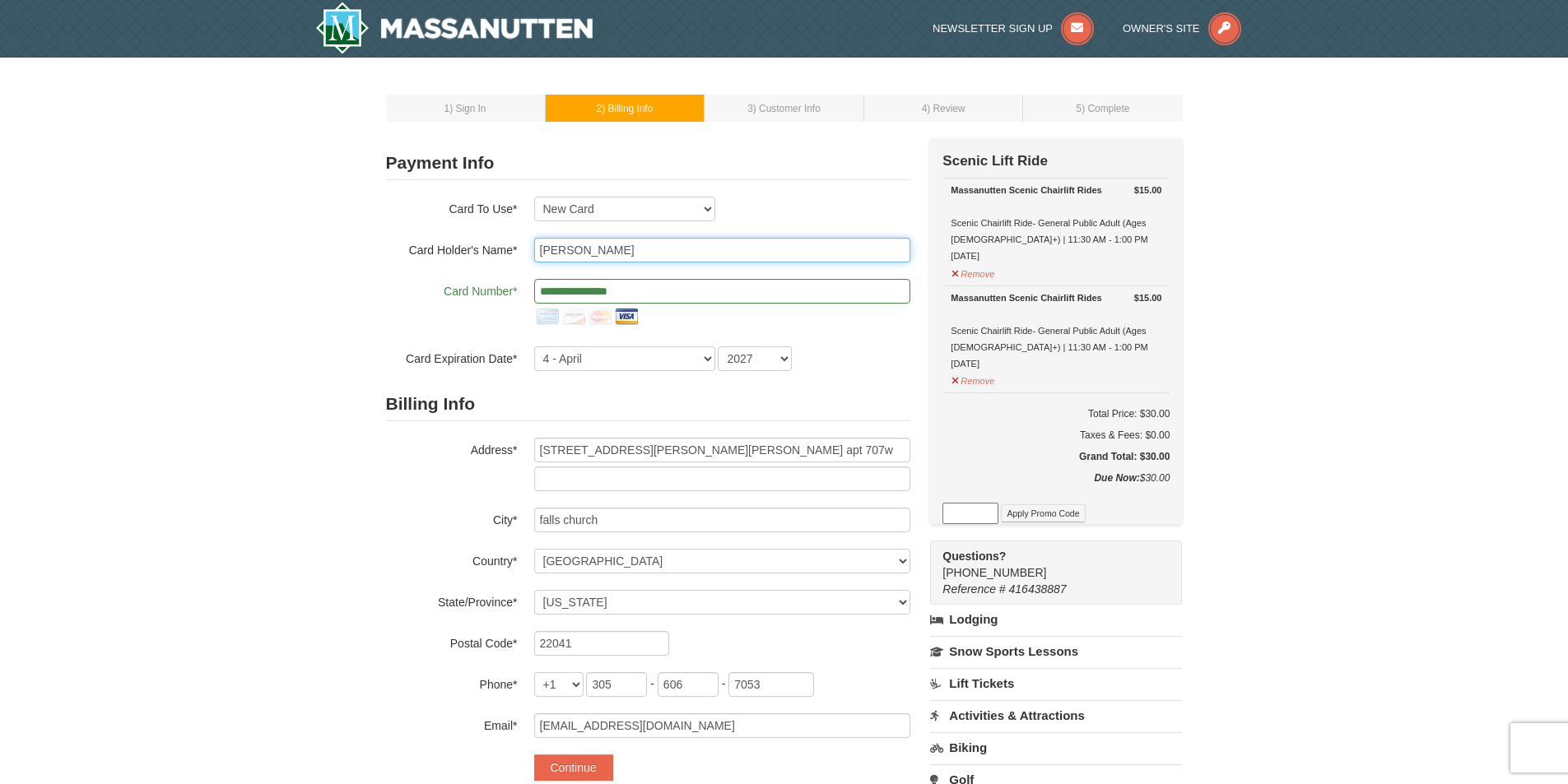
scroll to position [670, 0]
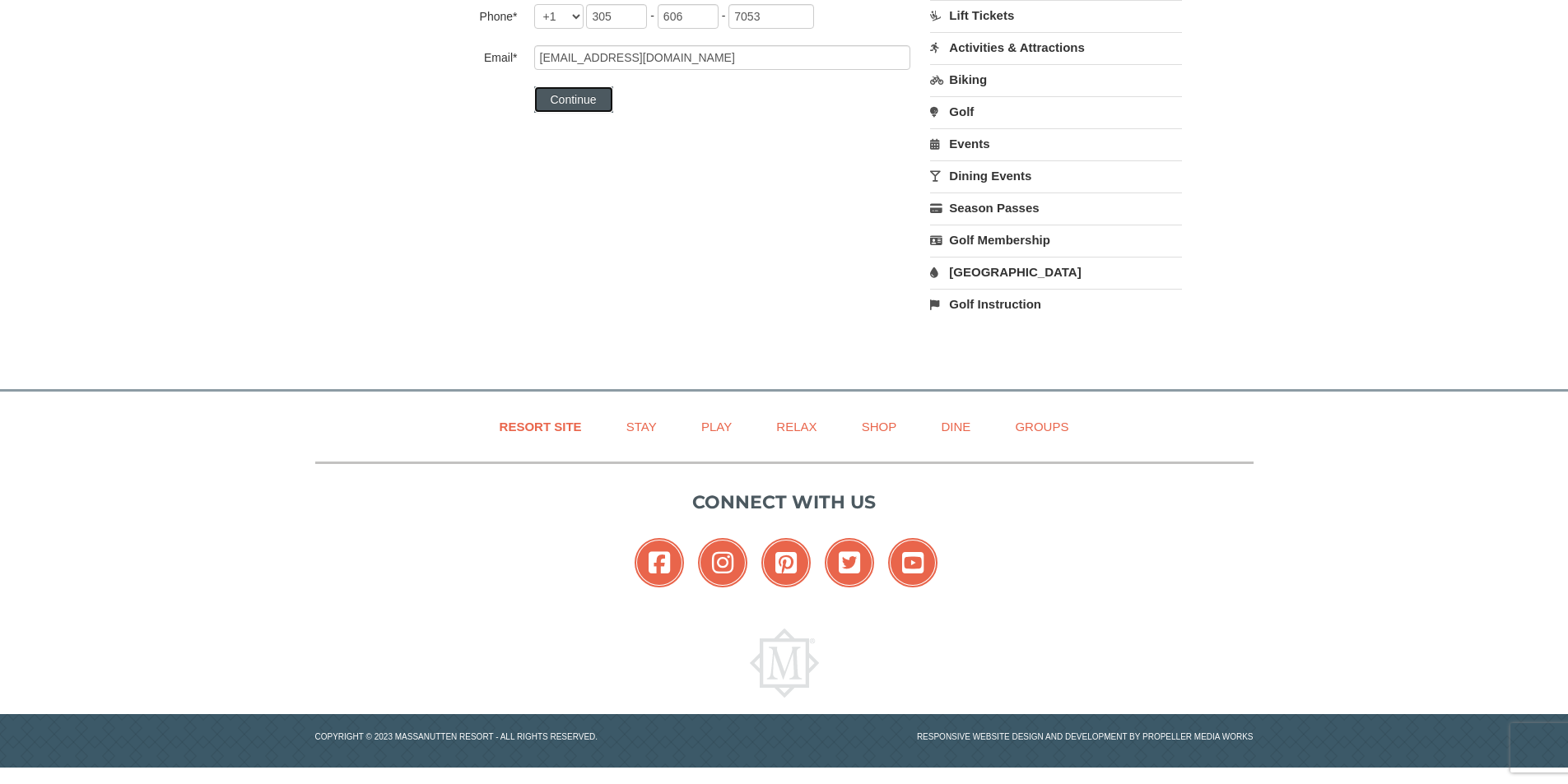
click at [574, 95] on button "Continue" at bounding box center [574, 99] width 79 height 27
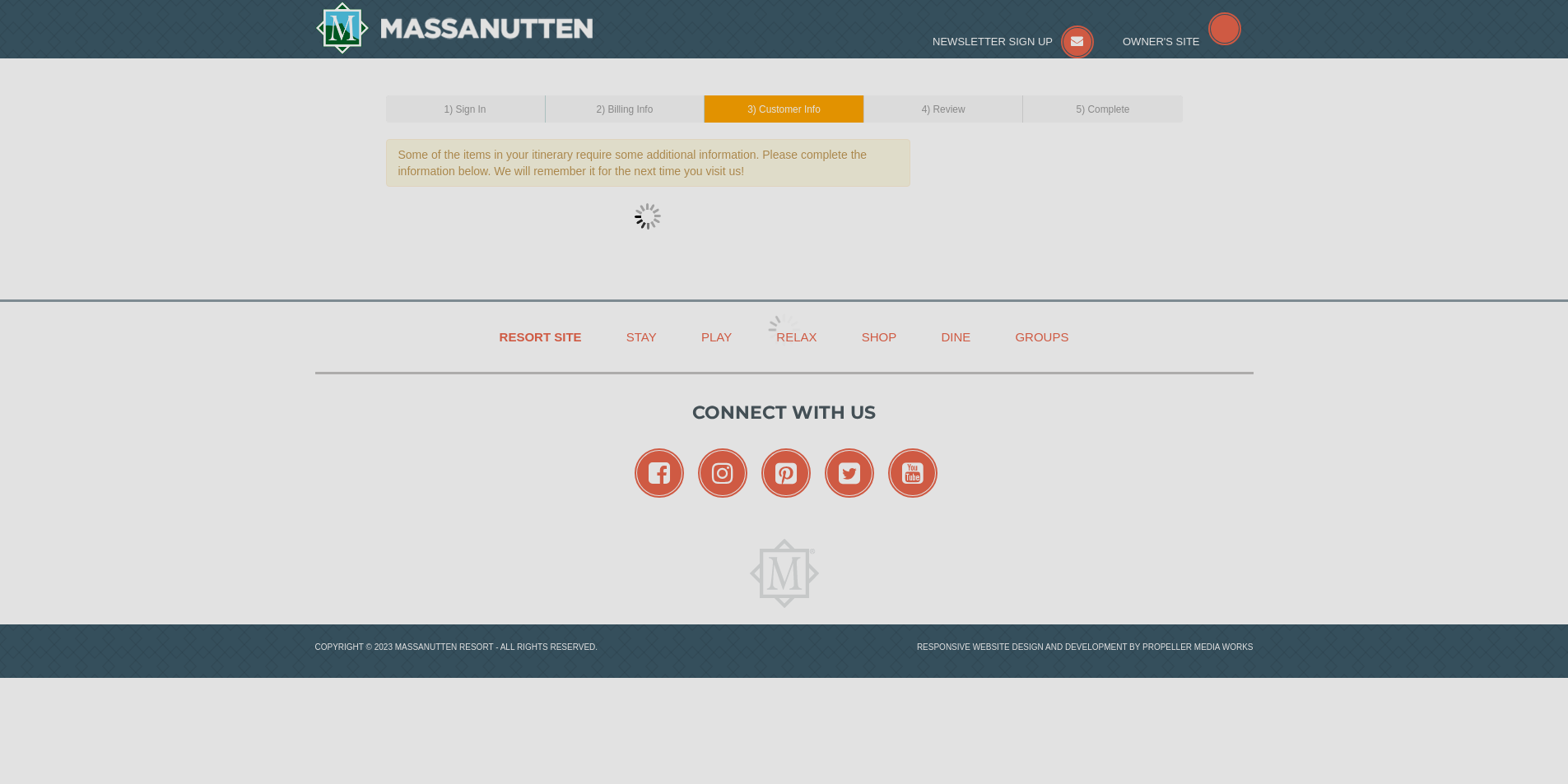
select select "13"
select select "07"
select select "21"
select select "09"
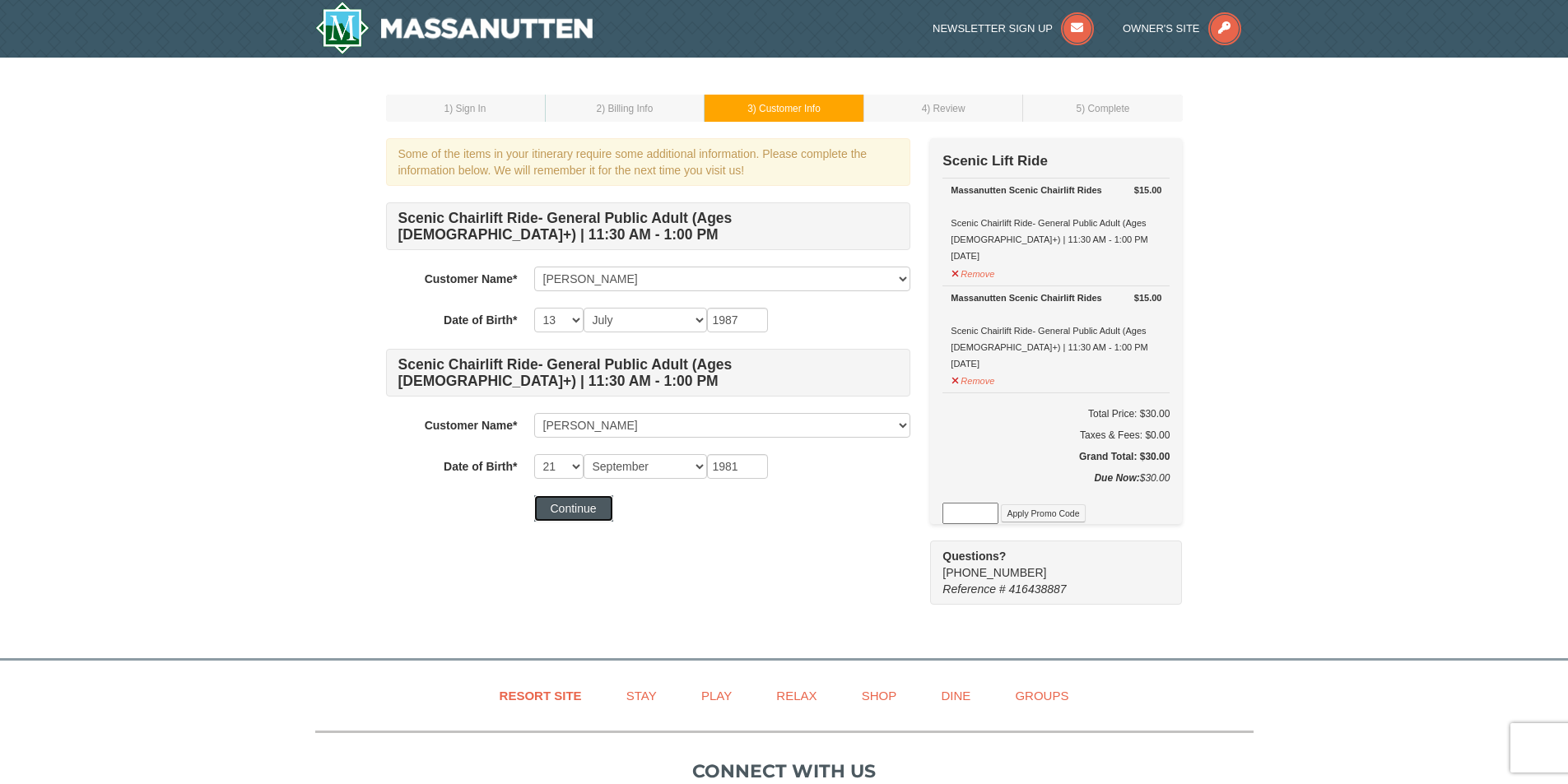
click at [579, 511] on button "Continue" at bounding box center [574, 508] width 79 height 27
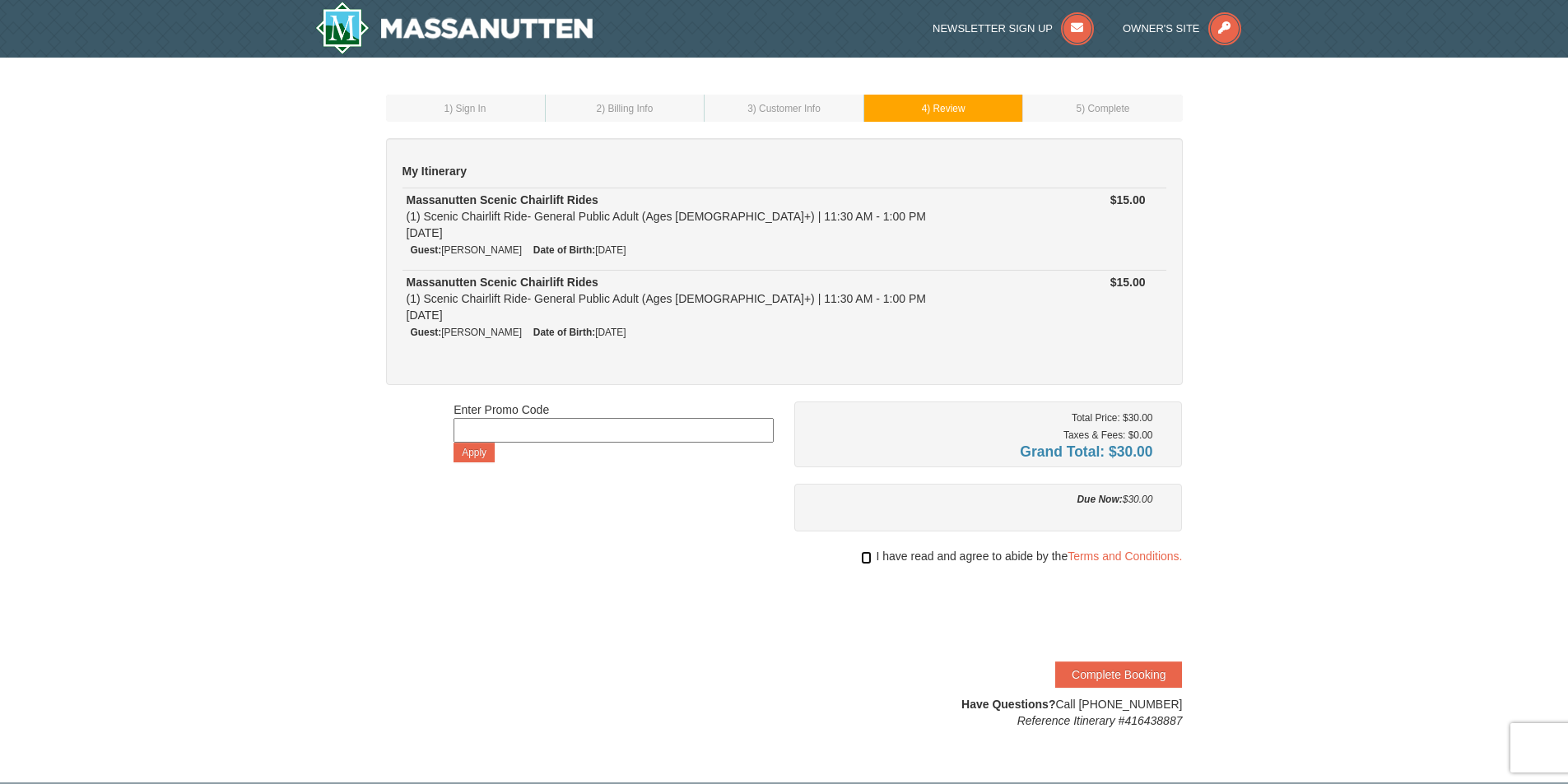
click at [866, 558] on input "checkbox" at bounding box center [866, 557] width 11 height 13
checkbox input "true"
click at [1102, 671] on button "Complete Booking" at bounding box center [1119, 674] width 127 height 27
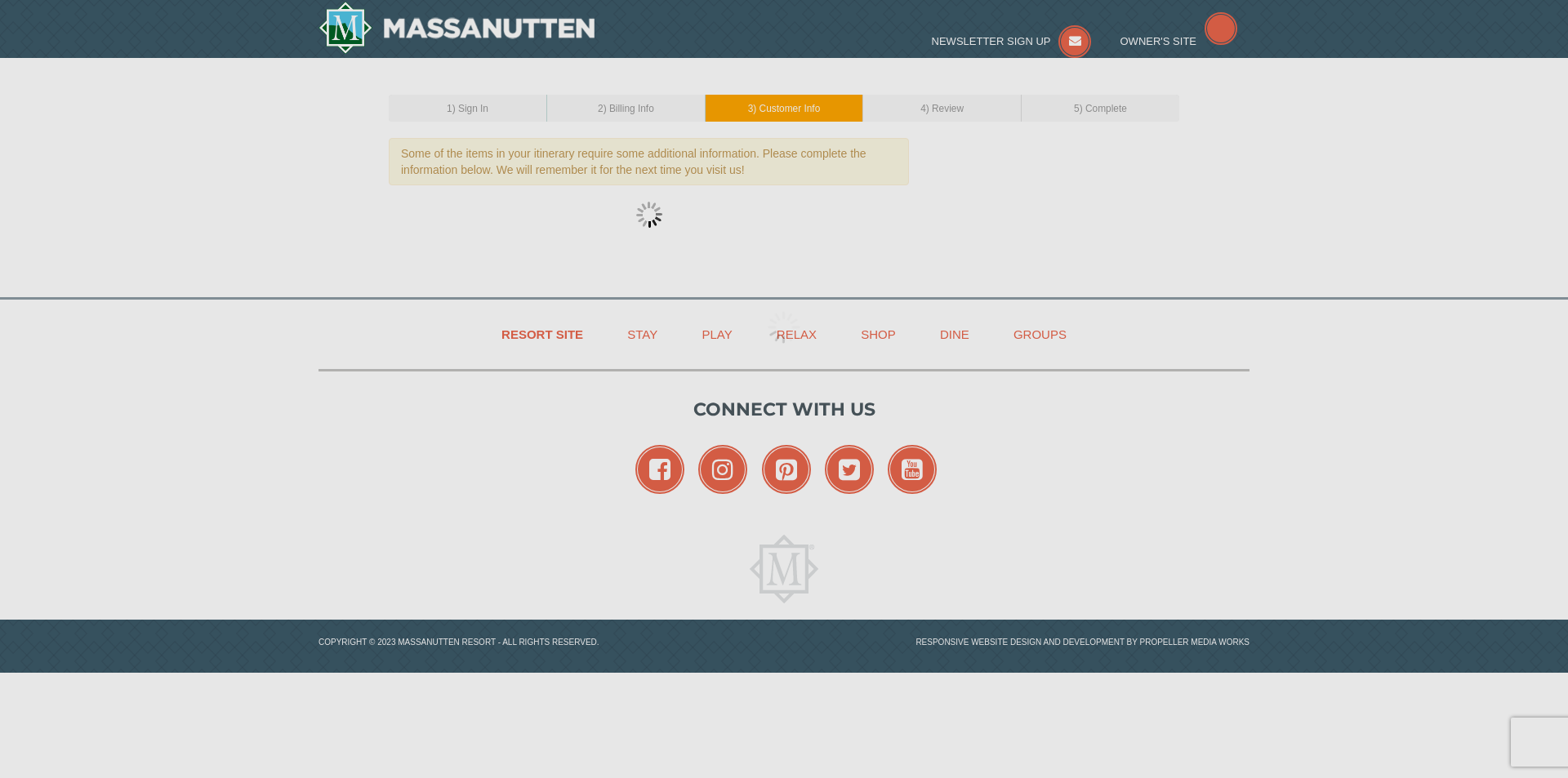
select select "13"
select select "07"
select select "21"
select select "09"
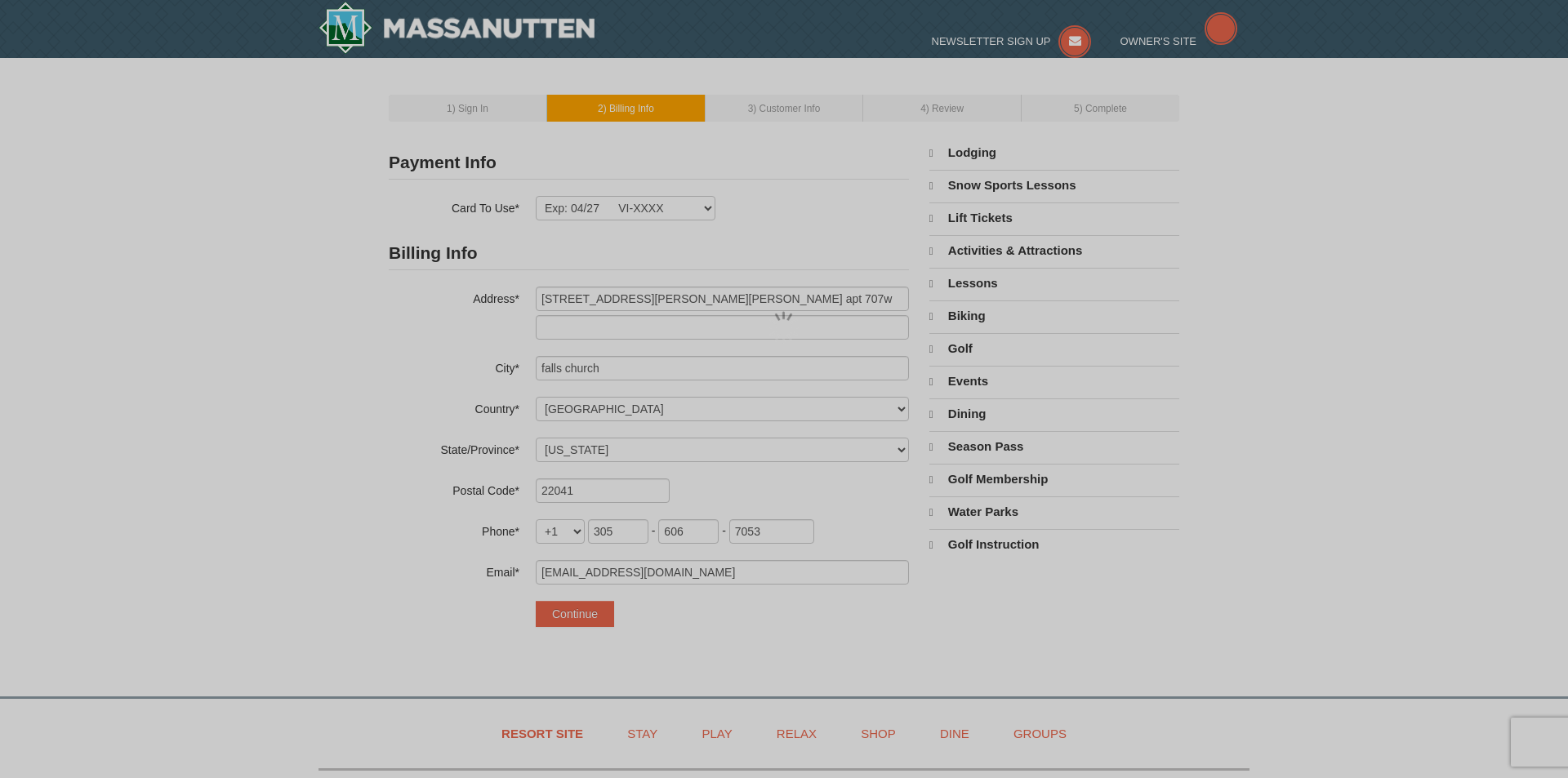
select select "VA"
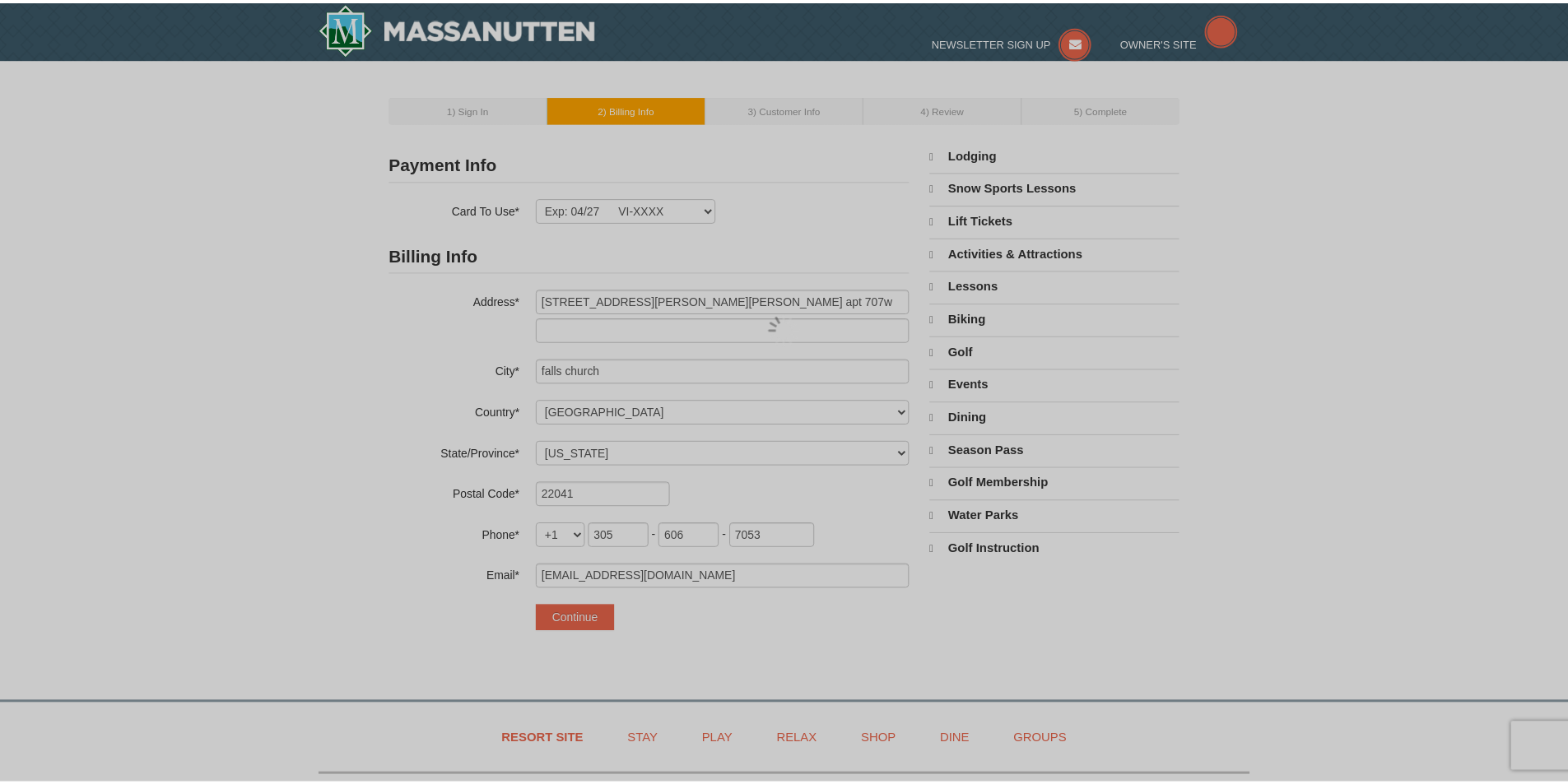
scroll to position [520, 0]
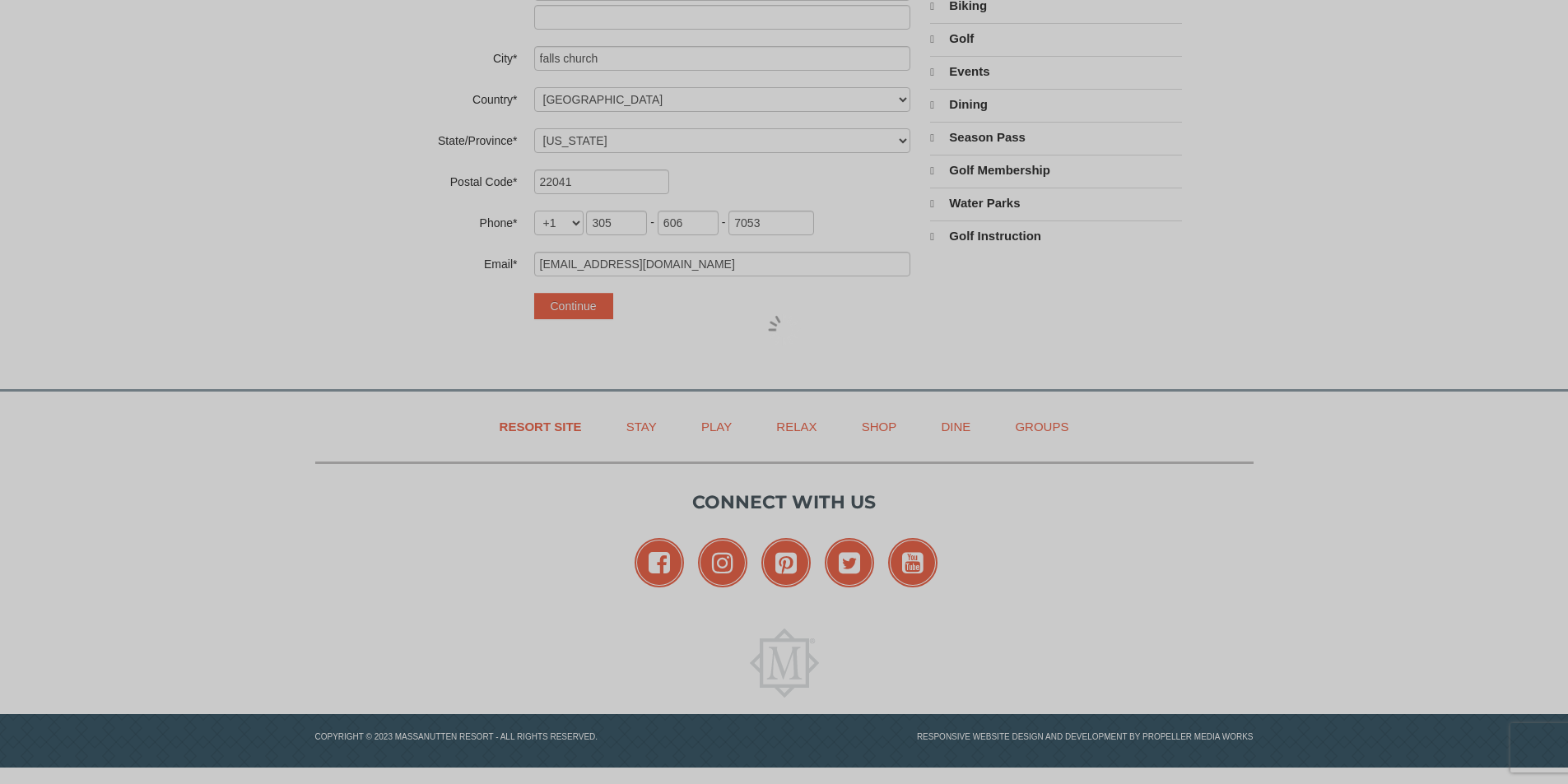
select select "10"
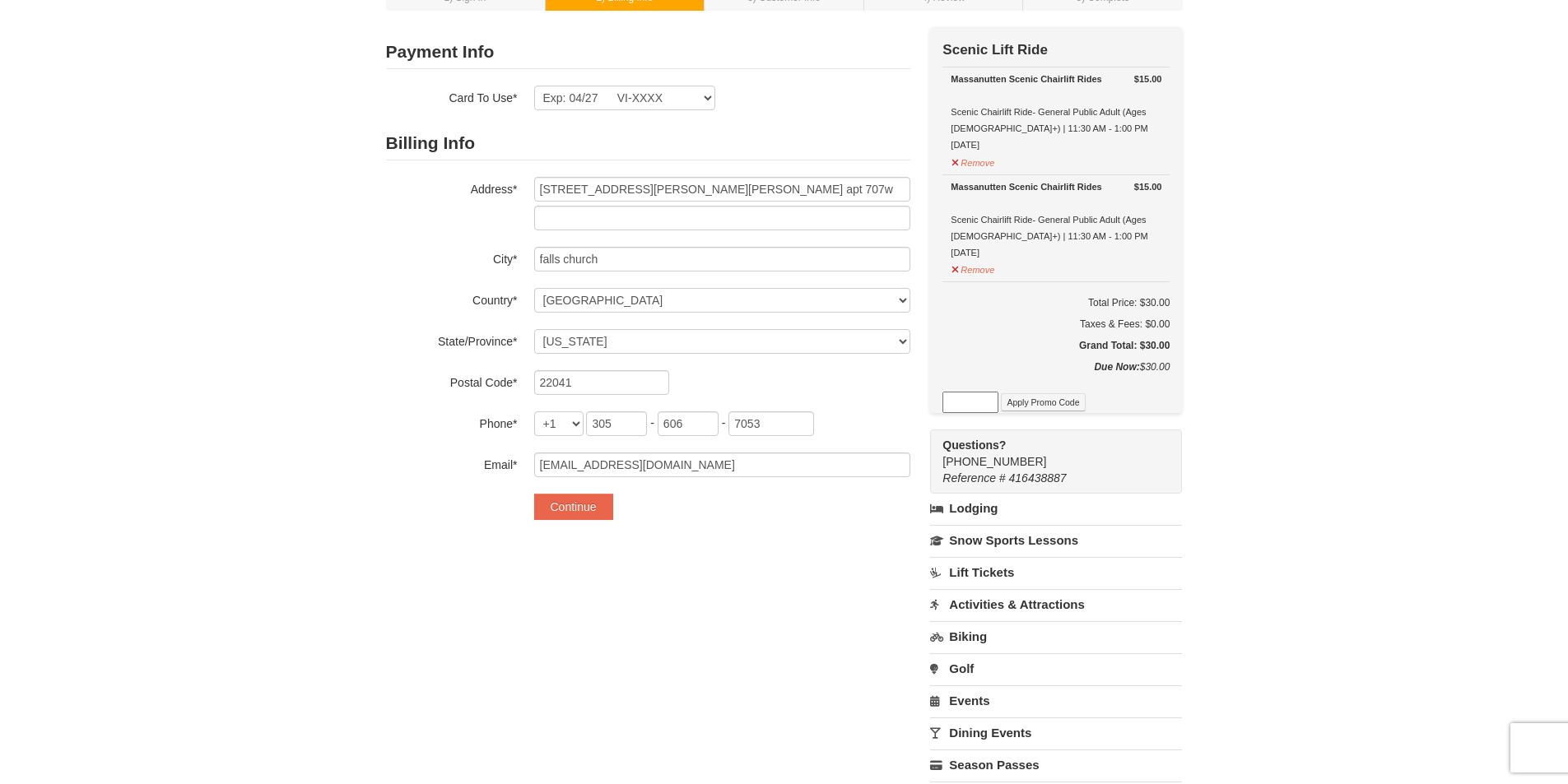
scroll to position [0, 0]
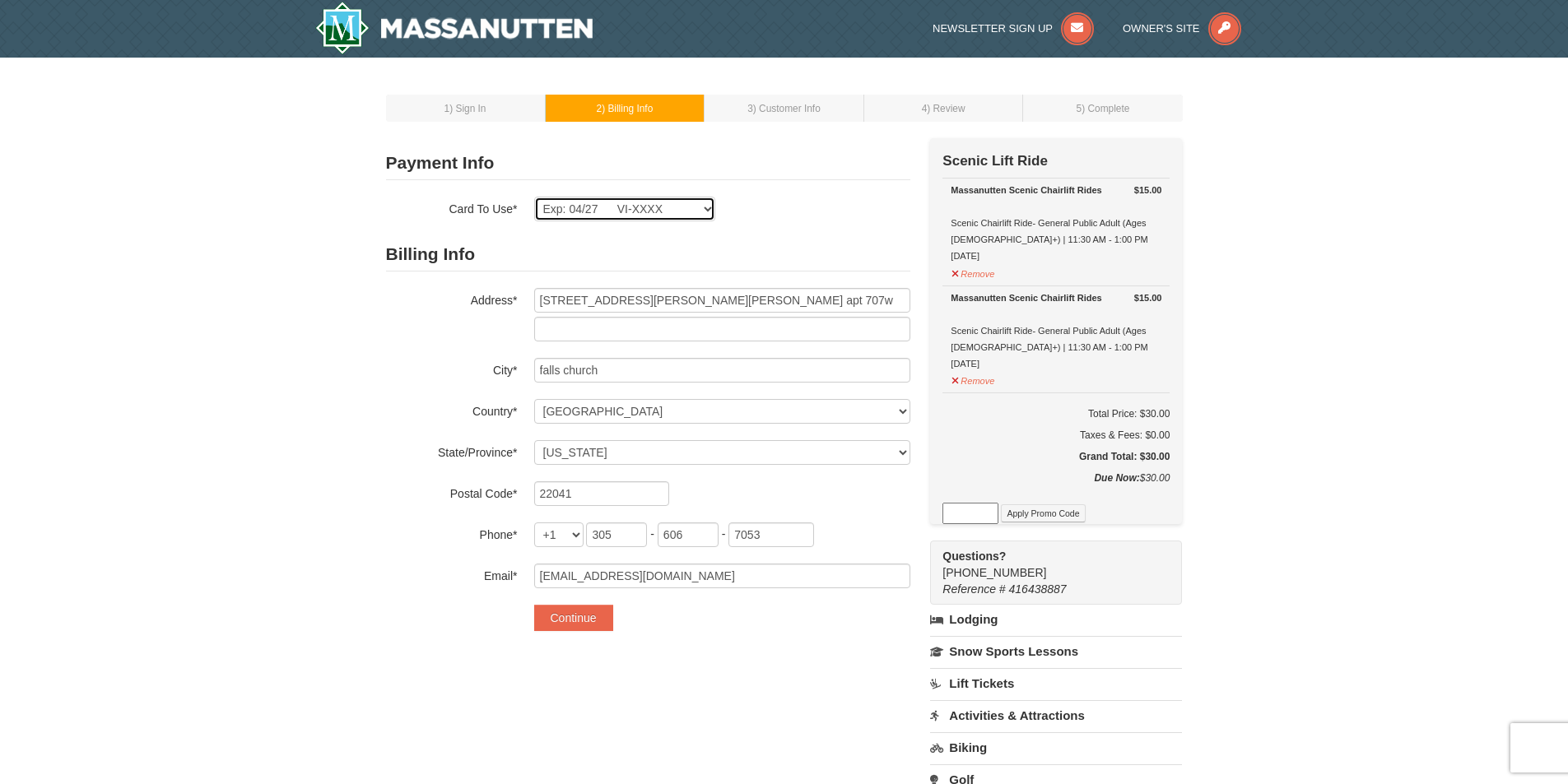
click at [661, 206] on select "Exp: 04/27 VI-XXXX Exp: 04/27 VI-XXXX New Card" at bounding box center [625, 208] width 181 height 25
select select
click at [535, 196] on select "Exp: 04/27 VI-XXXX Exp: 04/27 VI-XXXX New Card" at bounding box center [625, 208] width 181 height 25
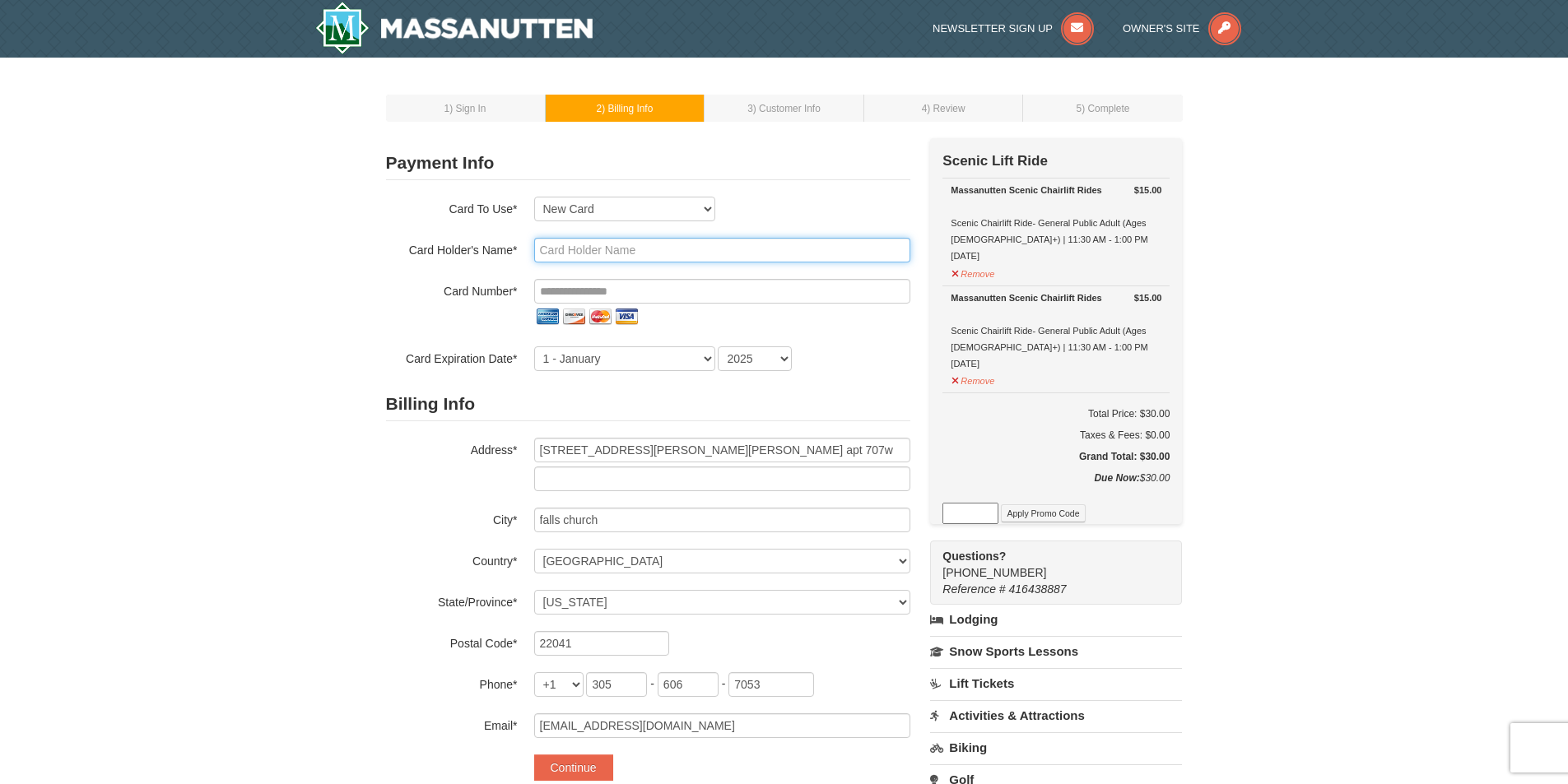
click at [626, 251] on input "text" at bounding box center [722, 250] width 376 height 25
click at [595, 246] on input "text" at bounding box center [722, 250] width 376 height 25
type input "[PERSON_NAME]"
click at [576, 293] on input "tel" at bounding box center [722, 290] width 376 height 25
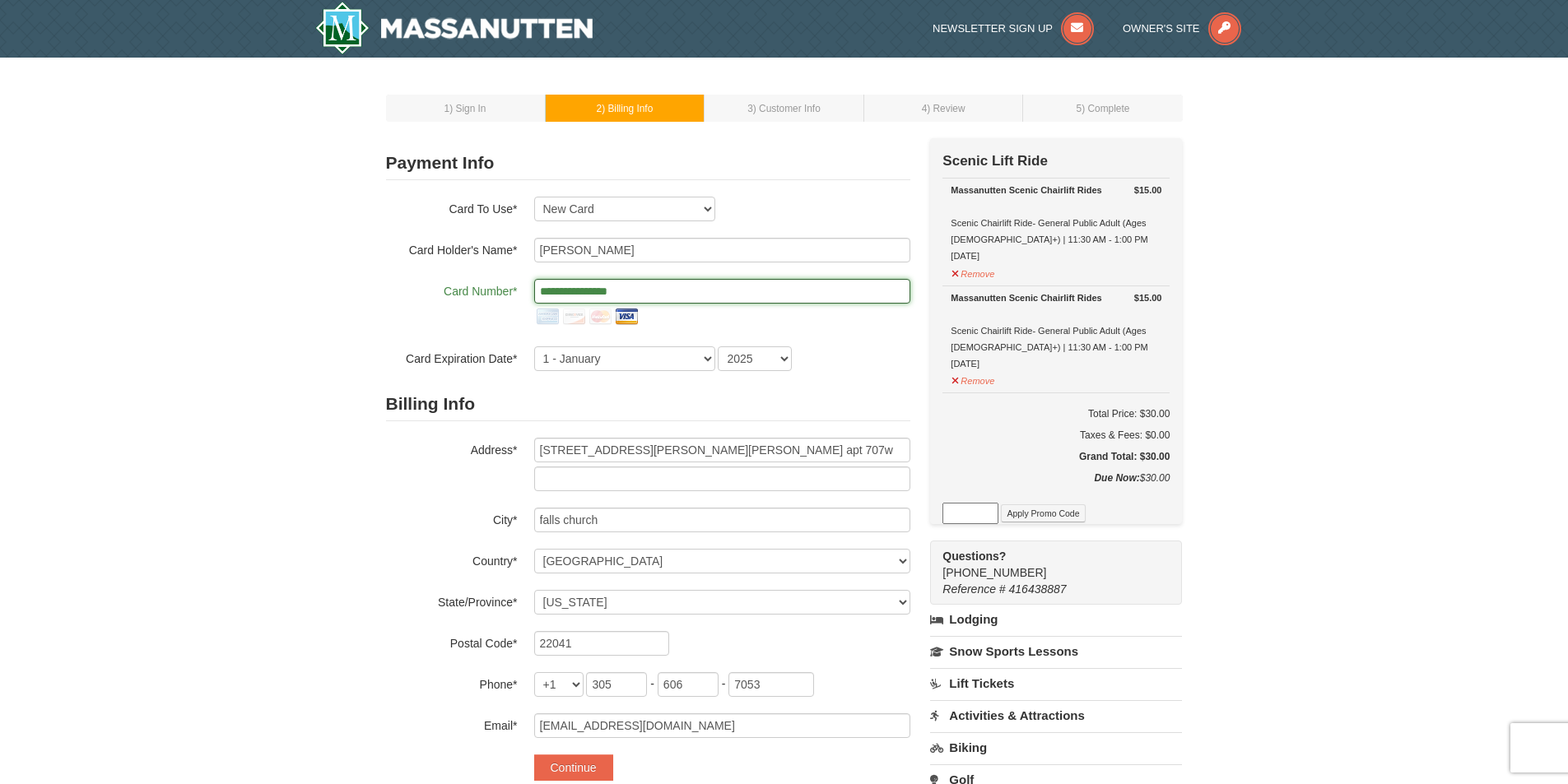
type input "**********"
click at [718, 266] on div "**********" at bounding box center [648, 304] width 525 height 133
click at [584, 361] on select "1 - January 2 - February 3 - March 4 - April 5 - May 6 - June 7 - July 8 - Augu…" at bounding box center [625, 358] width 181 height 25
select select "5"
click at [535, 346] on select "1 - January 2 - February 3 - March 4 - April 5 - May 6 - June 7 - July 8 - Augu…" at bounding box center [625, 358] width 181 height 25
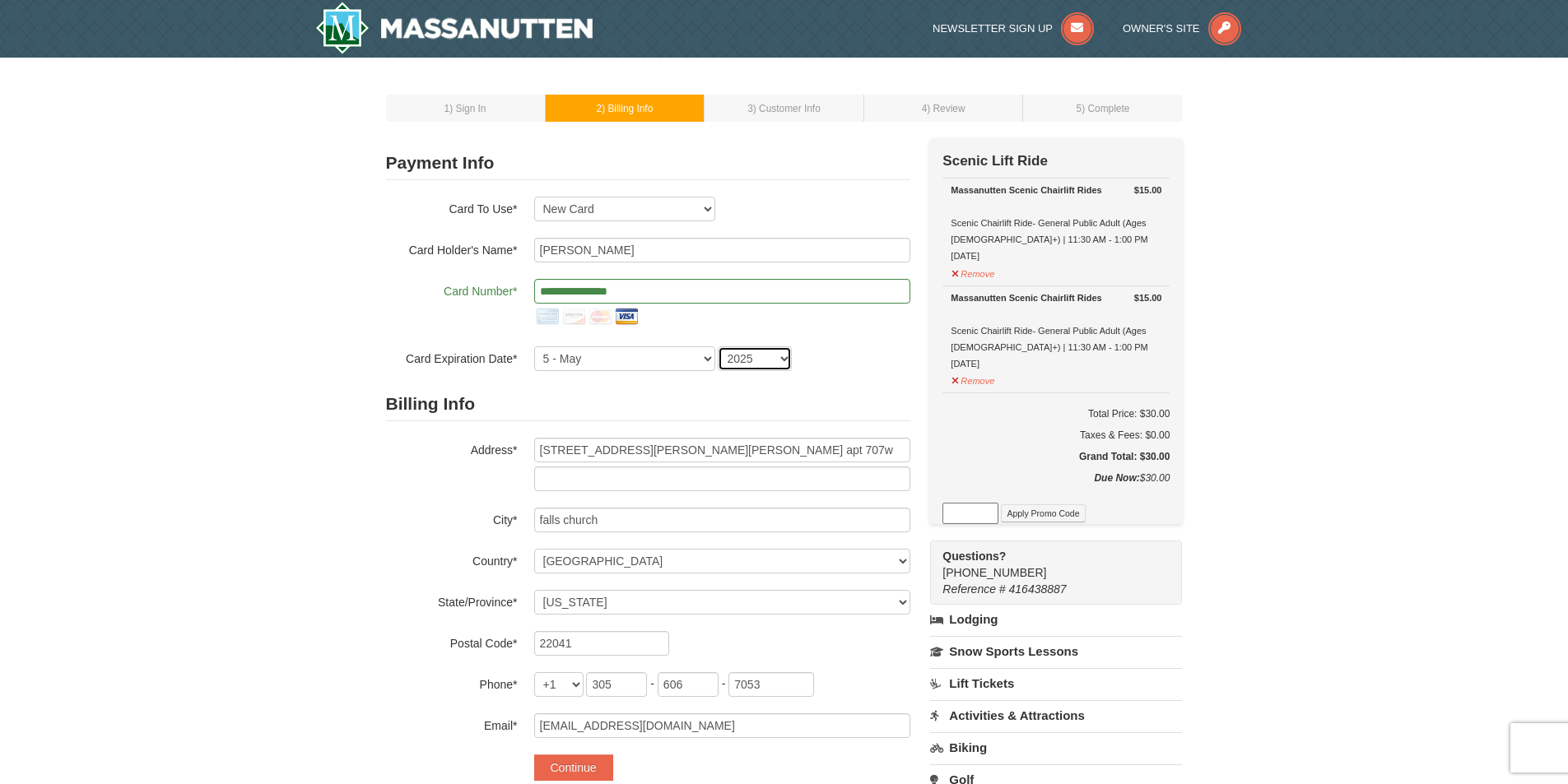
click at [754, 357] on select "2025 2026 2027 2028 2029 2030 2031 2032 2033 2034" at bounding box center [755, 358] width 74 height 25
select select "2029"
click at [718, 346] on select "2025 2026 2027 2028 2029 2030 2031 2032 2033 2034" at bounding box center [755, 358] width 74 height 25
click at [729, 412] on h2 "Billing Info" at bounding box center [648, 404] width 525 height 34
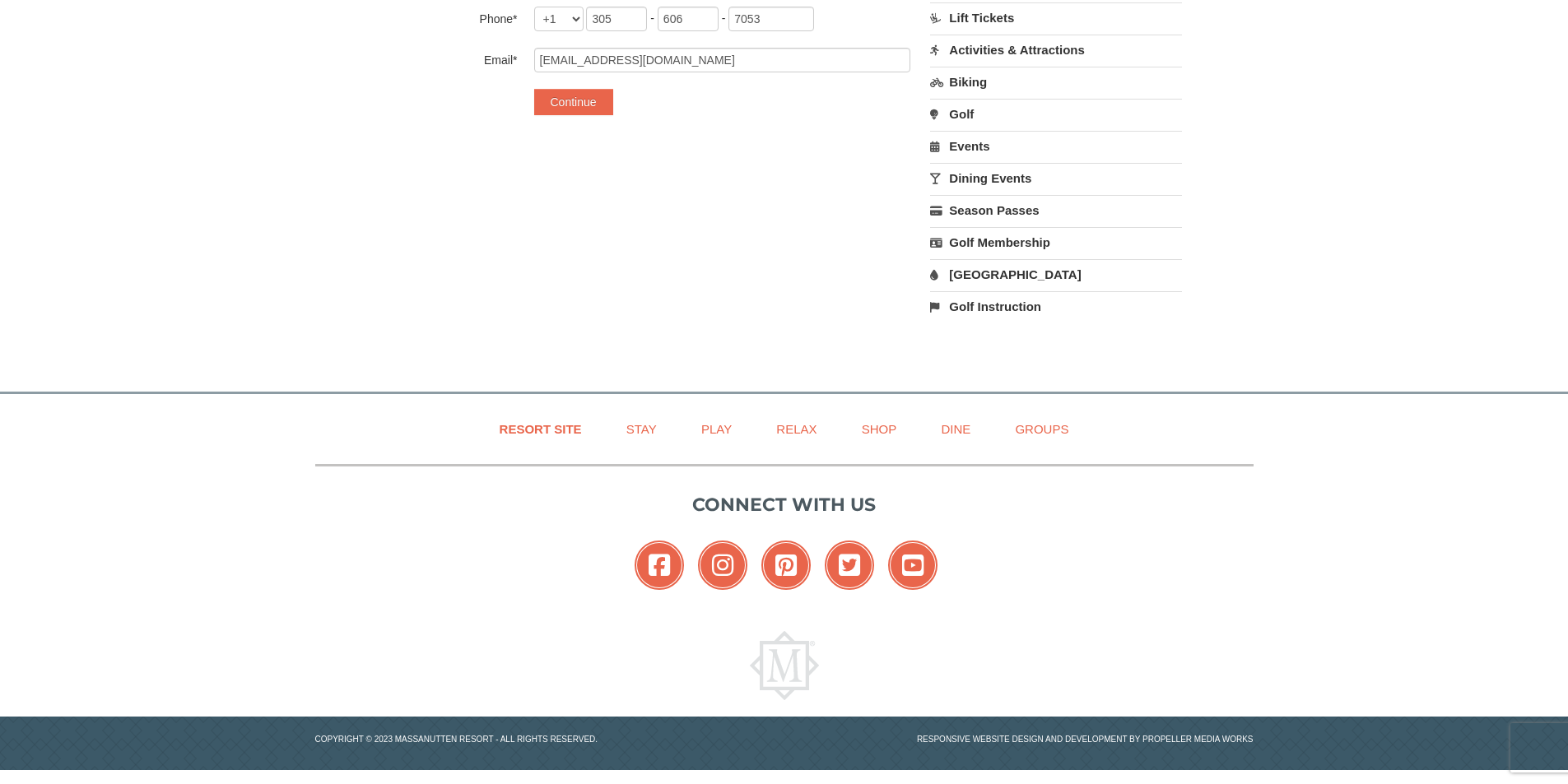
scroll to position [670, 0]
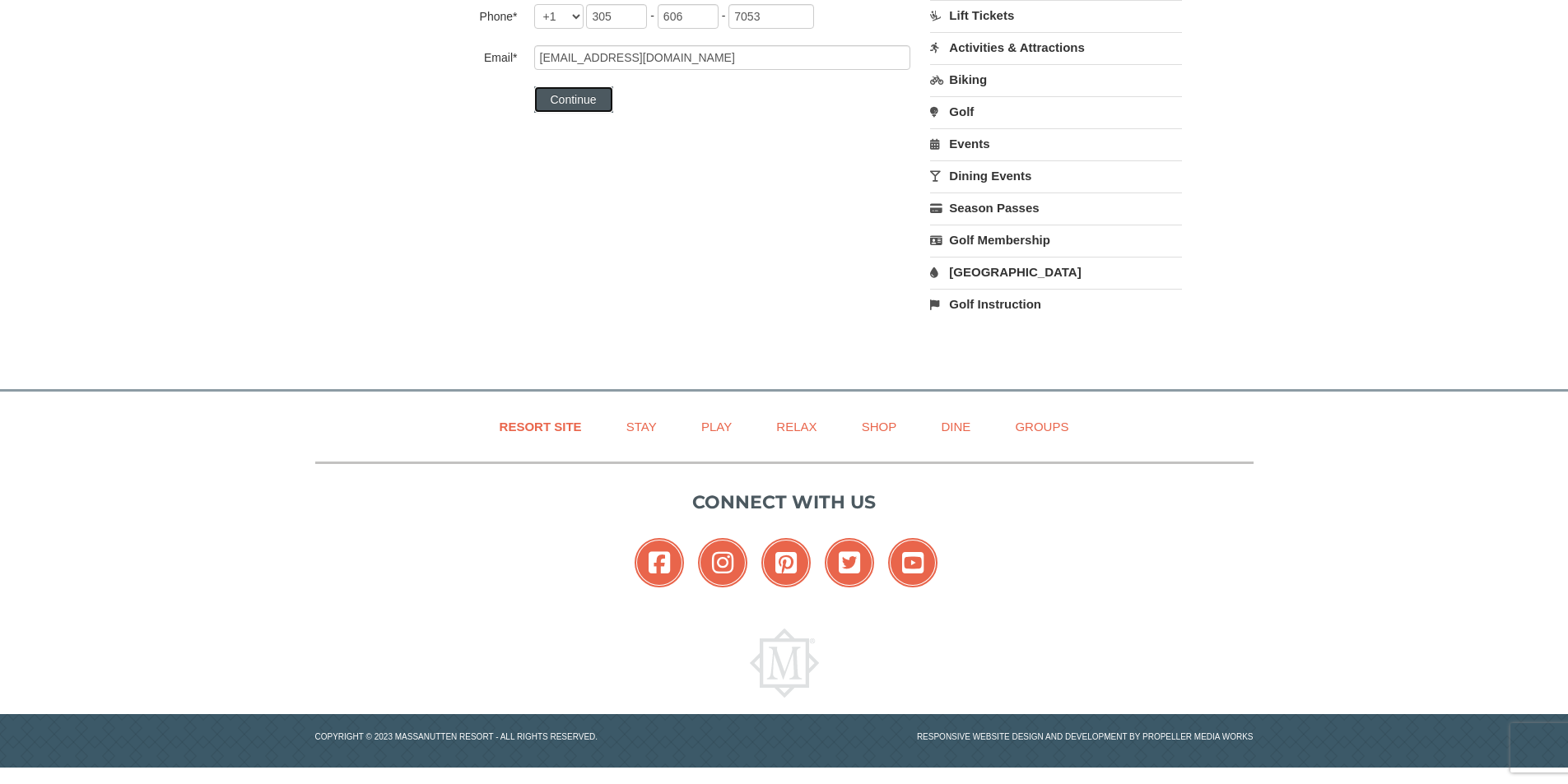
click at [595, 96] on button "Continue" at bounding box center [574, 99] width 79 height 27
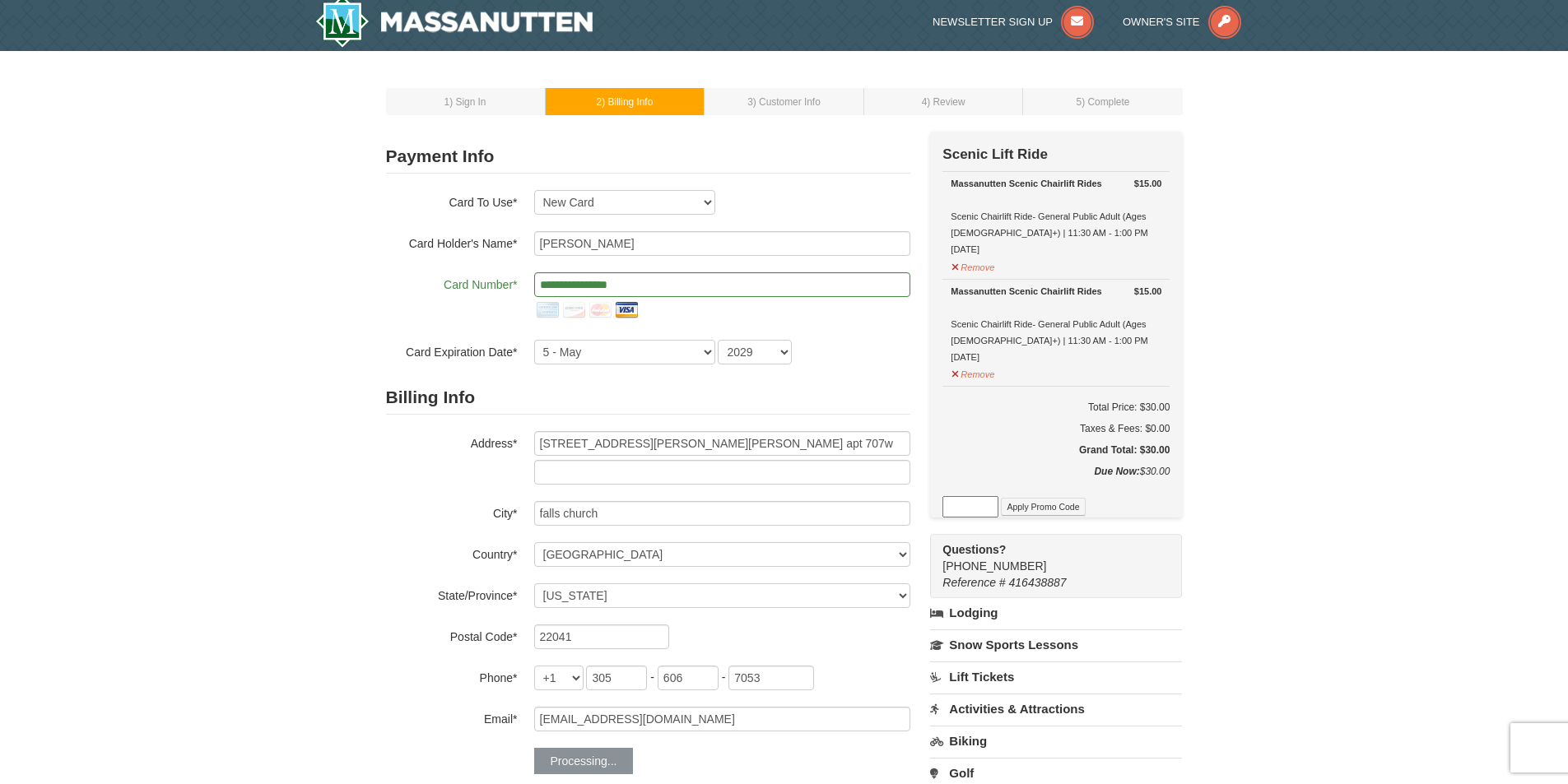
scroll to position [0, 0]
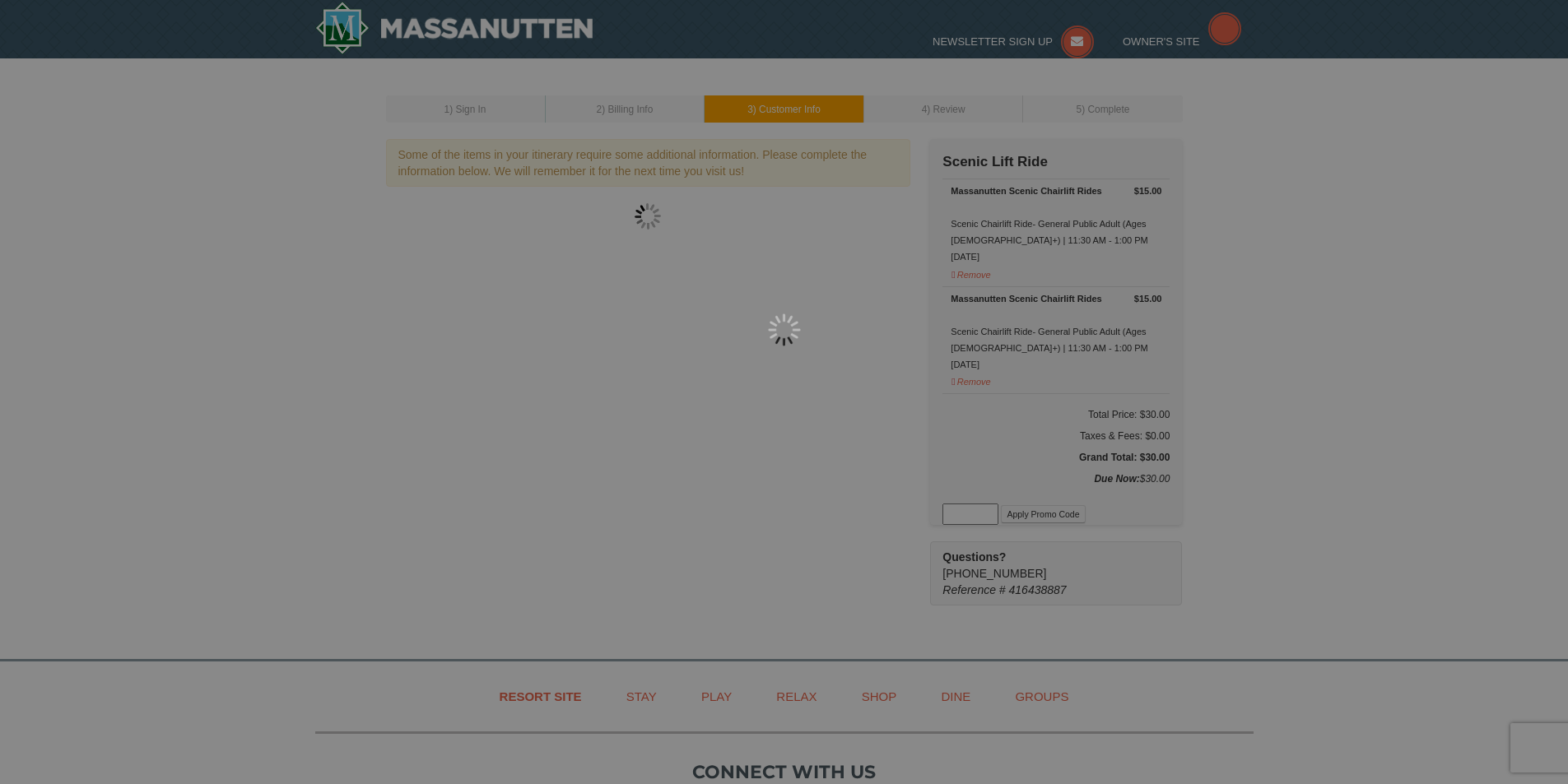
select select "13"
select select "07"
select select "21"
select select "09"
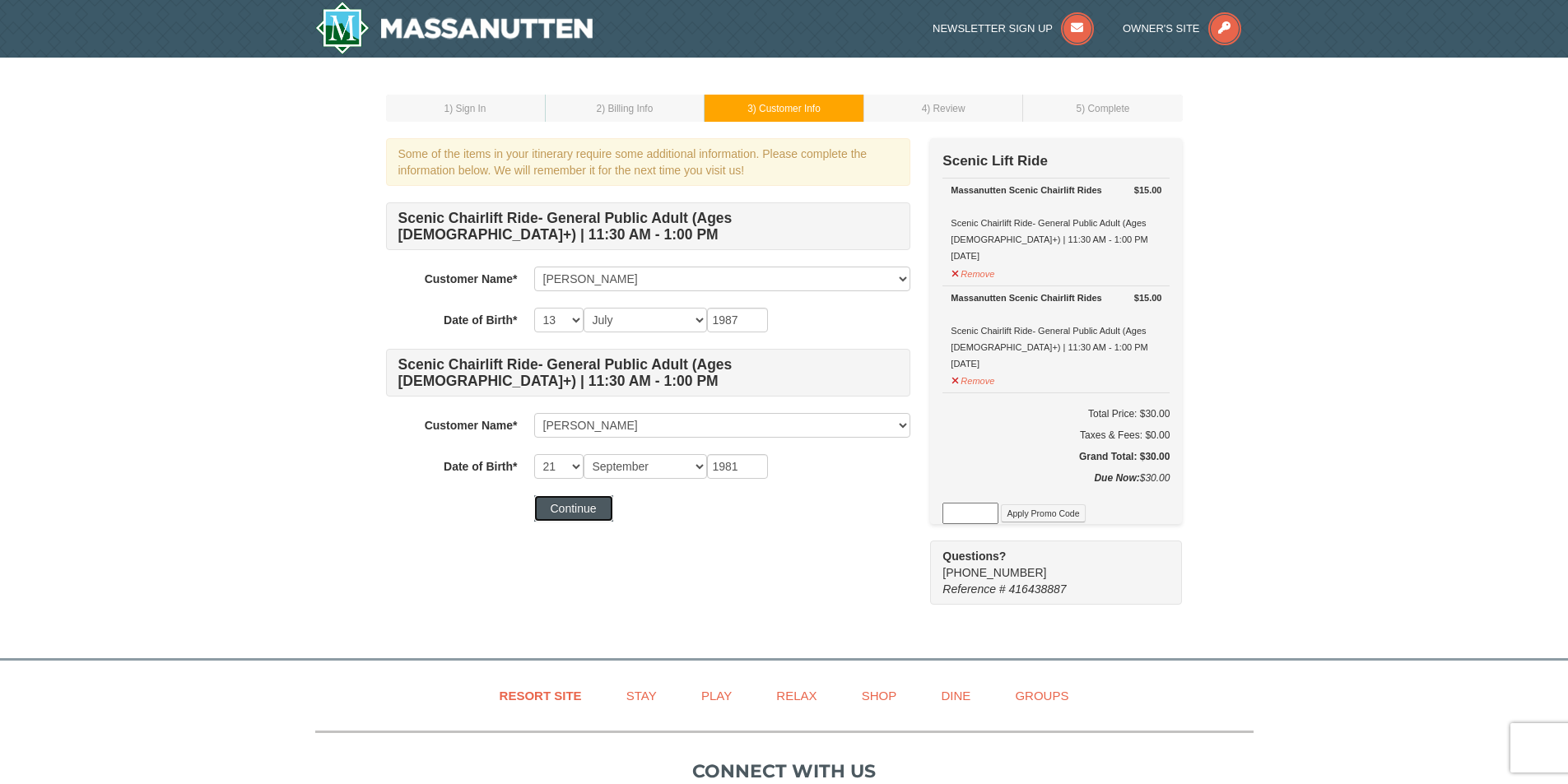
click at [570, 507] on button "Continue" at bounding box center [574, 508] width 79 height 27
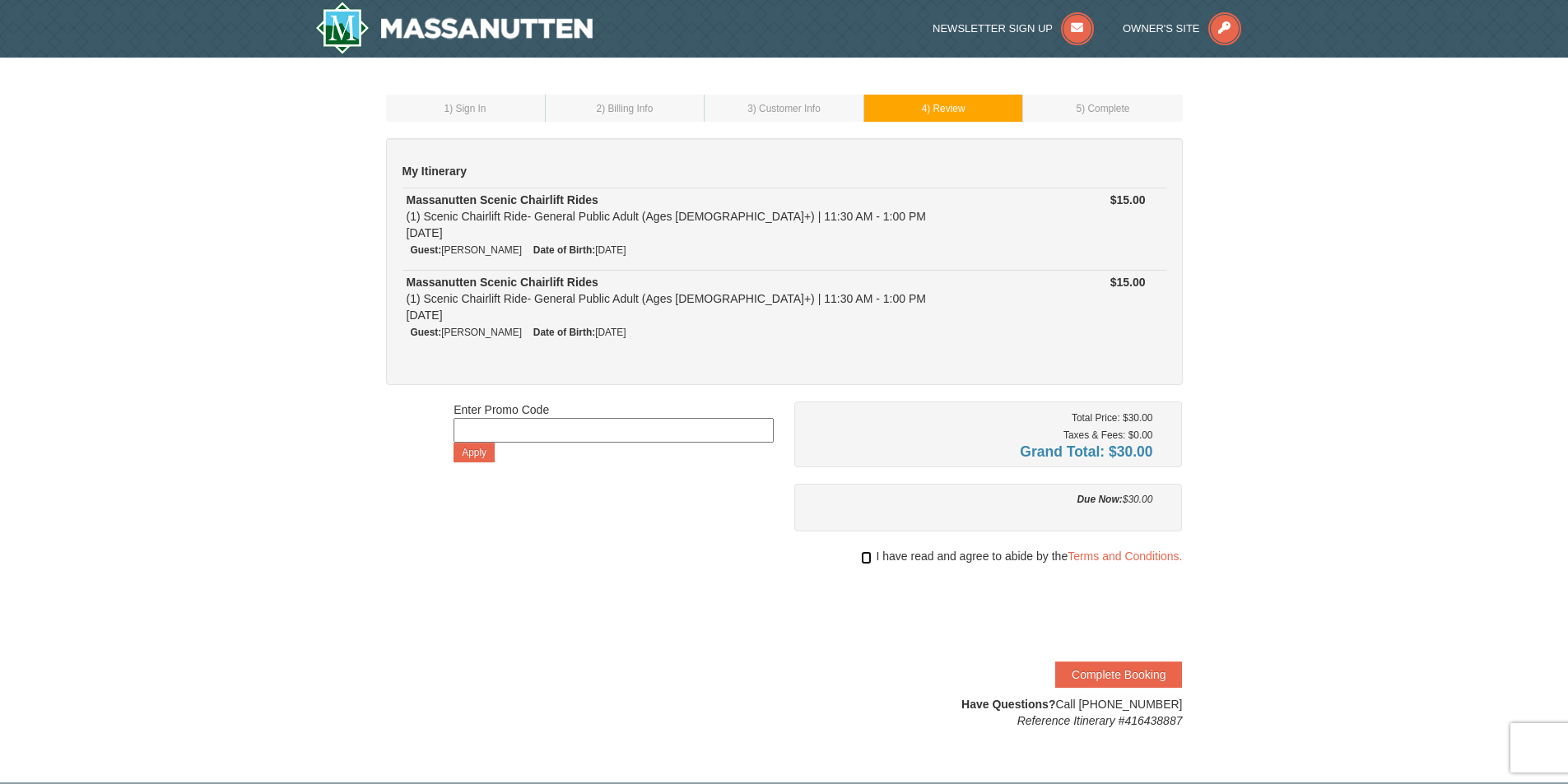
click at [867, 563] on input "checkbox" at bounding box center [866, 557] width 11 height 13
checkbox input "true"
click at [1129, 675] on button "Complete Booking" at bounding box center [1119, 674] width 127 height 27
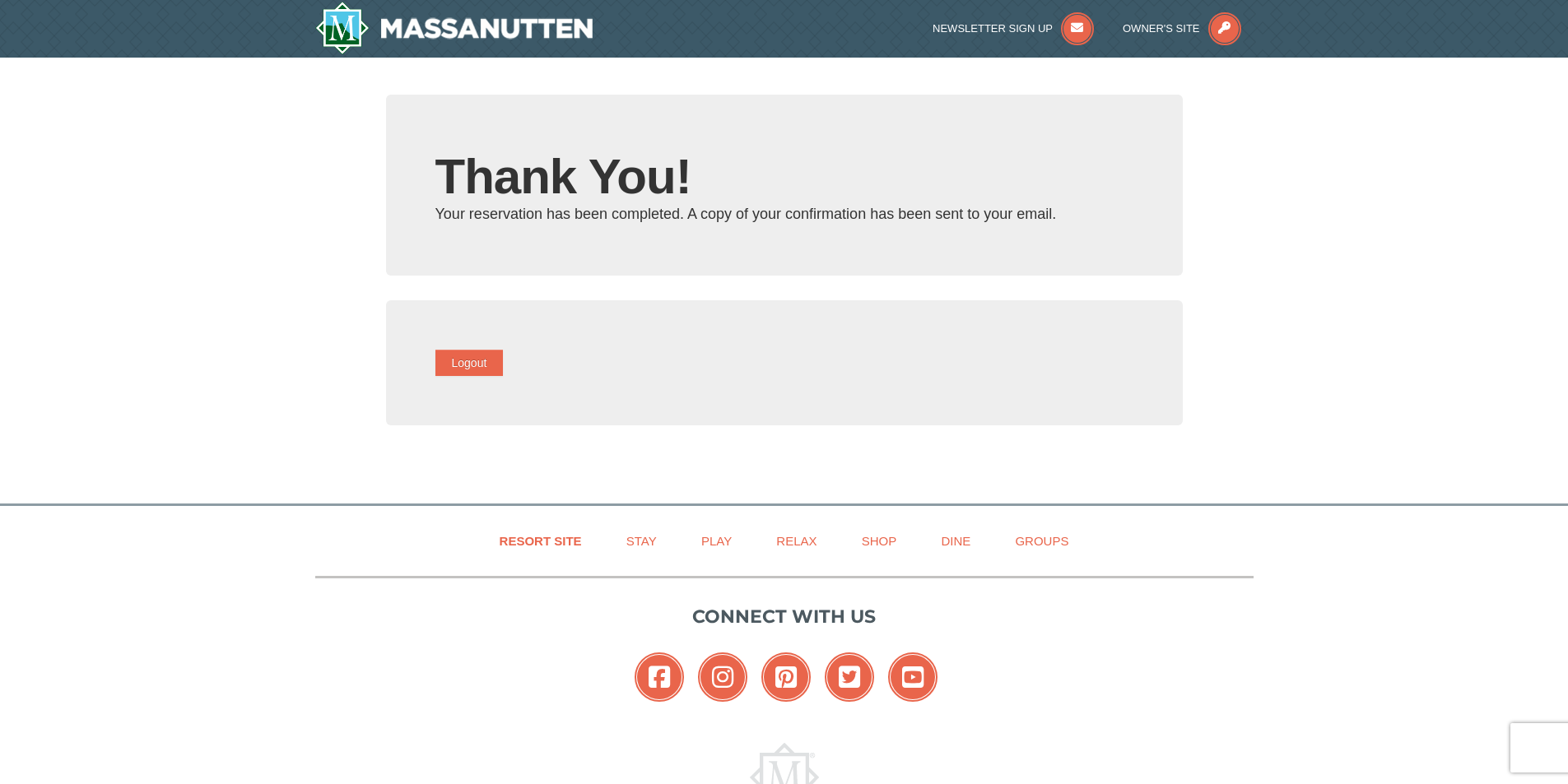
type input "[EMAIL_ADDRESS][DOMAIN_NAME]"
